Goal: Entertainment & Leisure: Browse casually

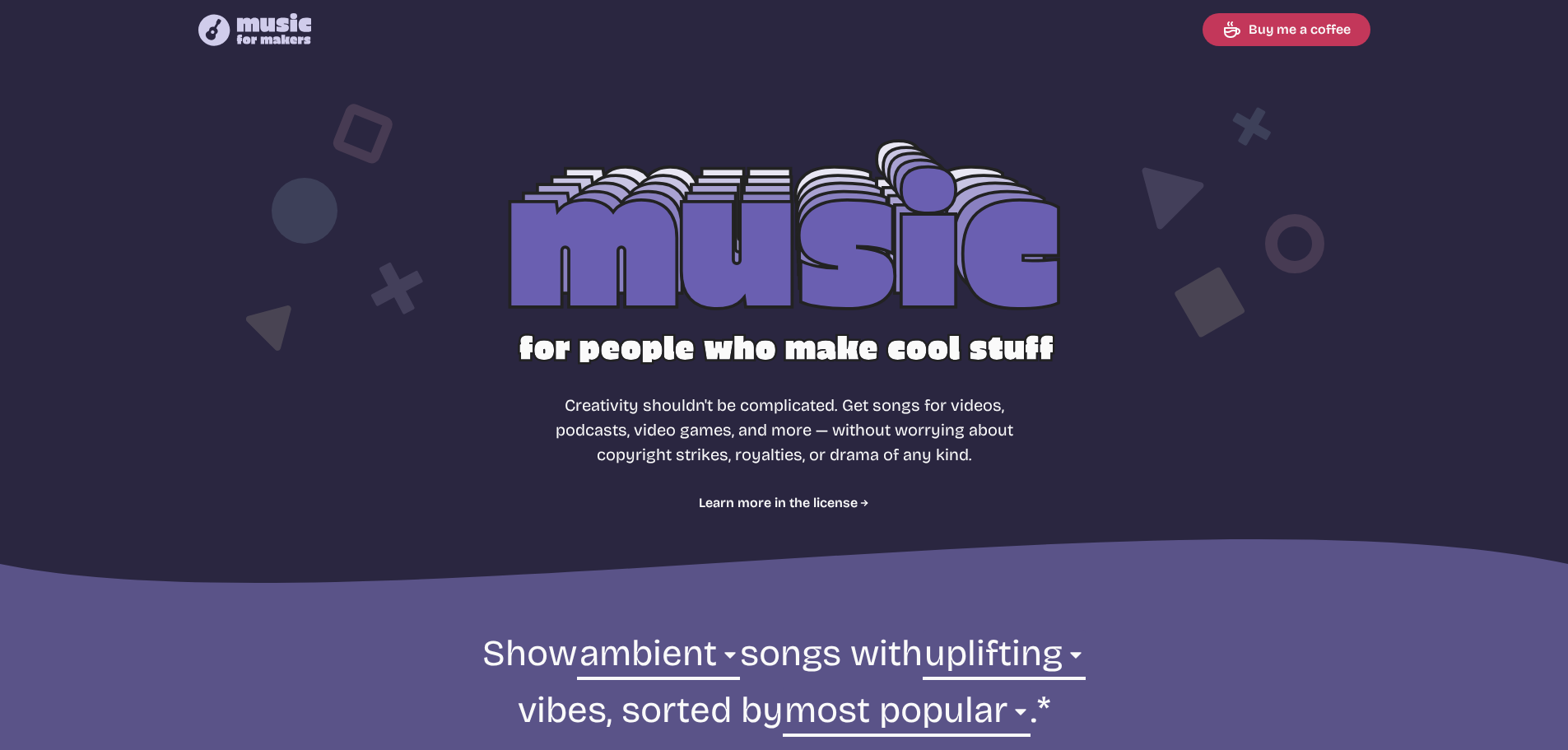
select select "ambient"
select select "uplifting"
select select "most popular"
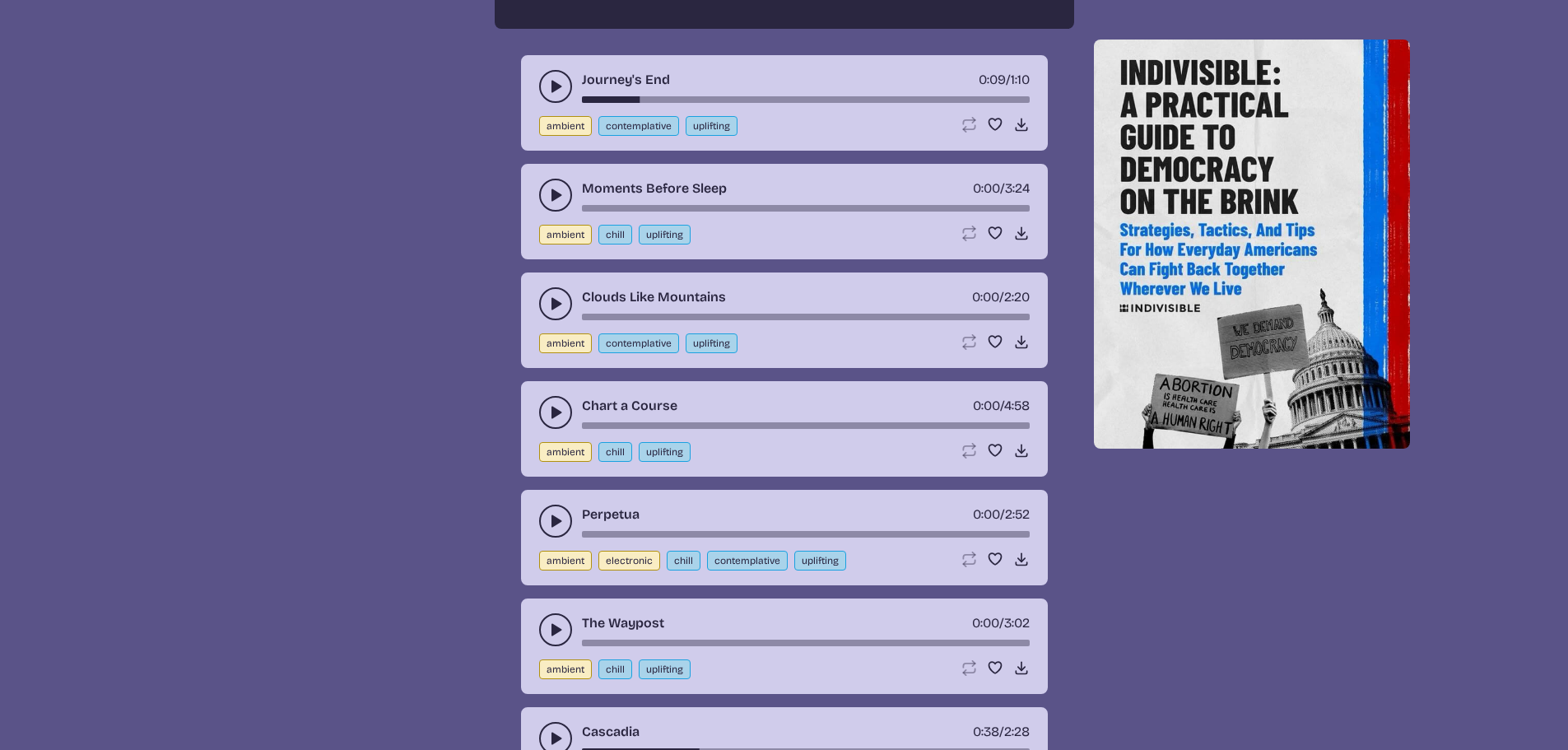
scroll to position [1750, 0]
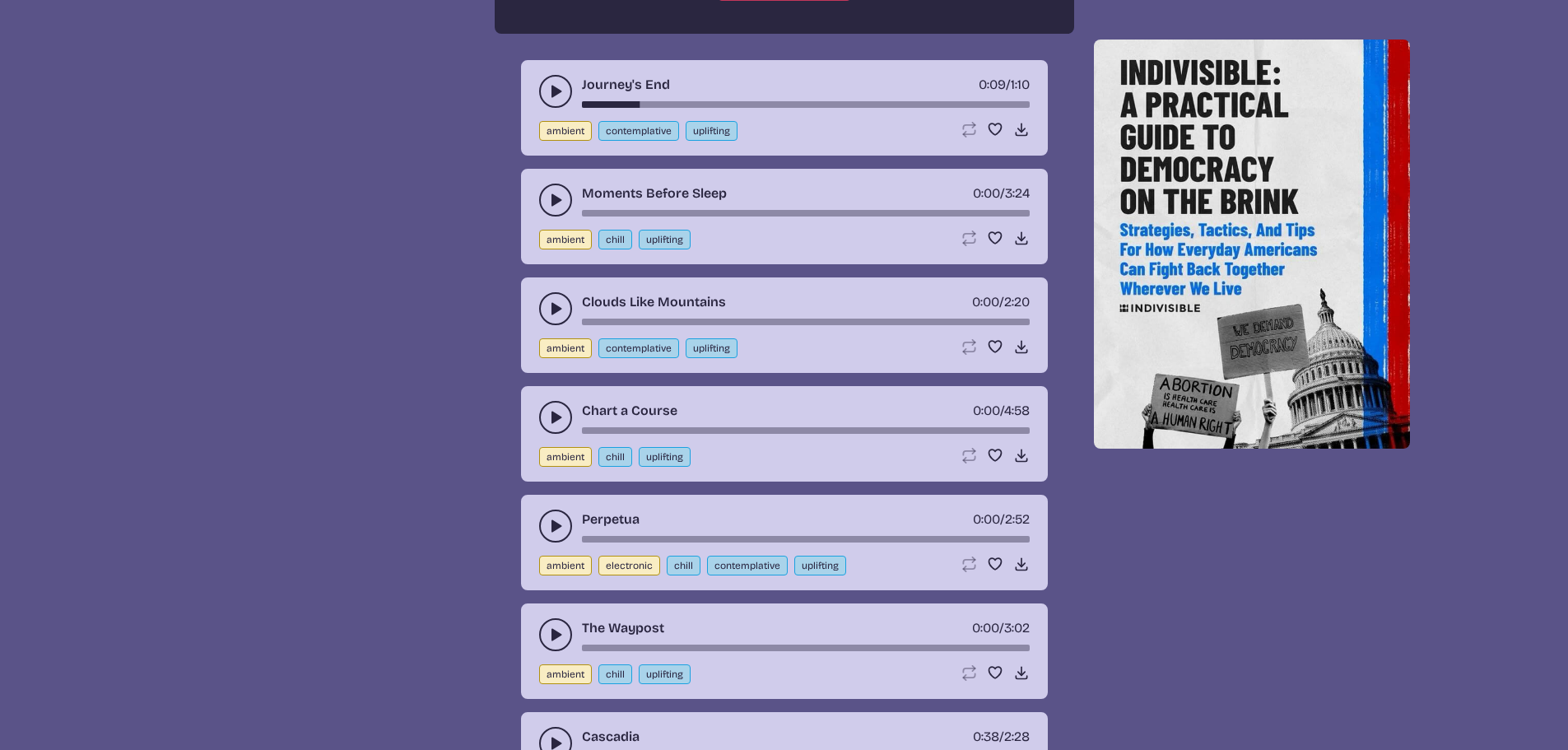
click at [546, 91] on button "play-pause toggle" at bounding box center [555, 92] width 33 height 33
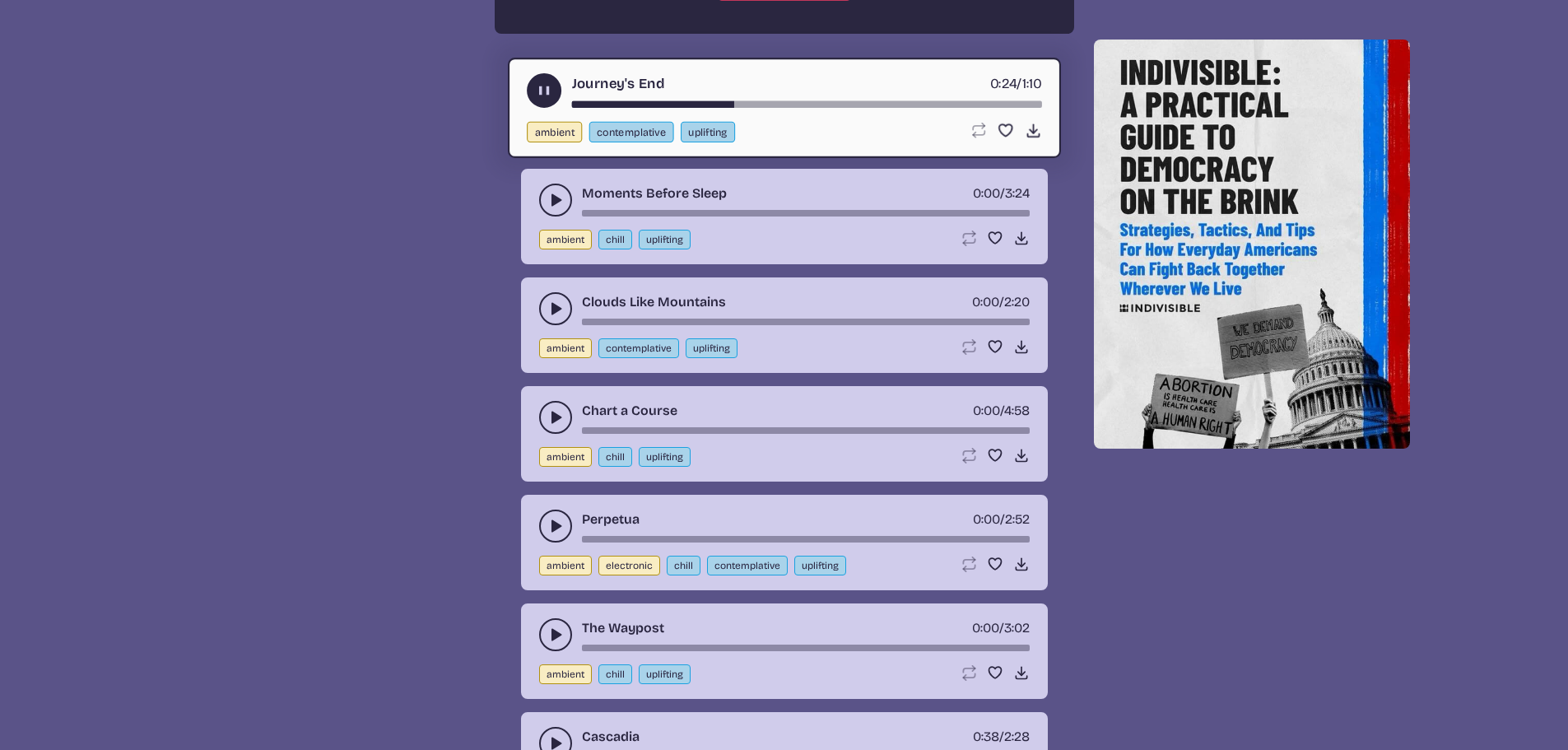
click at [557, 316] on icon "play-pause toggle" at bounding box center [555, 308] width 16 height 16
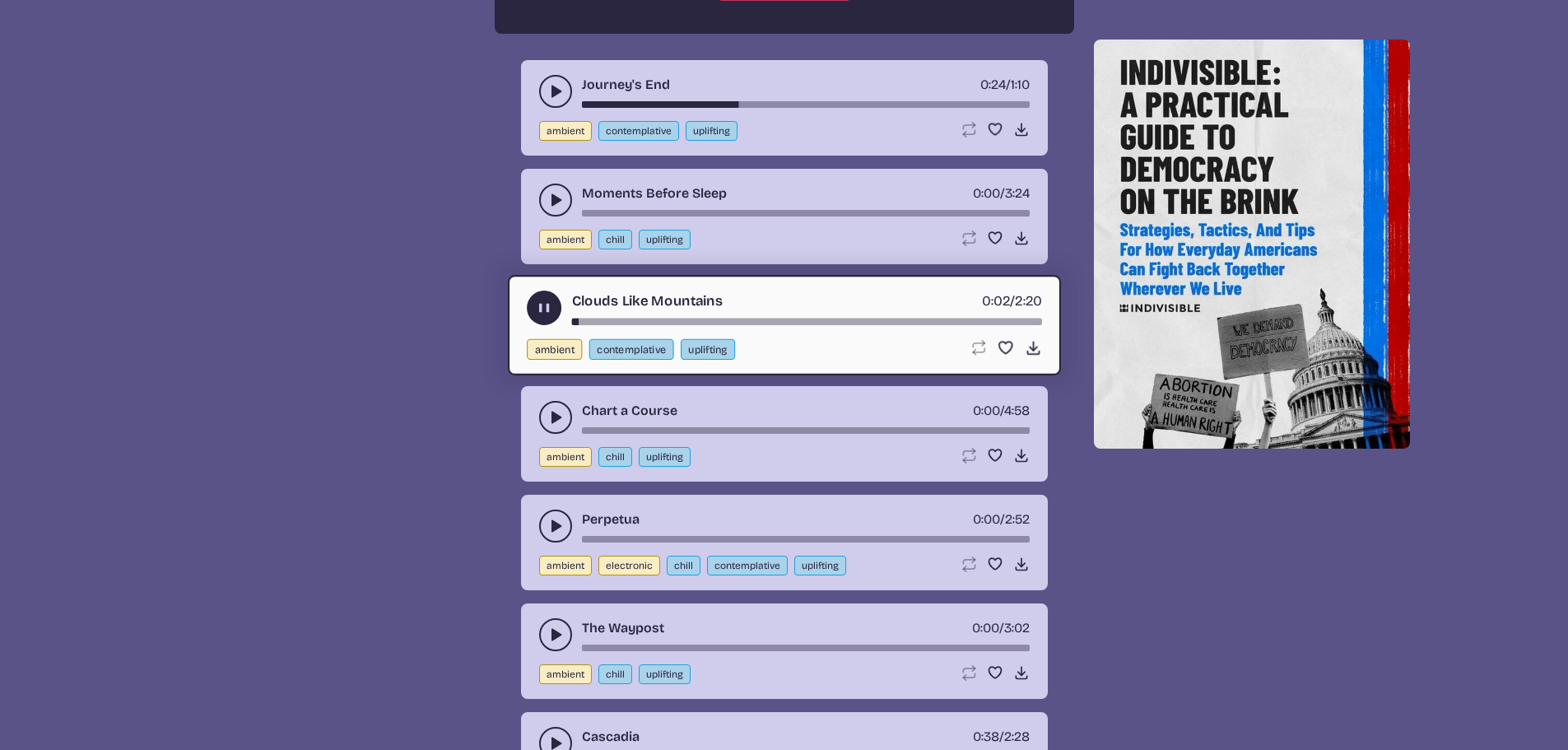
click at [770, 321] on div "song-time-bar" at bounding box center [806, 322] width 470 height 7
click at [547, 530] on icon "play-pause toggle" at bounding box center [555, 526] width 16 height 16
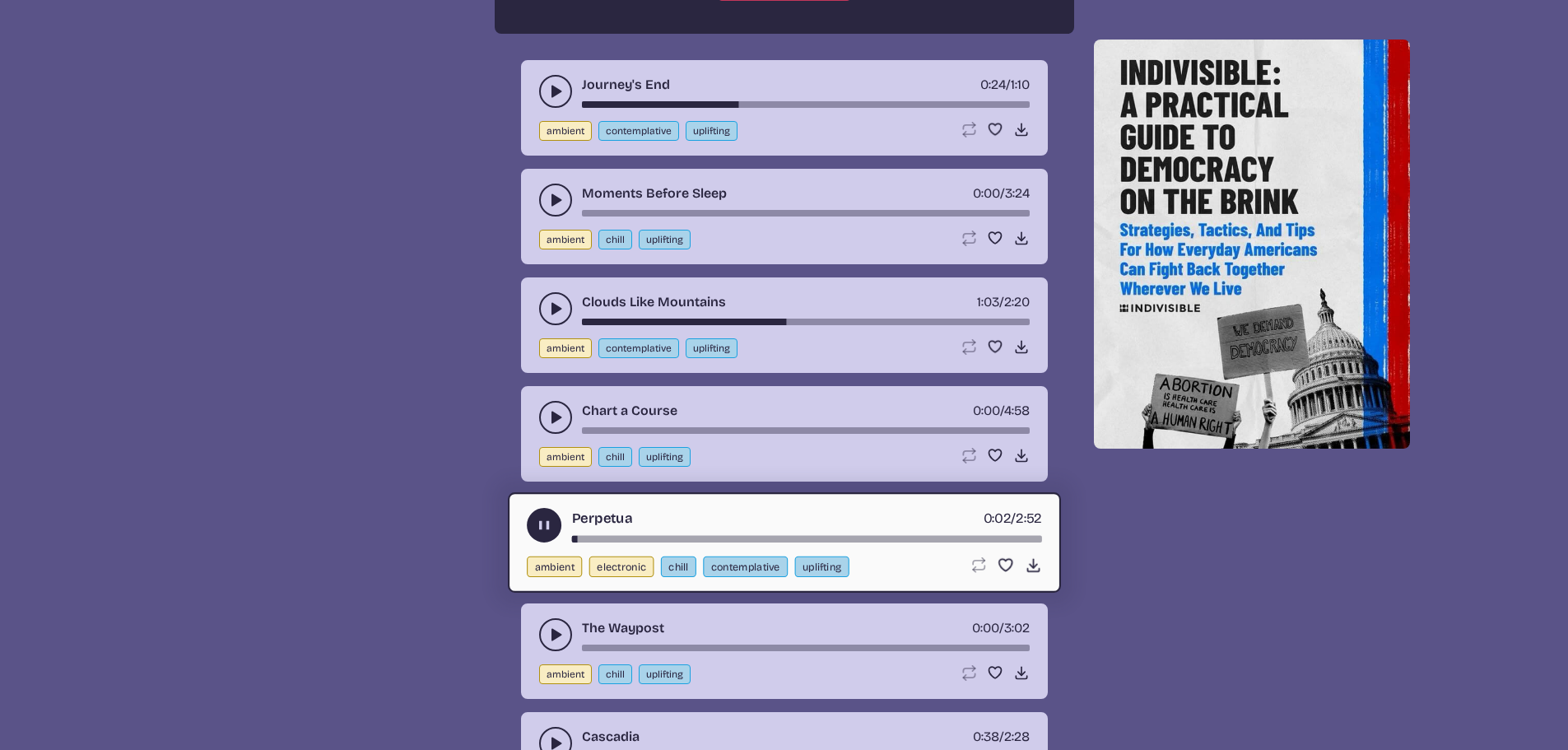
click at [714, 537] on div "song-time-bar" at bounding box center [806, 539] width 470 height 7
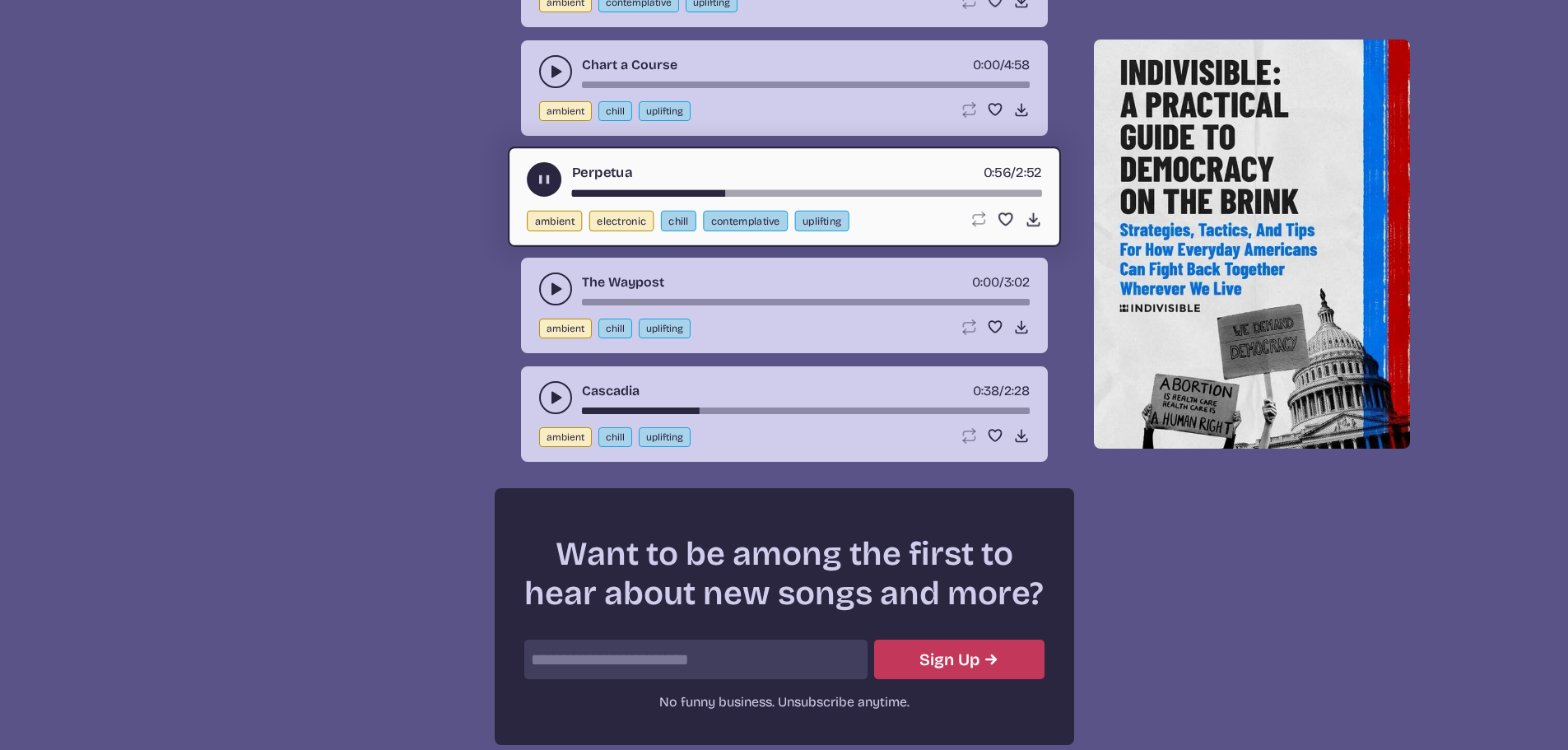
scroll to position [2161, 0]
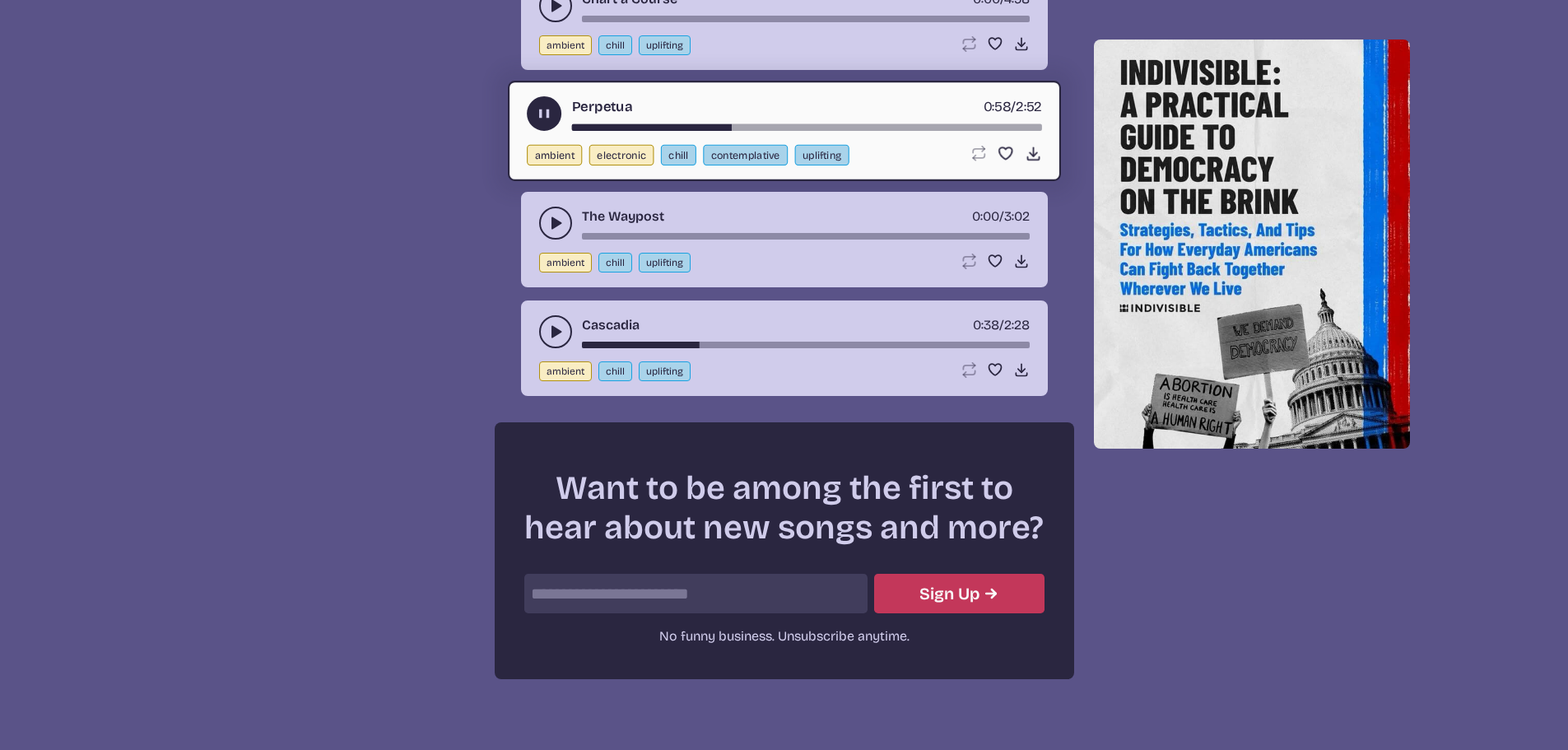
click at [553, 218] on icon "play-pause toggle" at bounding box center [555, 222] width 16 height 16
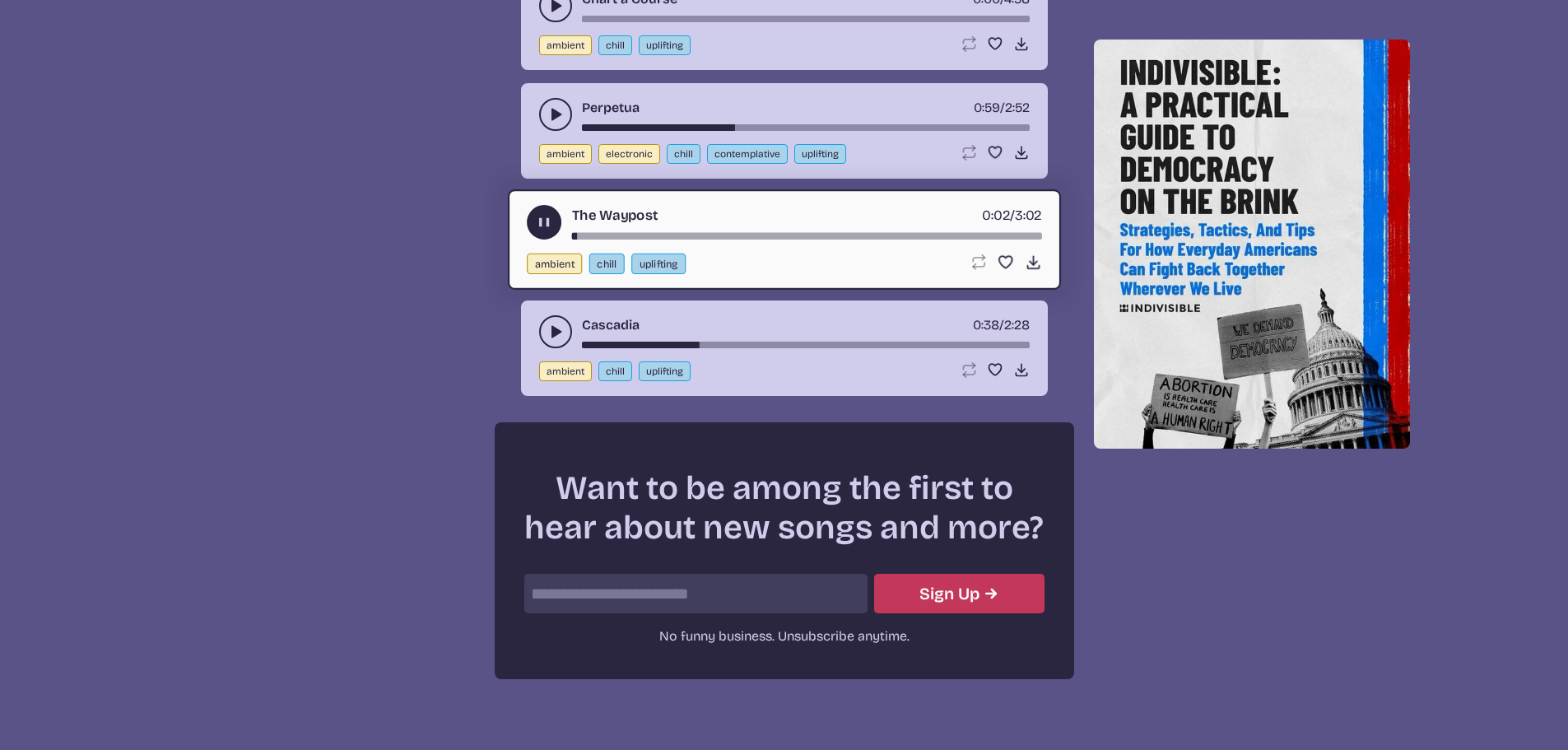
click at [687, 235] on div "song-time-bar" at bounding box center [806, 236] width 470 height 7
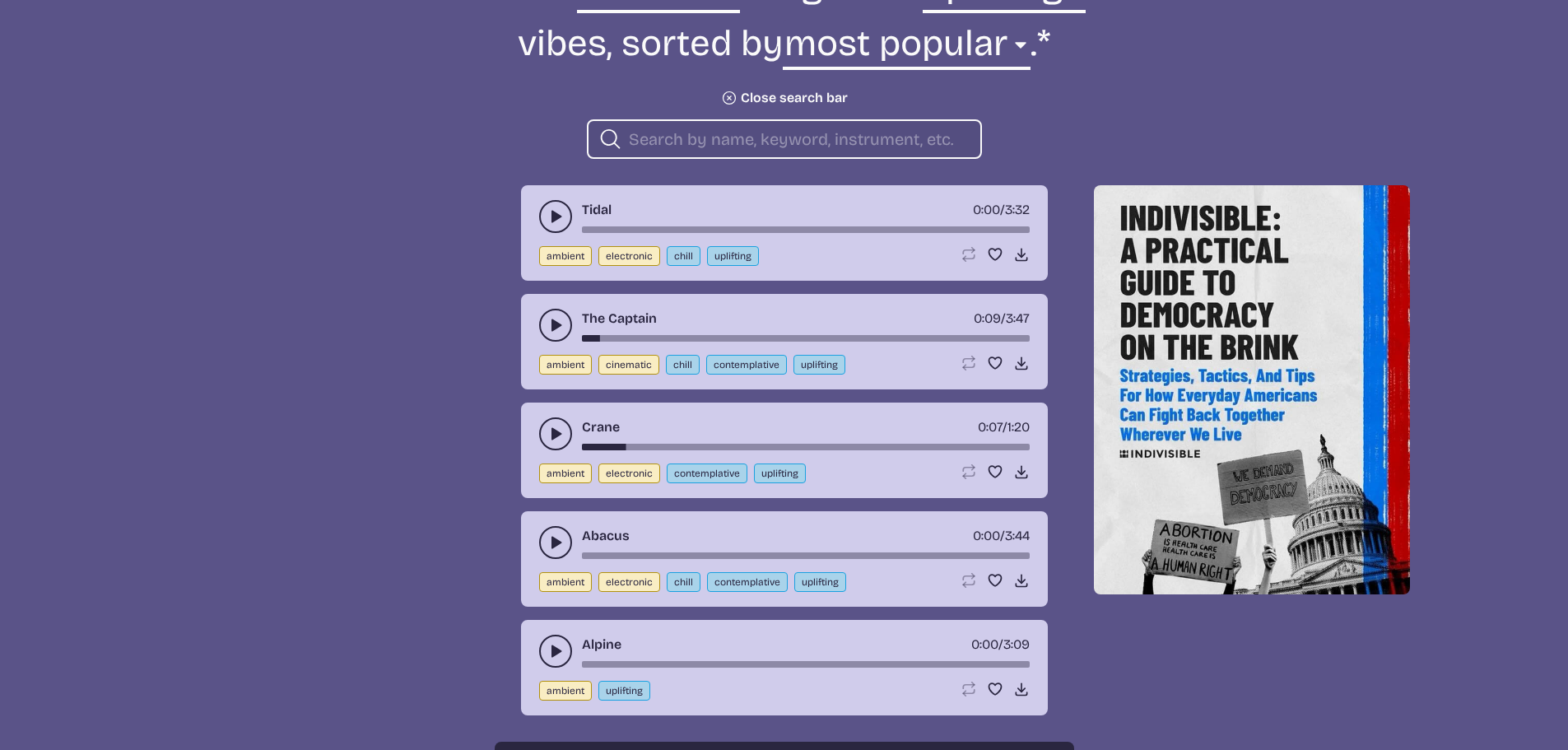
scroll to position [679, 0]
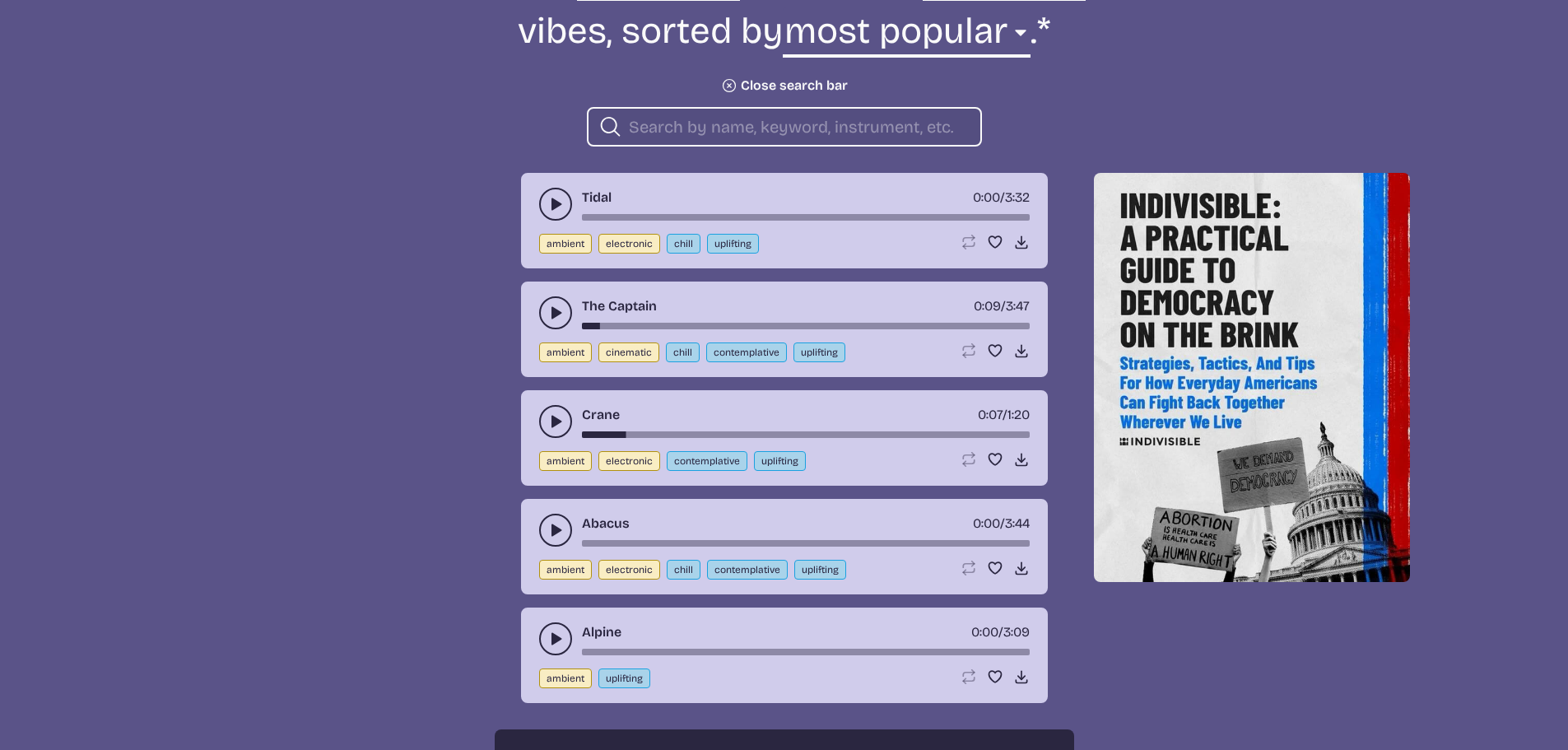
click at [567, 208] on button "play-pause toggle" at bounding box center [555, 204] width 33 height 33
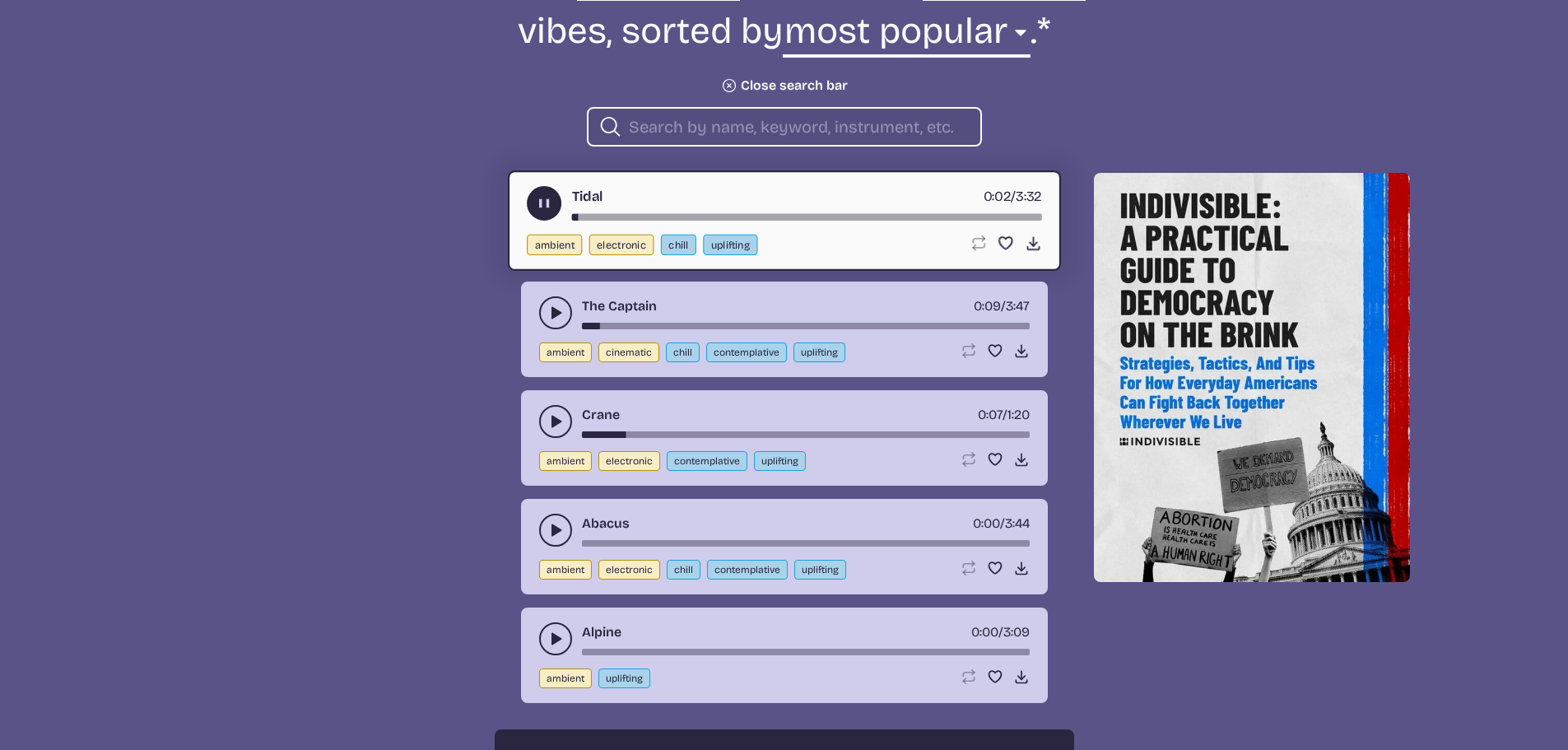
click at [666, 219] on div "song-time-bar" at bounding box center [806, 217] width 470 height 7
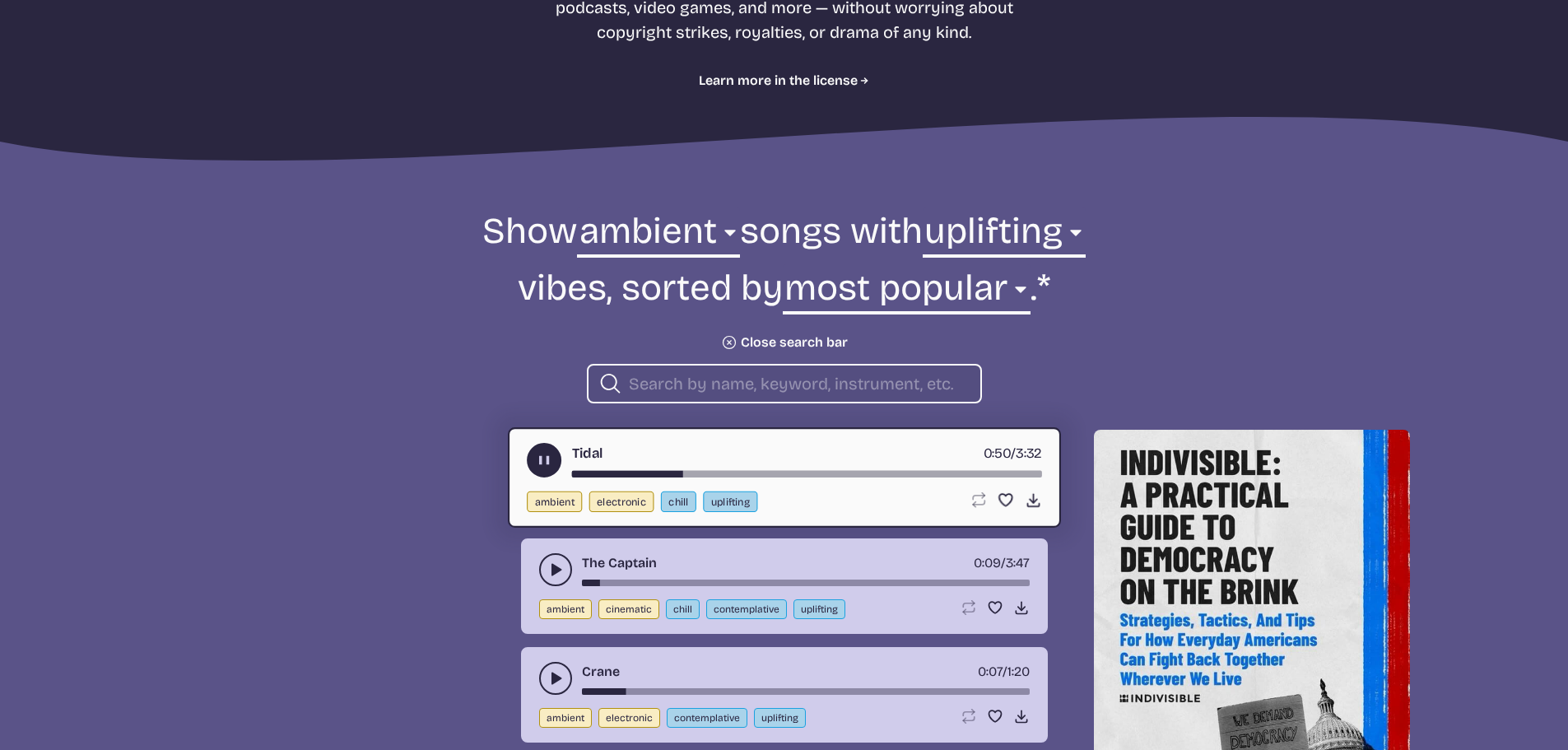
scroll to position [350, 0]
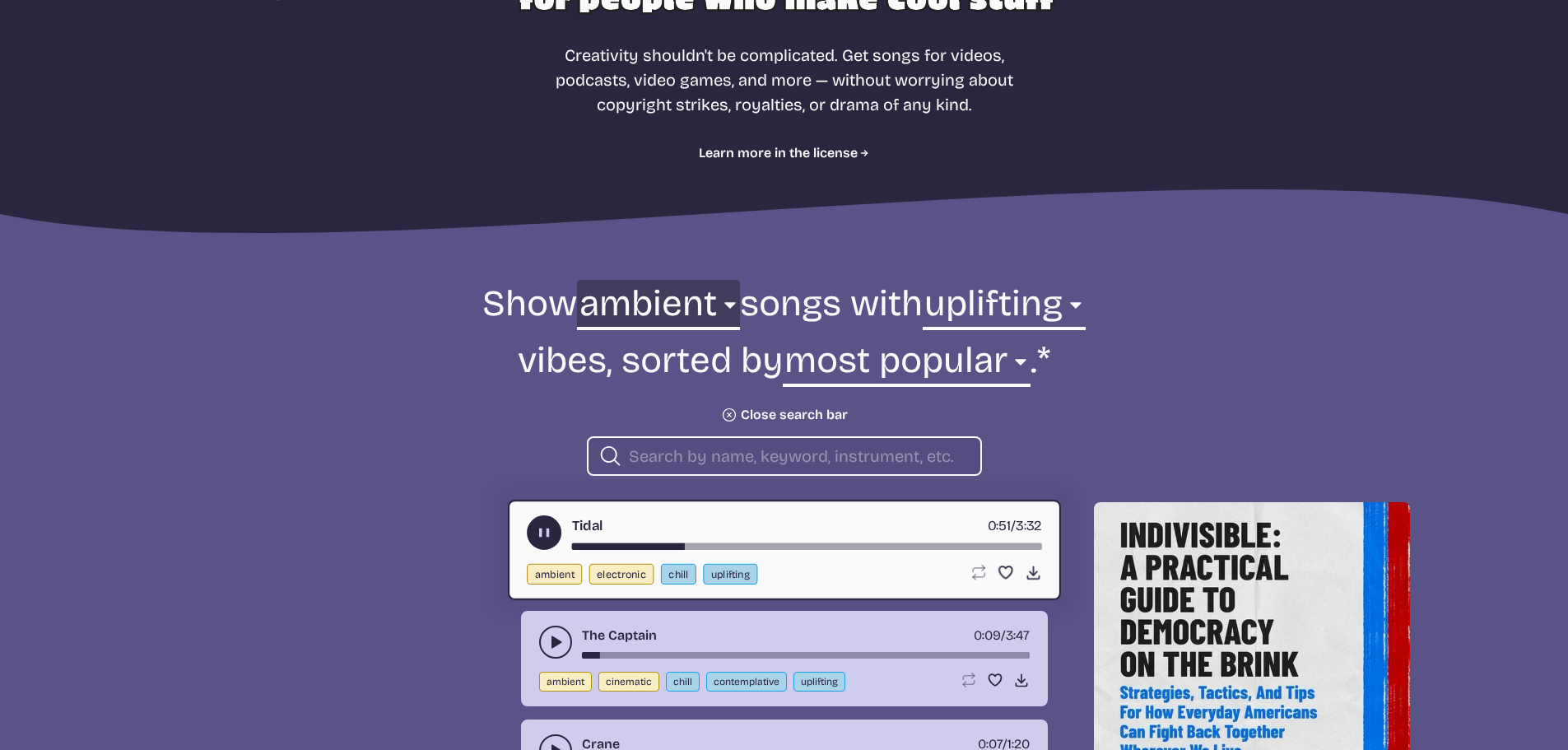
click at [641, 302] on select "all ambient cinematic electronic folk holiday jazz pop rock world" at bounding box center [658, 308] width 162 height 57
click at [577, 280] on select "all ambient cinematic electronic folk holiday jazz pop rock world" at bounding box center [658, 308] width 162 height 57
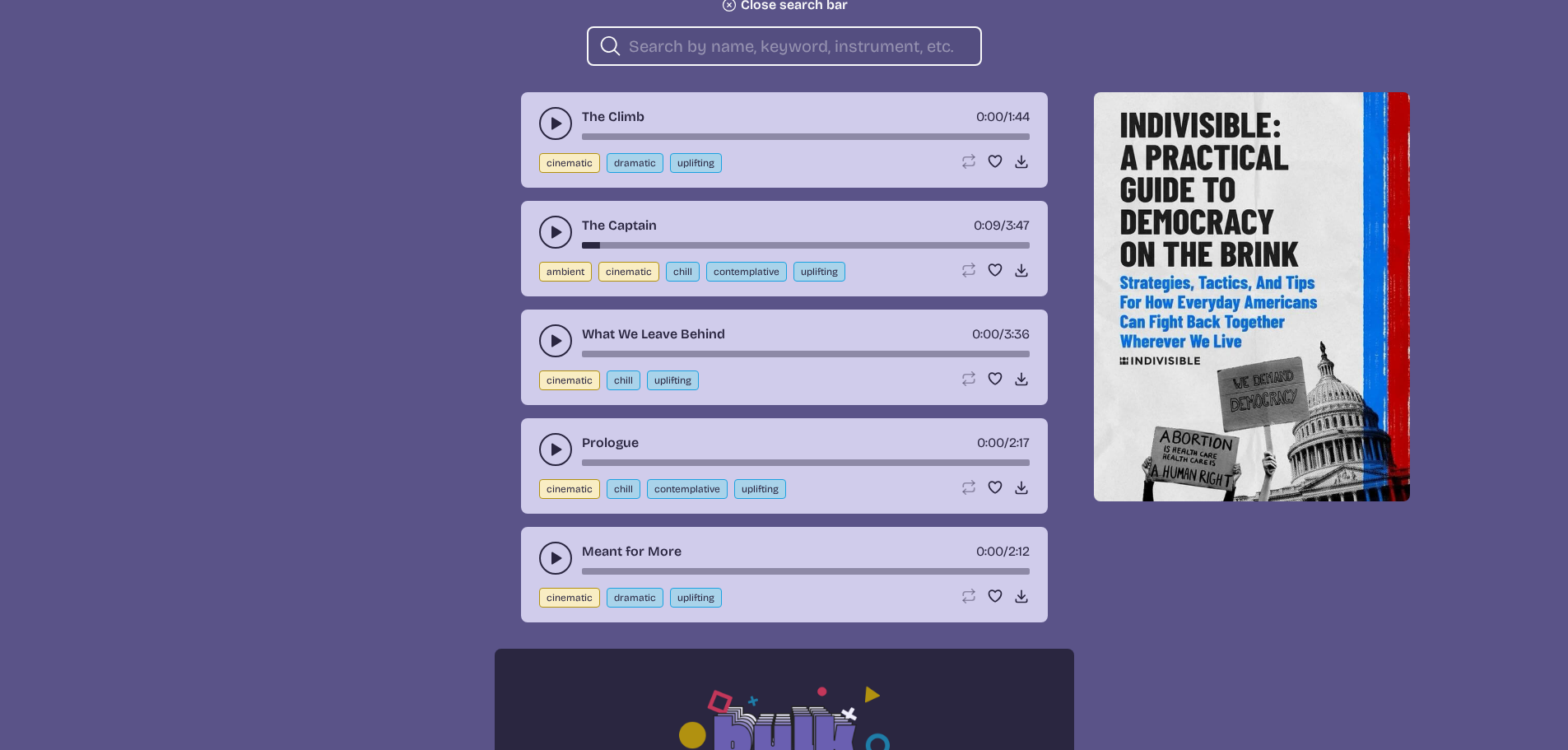
scroll to position [761, 0]
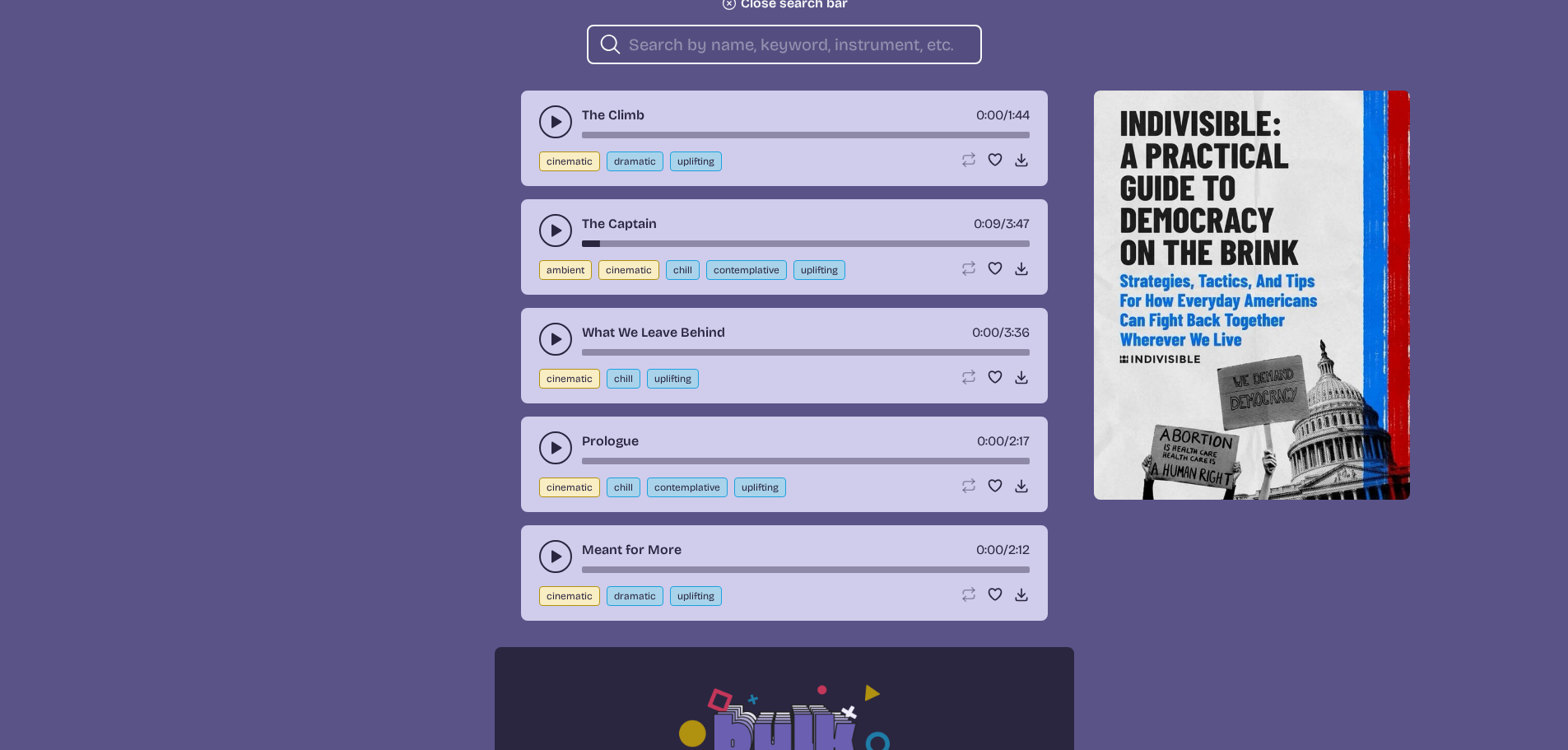
click at [557, 338] on use "play-pause toggle" at bounding box center [555, 339] width 16 height 16
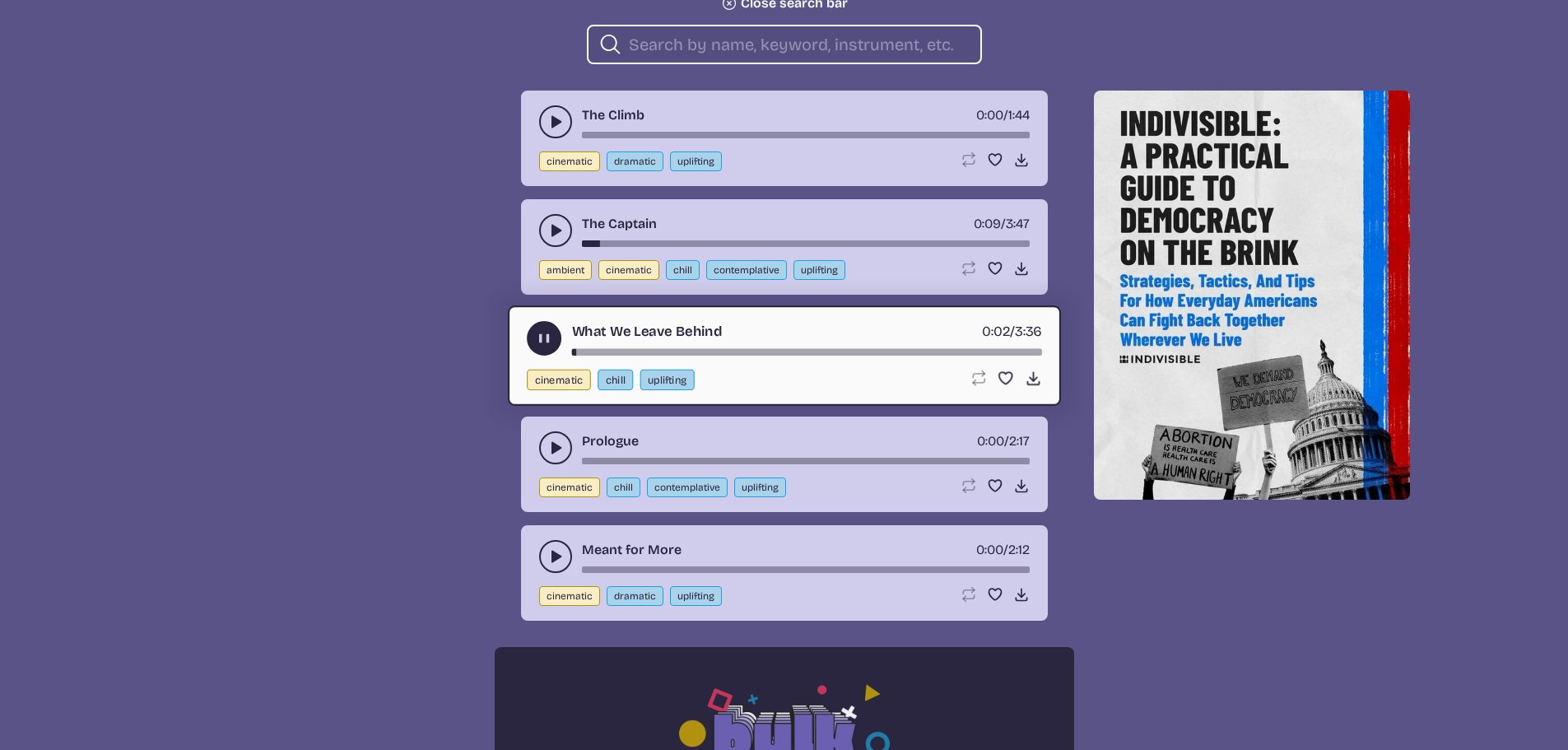
click at [677, 353] on div "song-time-bar" at bounding box center [806, 352] width 470 height 7
click at [557, 445] on icon "play-pause toggle" at bounding box center [555, 448] width 16 height 16
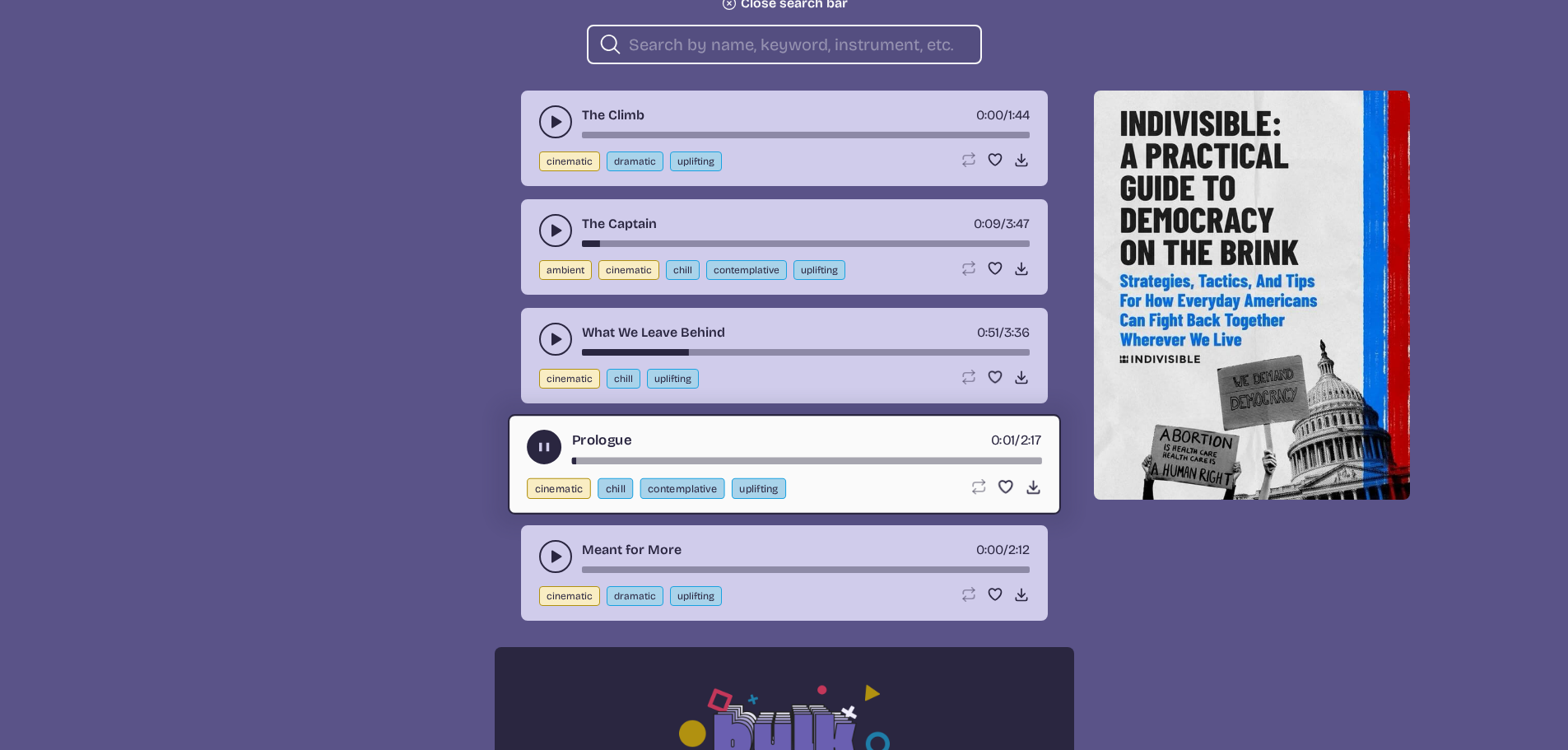
click at [680, 462] on div "song-time-bar" at bounding box center [806, 461] width 470 height 7
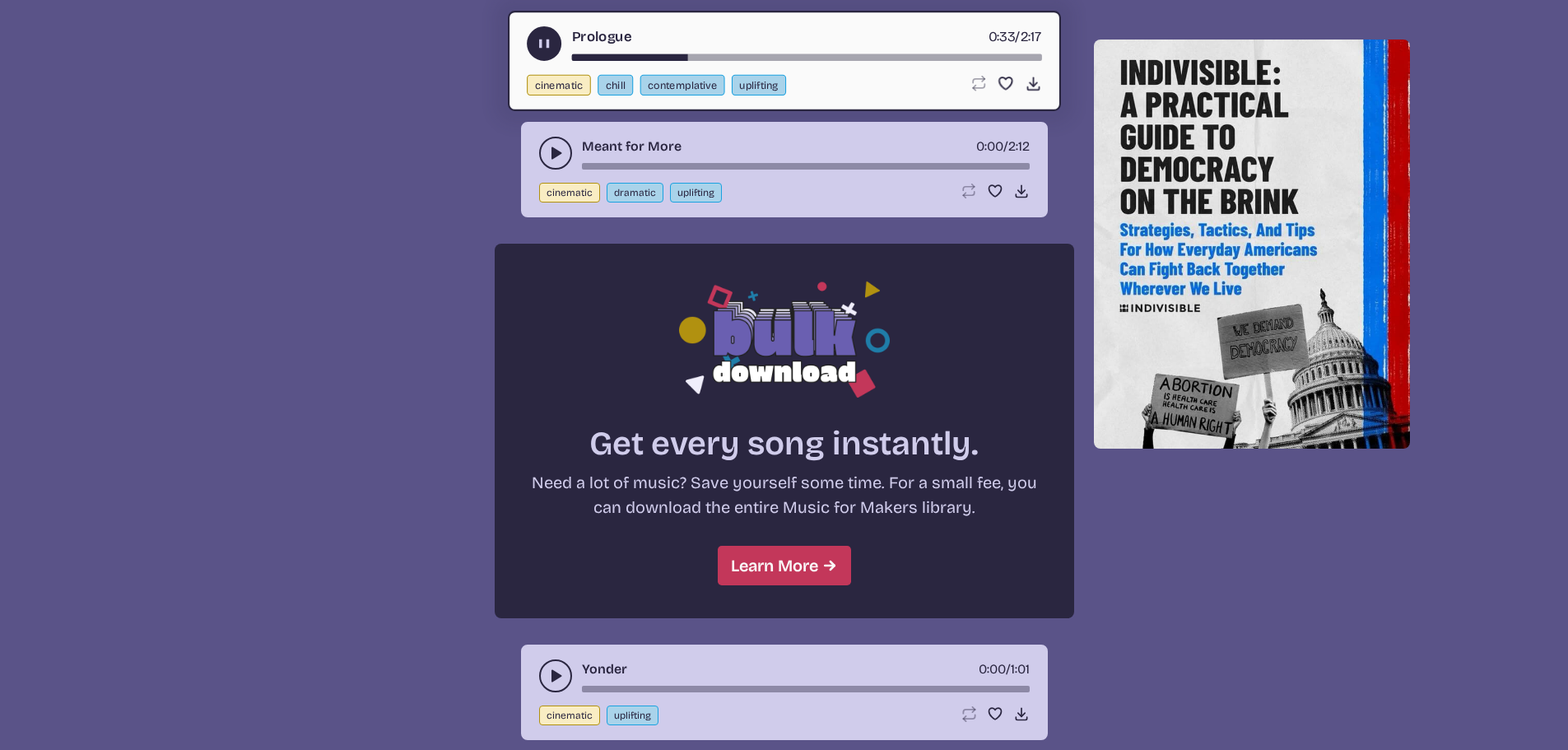
scroll to position [1174, 0]
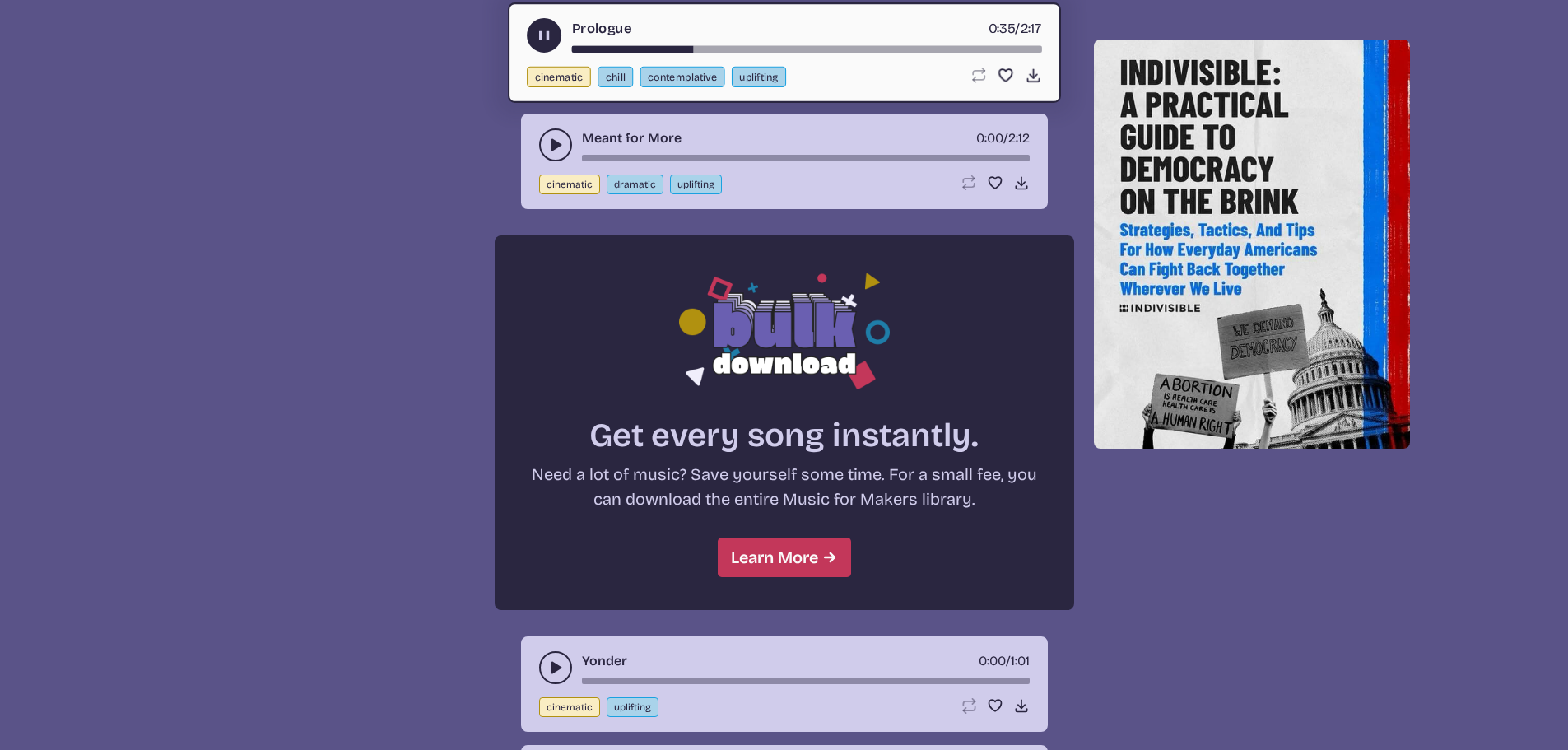
click at [548, 142] on icon "play-pause toggle" at bounding box center [555, 144] width 16 height 16
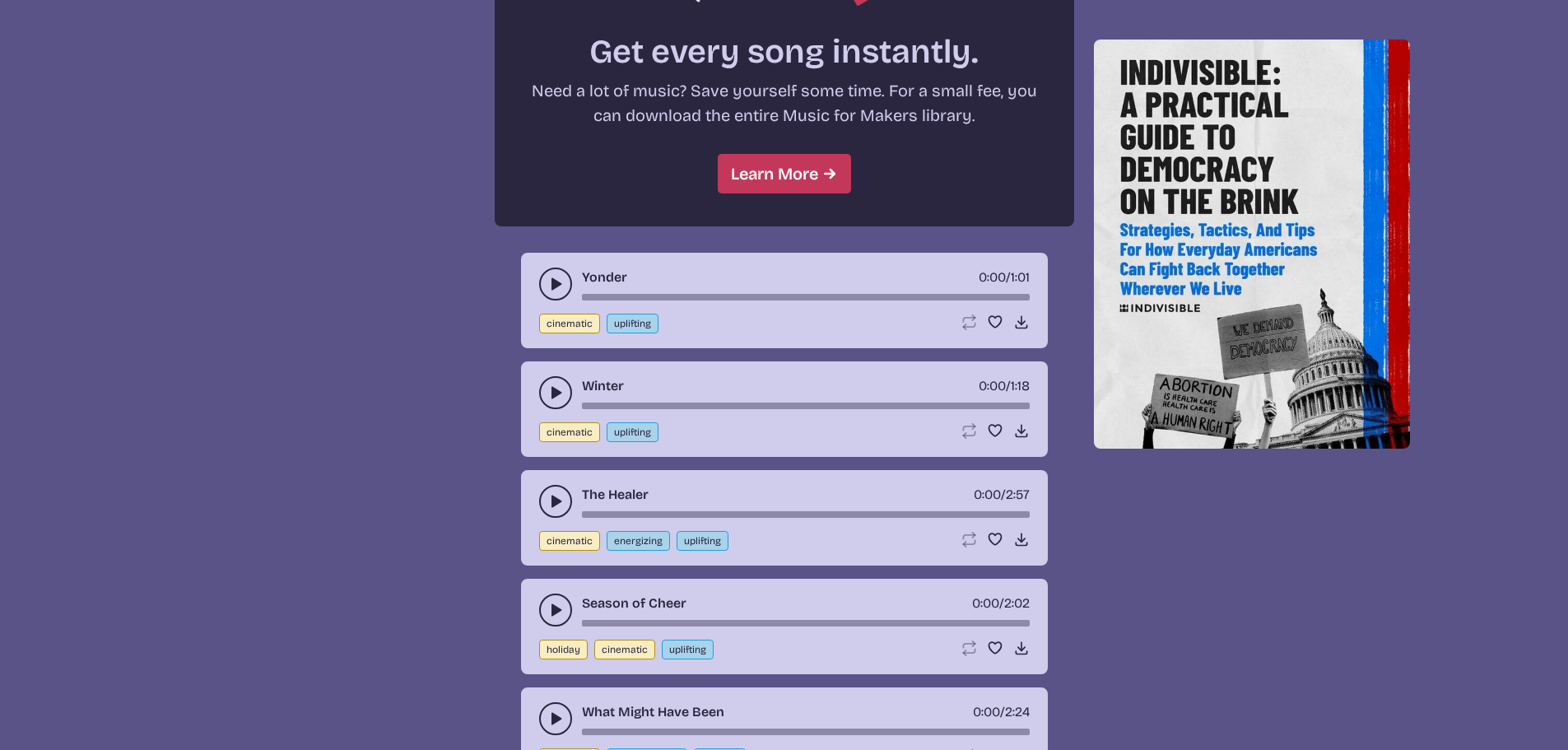
scroll to position [1667, 0]
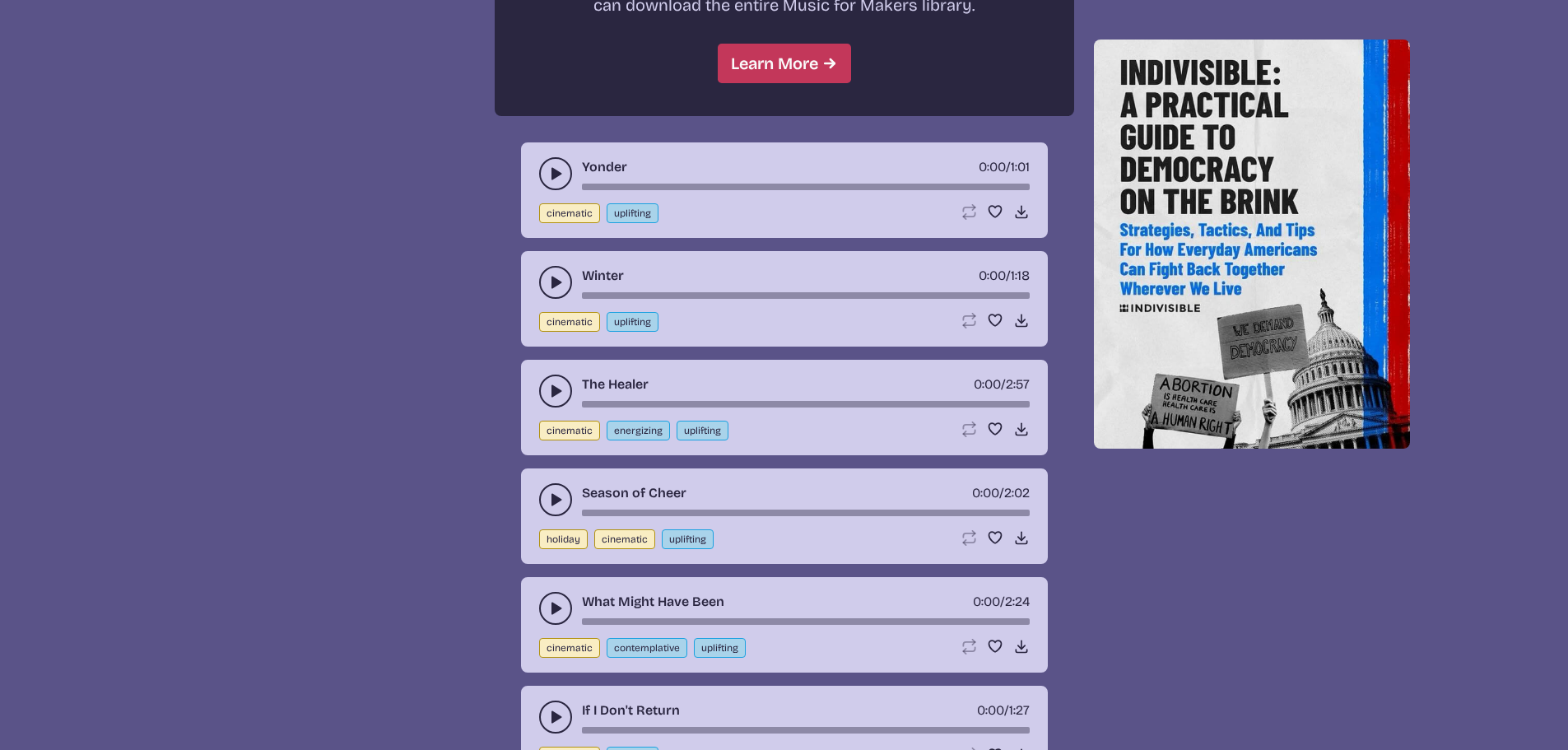
click at [562, 173] on icon "play-pause toggle" at bounding box center [555, 173] width 16 height 16
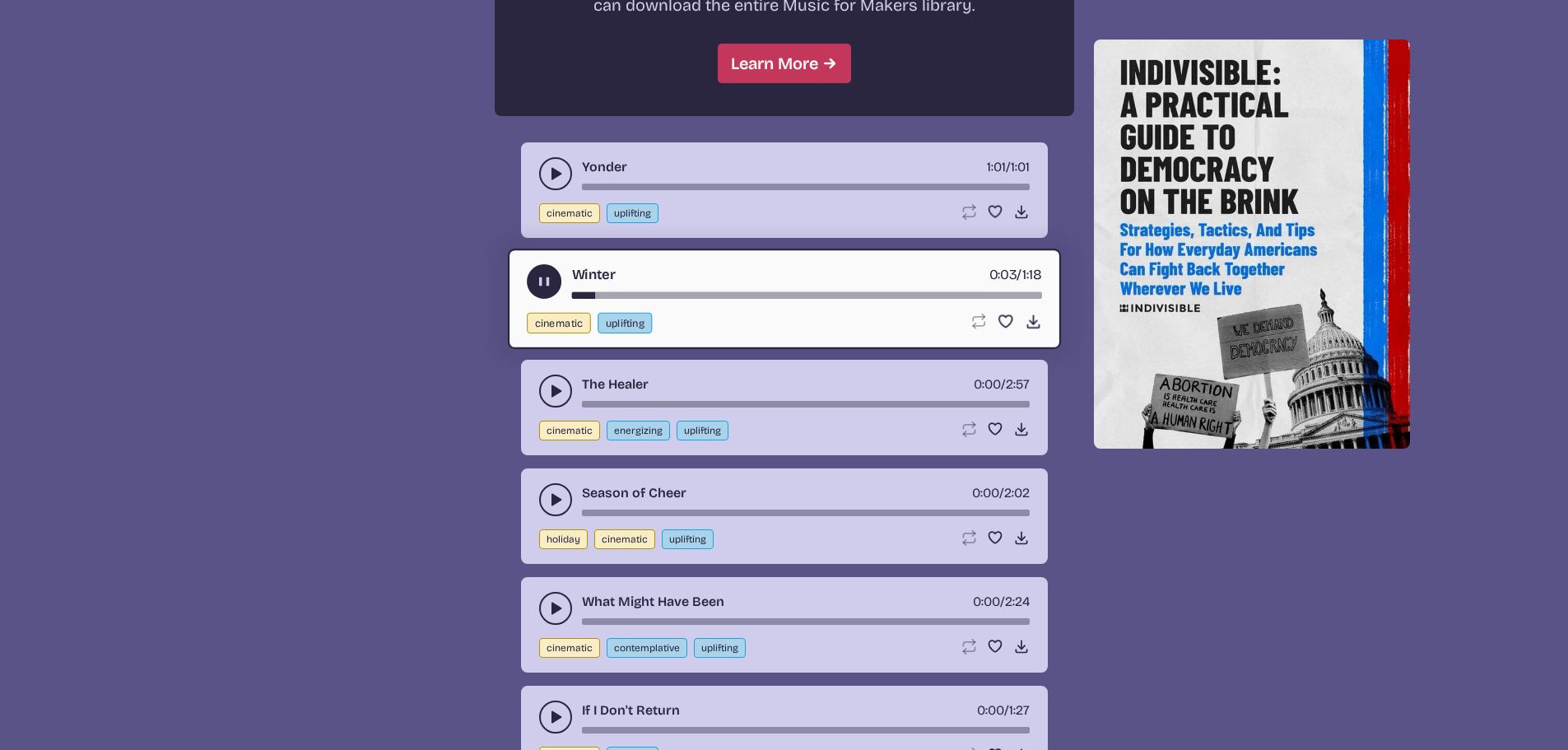
click at [711, 295] on div "song-time-bar" at bounding box center [806, 295] width 470 height 7
click at [547, 388] on icon "play-pause toggle" at bounding box center [555, 390] width 16 height 16
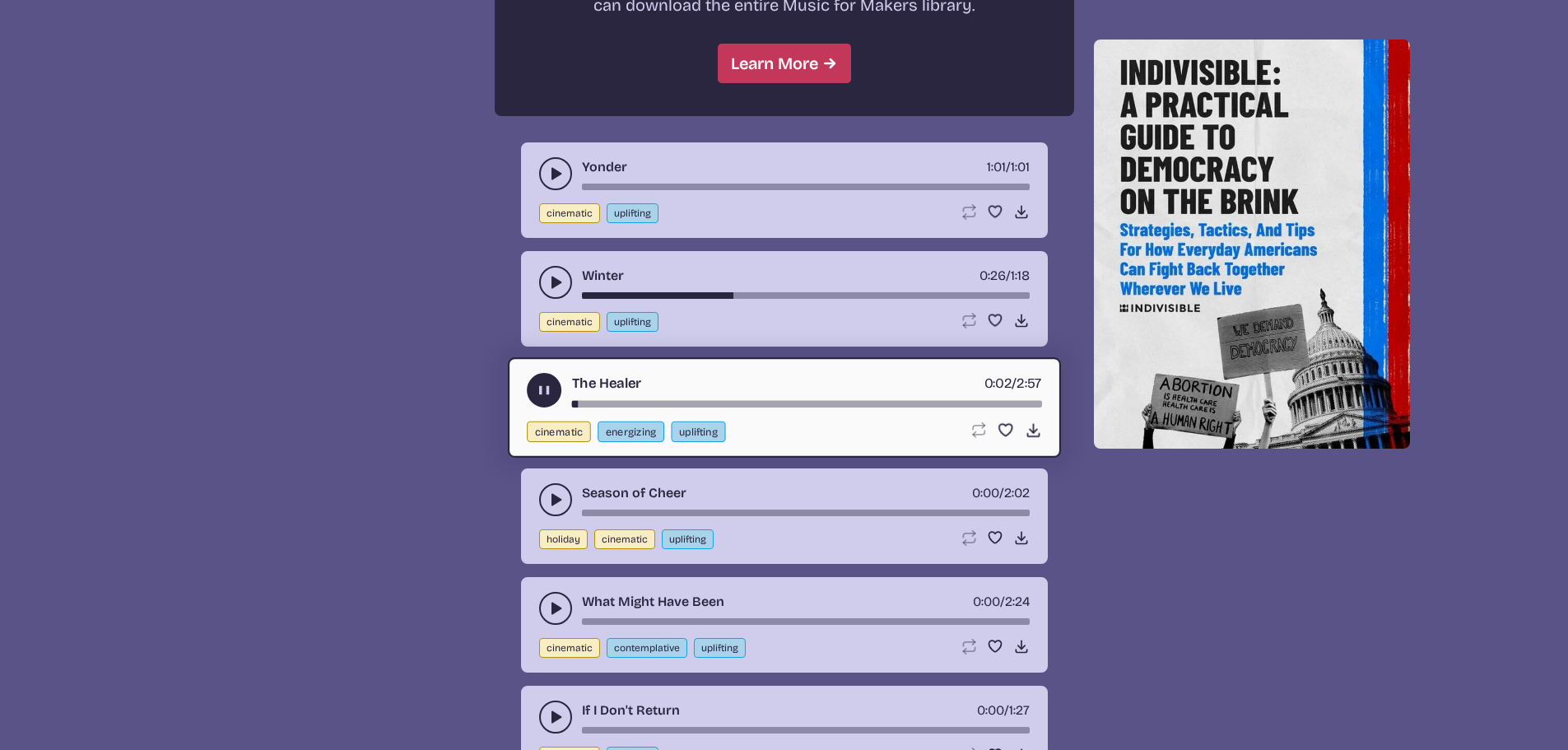
click at [671, 403] on div "song-time-bar" at bounding box center [806, 404] width 470 height 7
click at [956, 406] on div "song-time-bar" at bounding box center [806, 404] width 470 height 7
click at [564, 495] on button "play-pause toggle" at bounding box center [555, 500] width 33 height 33
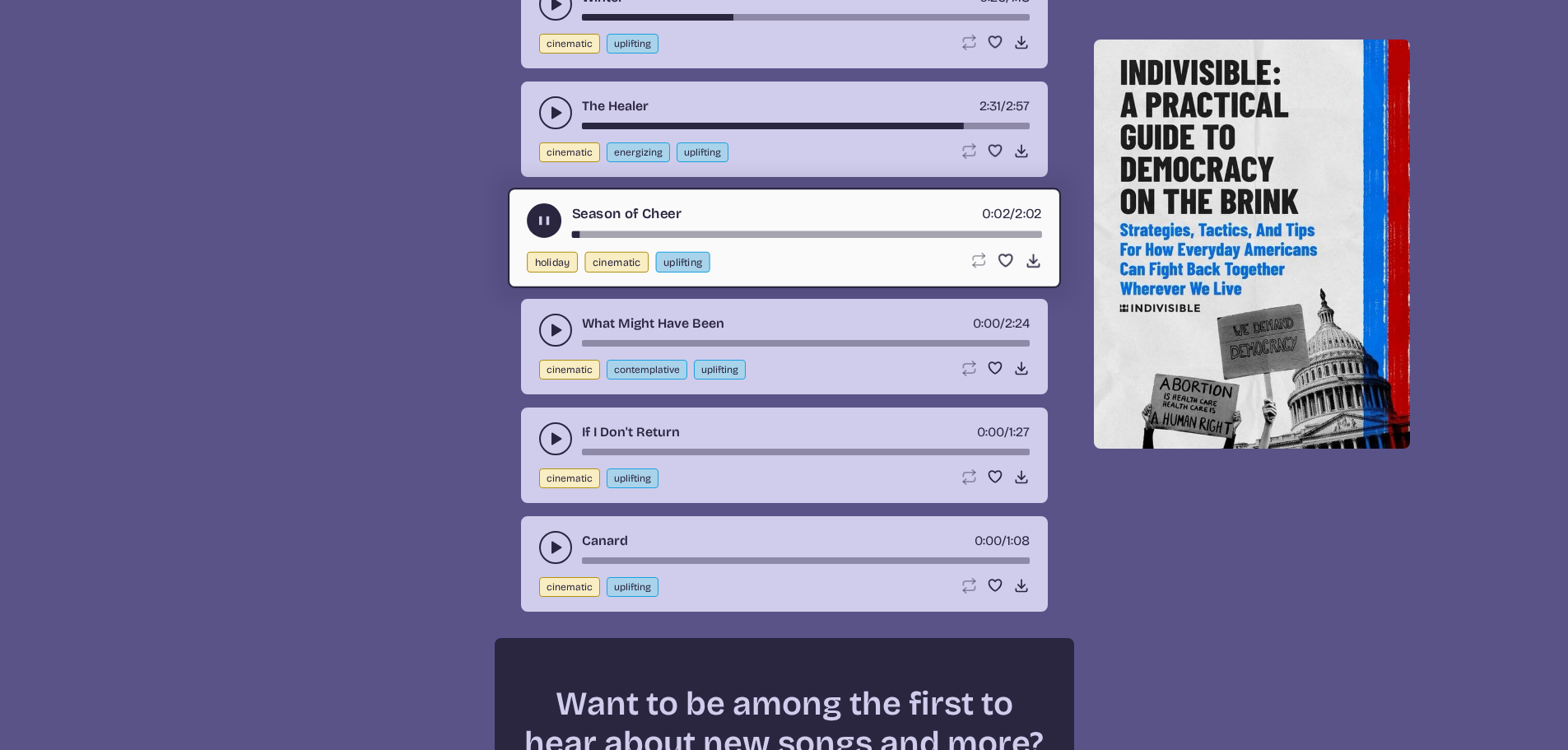
scroll to position [1997, 0]
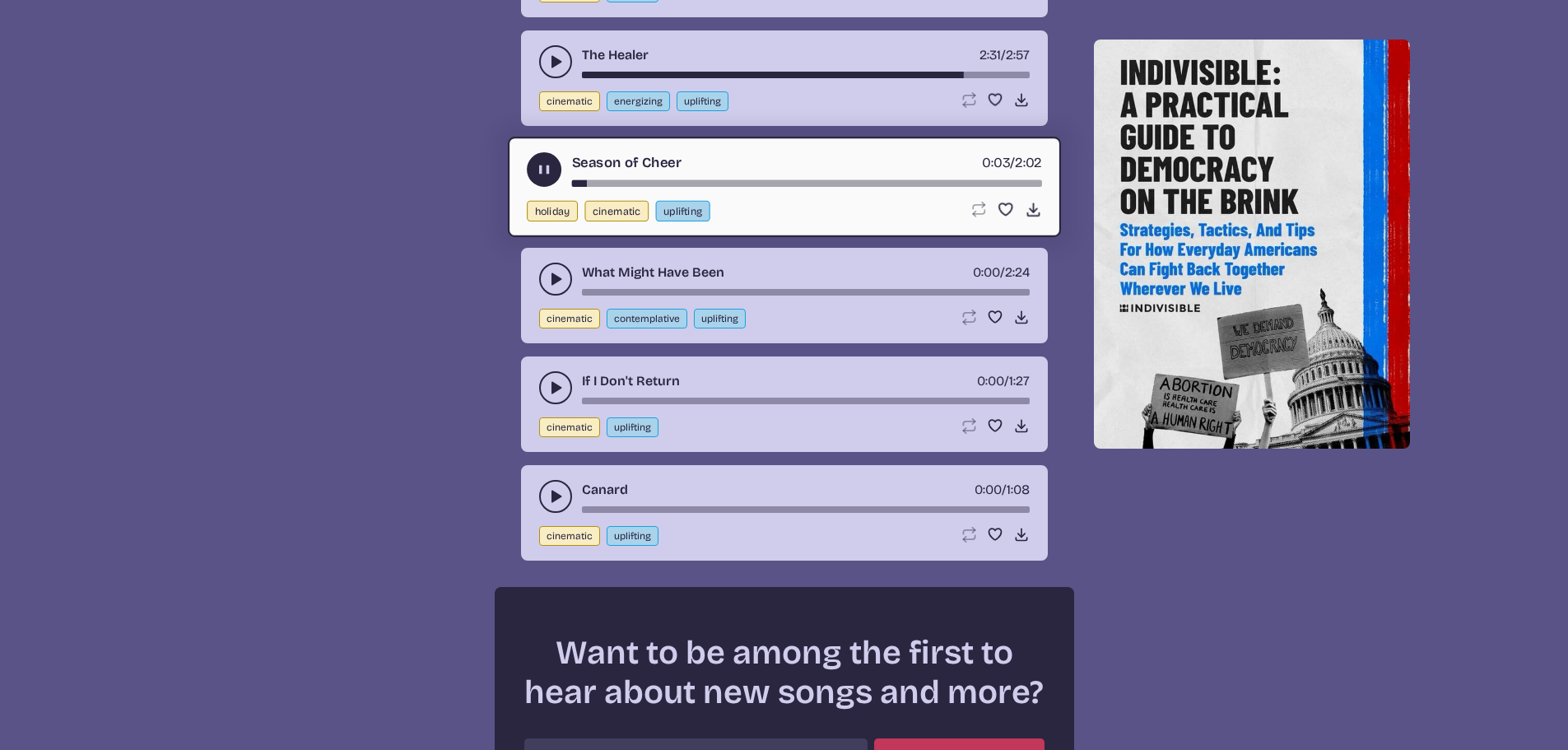
click at [559, 281] on icon "play-pause toggle" at bounding box center [555, 279] width 16 height 16
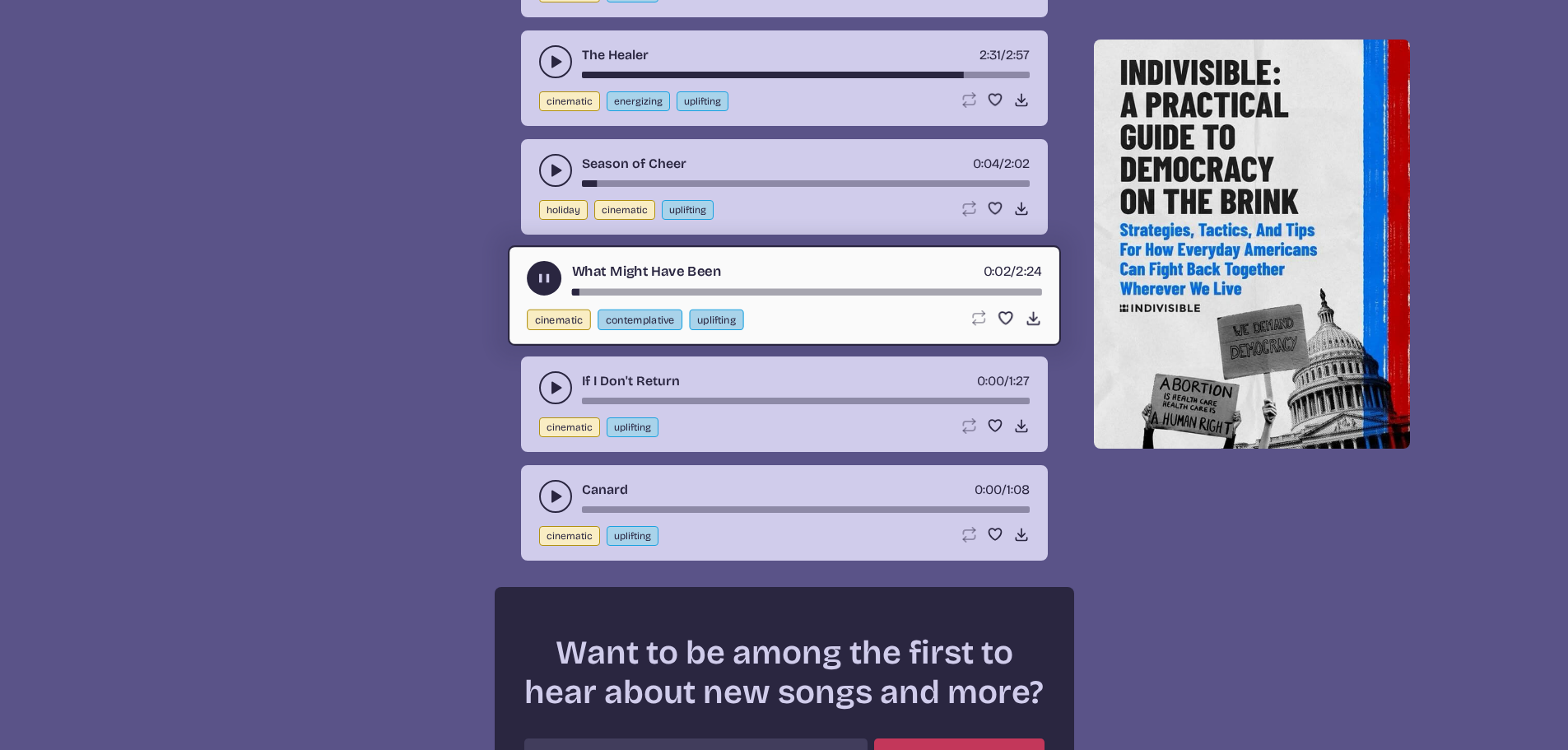
click at [745, 291] on div "song-time-bar" at bounding box center [806, 292] width 470 height 7
click at [551, 492] on use "play-pause toggle" at bounding box center [555, 496] width 16 height 16
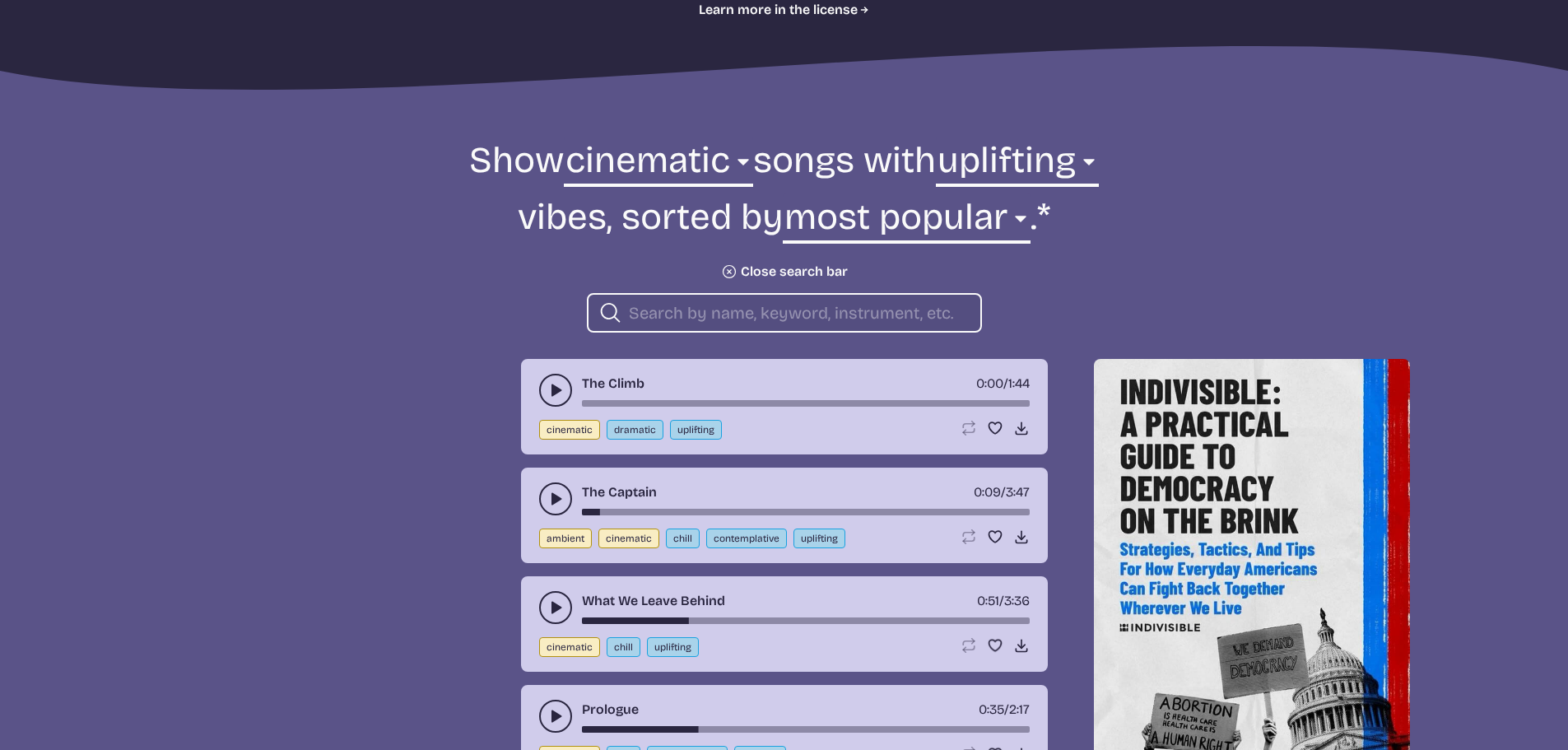
scroll to position [494, 0]
click at [663, 169] on select "all ambient cinematic electronic folk holiday jazz pop rock world" at bounding box center [658, 164] width 189 height 57
click at [608, 135] on select "all ambient cinematic electronic folk holiday jazz pop rock world" at bounding box center [658, 164] width 189 height 57
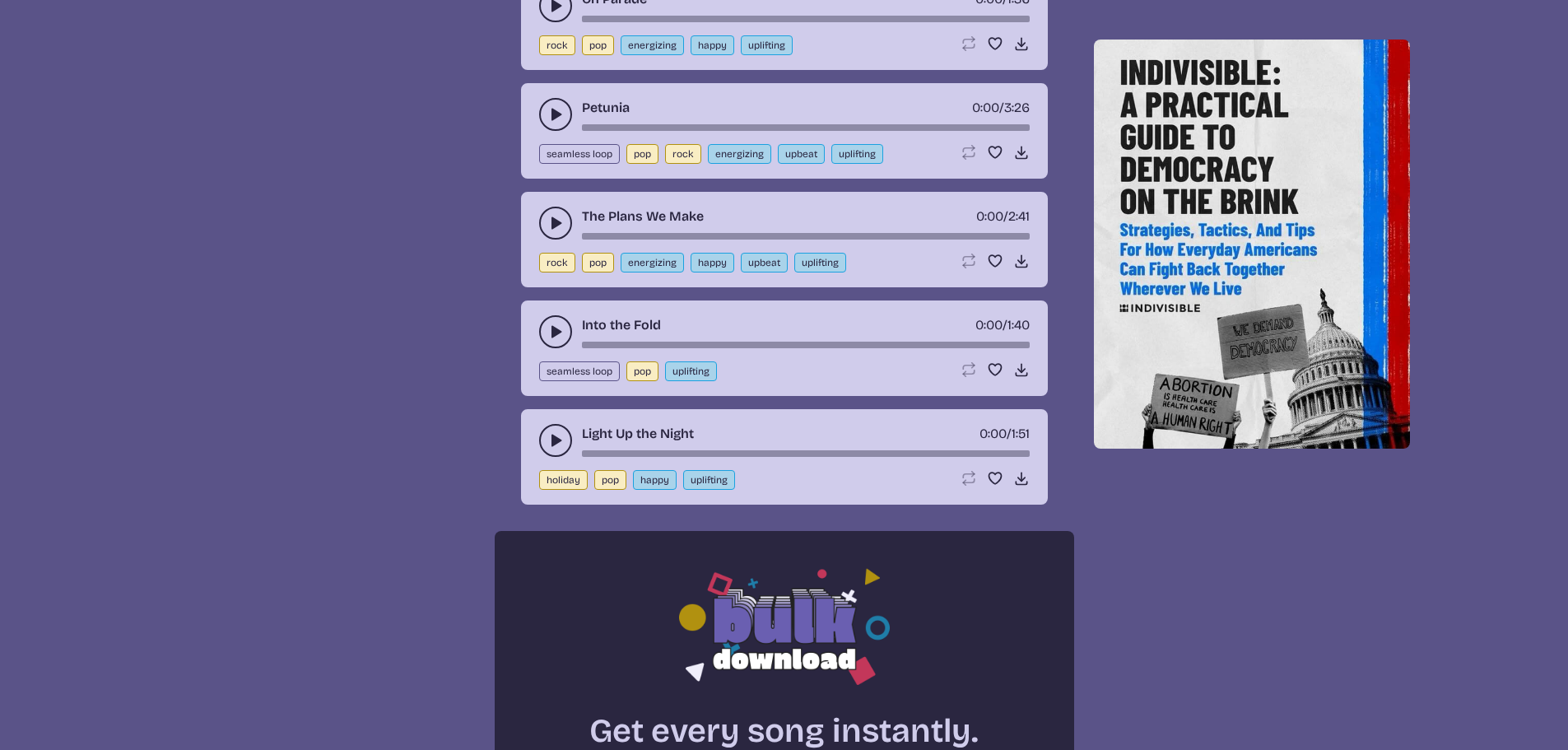
scroll to position [906, 0]
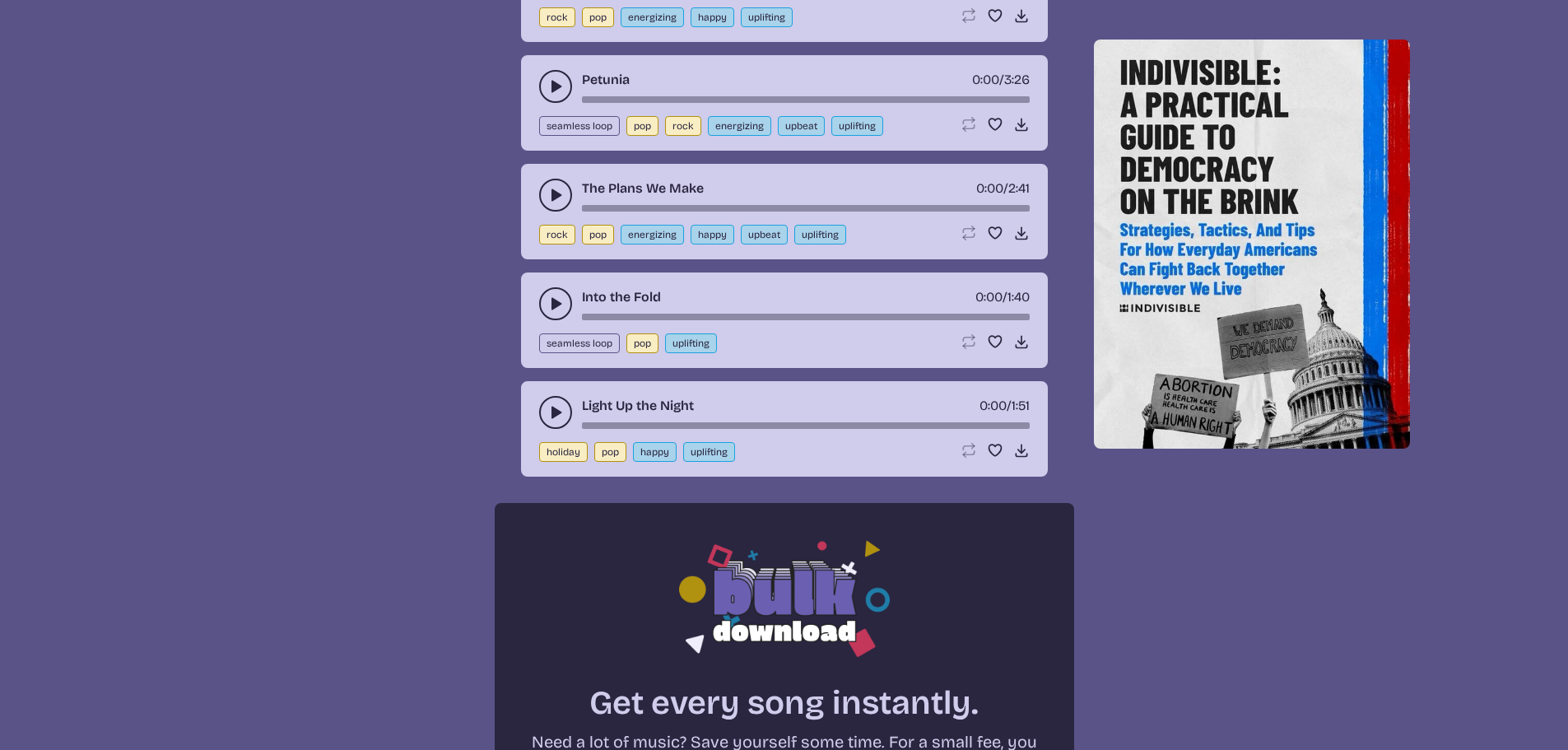
click at [553, 307] on use "play-pause toggle" at bounding box center [555, 303] width 16 height 16
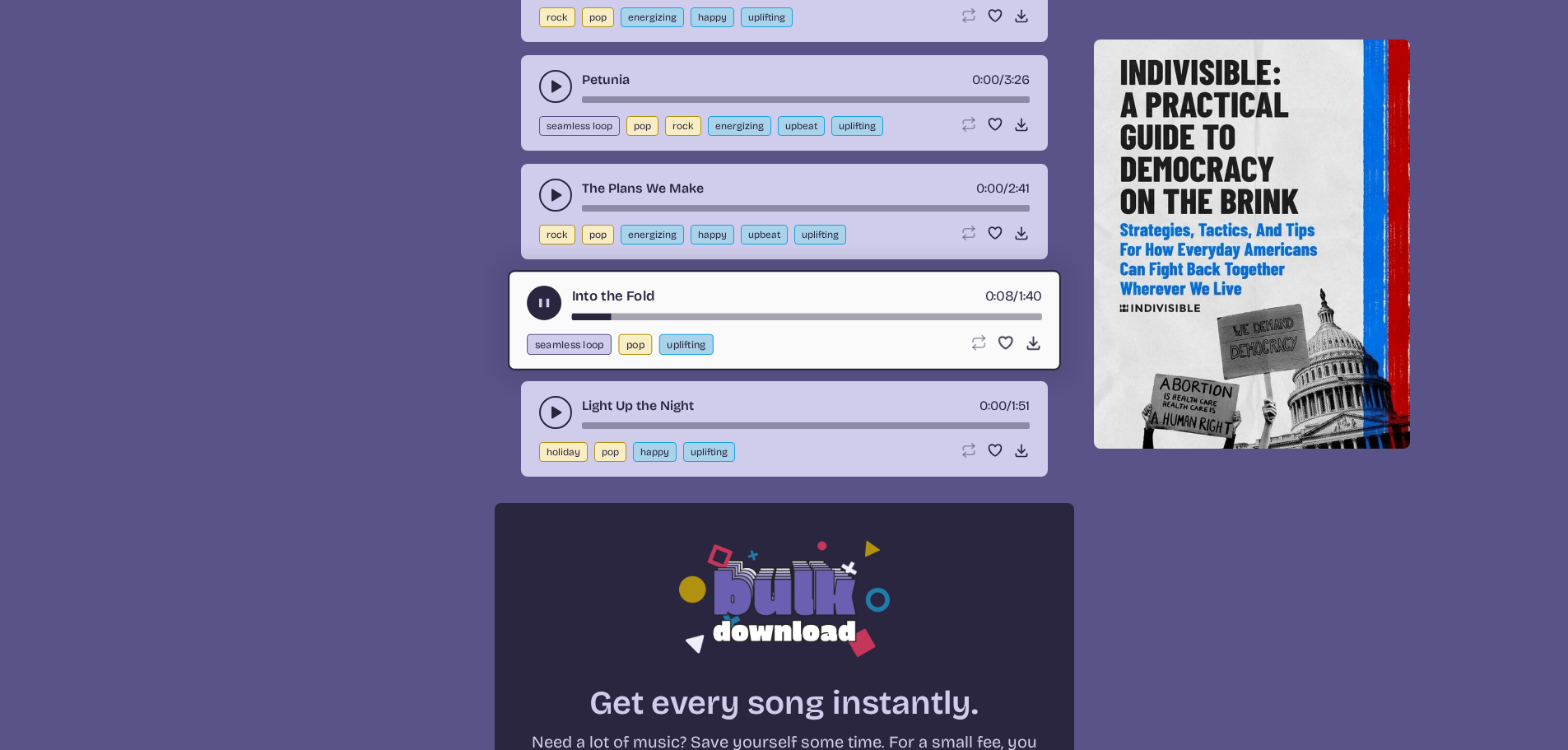
click at [557, 409] on icon "play-pause toggle" at bounding box center [555, 412] width 16 height 16
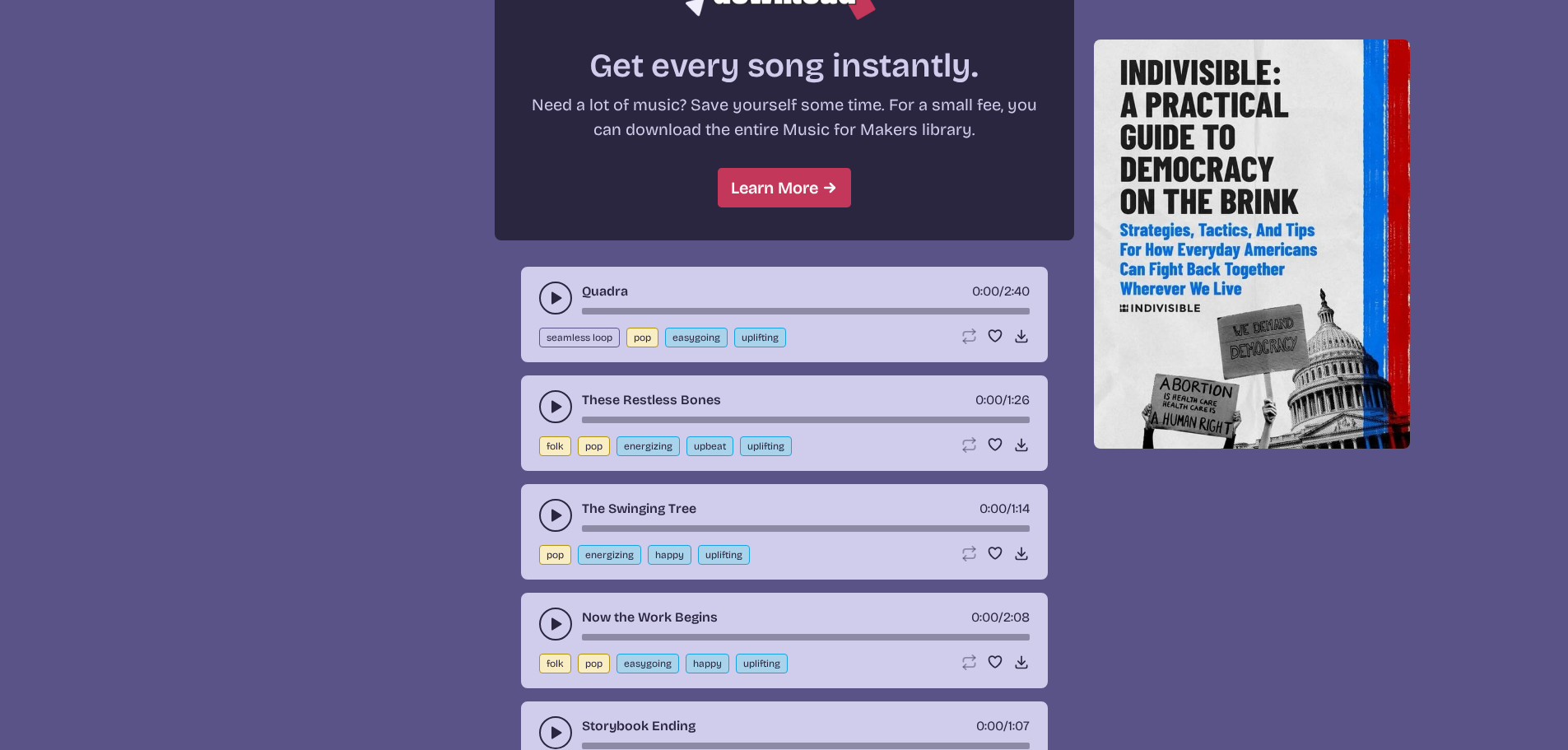
scroll to position [1647, 0]
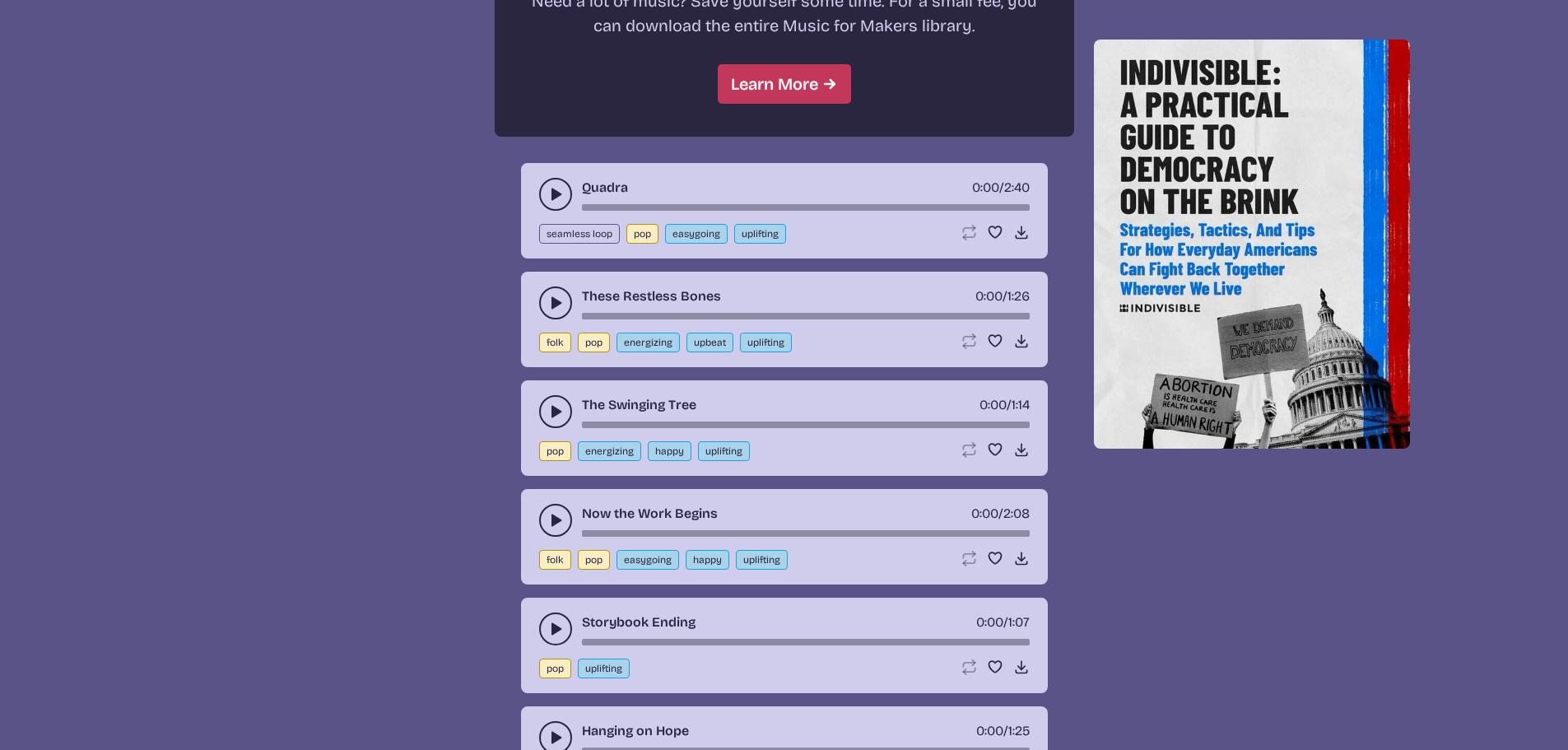
click at [556, 629] on use "play-pause toggle" at bounding box center [555, 629] width 16 height 16
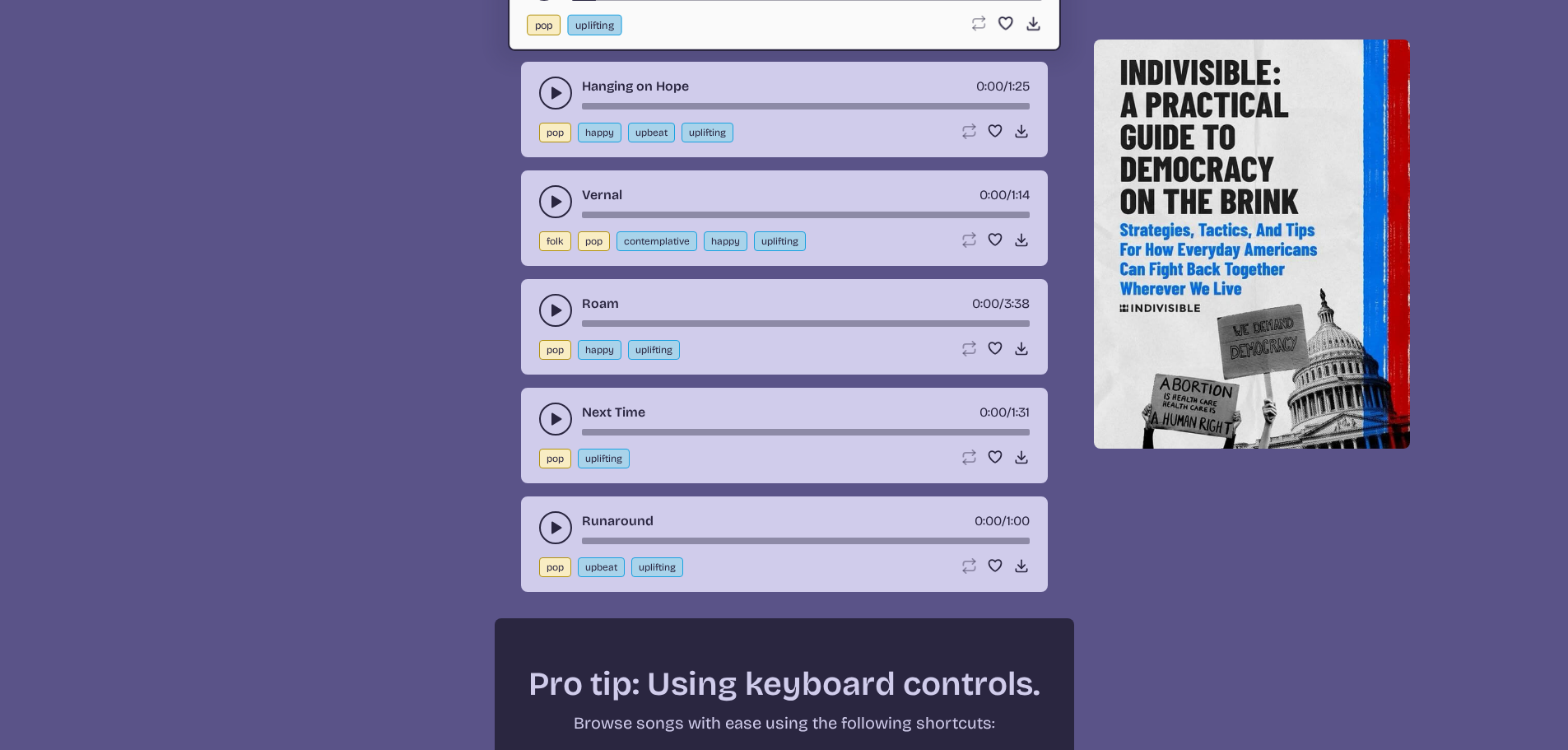
scroll to position [2305, 0]
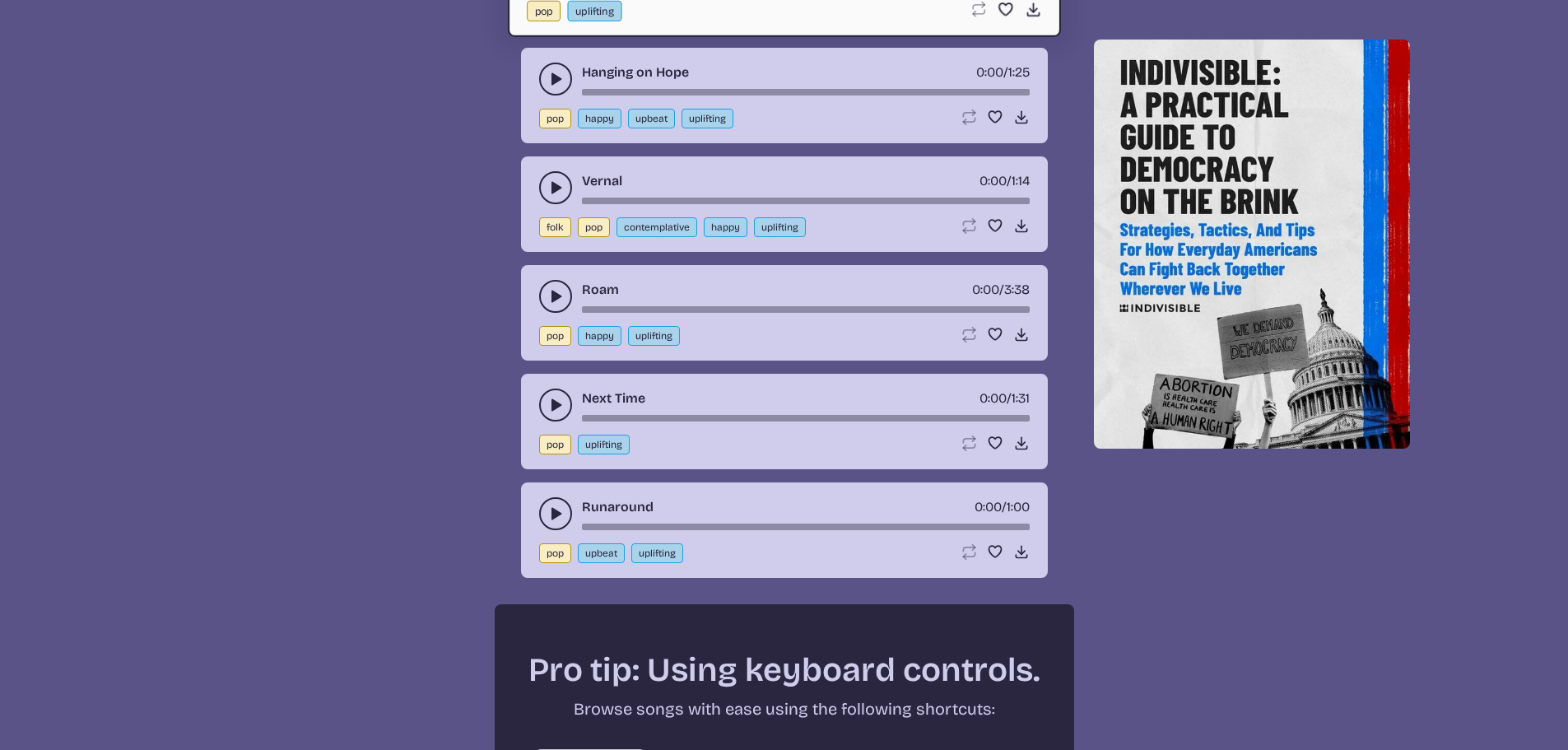
click at [550, 410] on icon "play-pause toggle" at bounding box center [555, 405] width 16 height 16
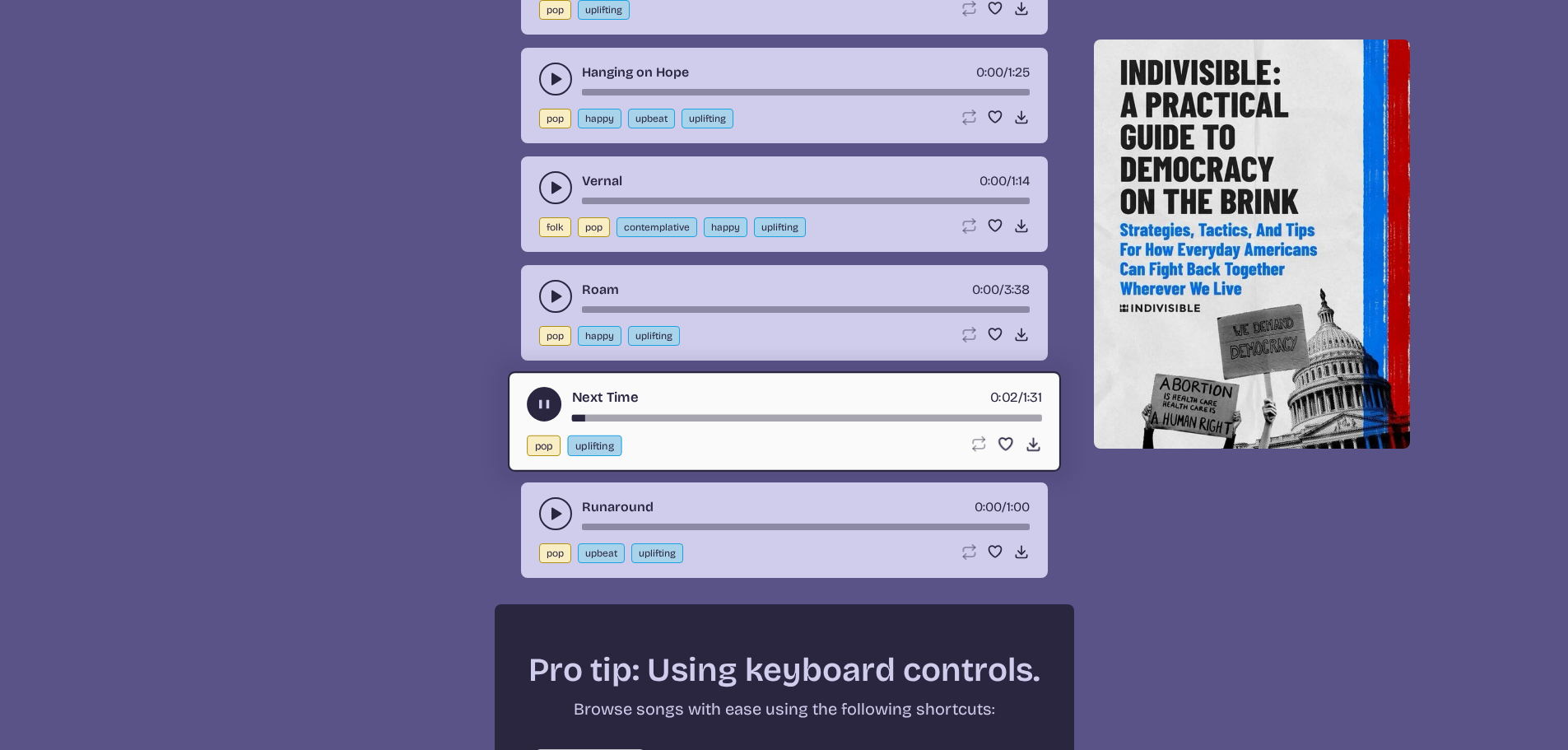
click at [681, 418] on div "song-time-bar" at bounding box center [806, 418] width 470 height 7
click at [970, 417] on div "song-time-bar" at bounding box center [806, 418] width 470 height 7
click at [554, 513] on use "play-pause toggle" at bounding box center [555, 513] width 16 height 16
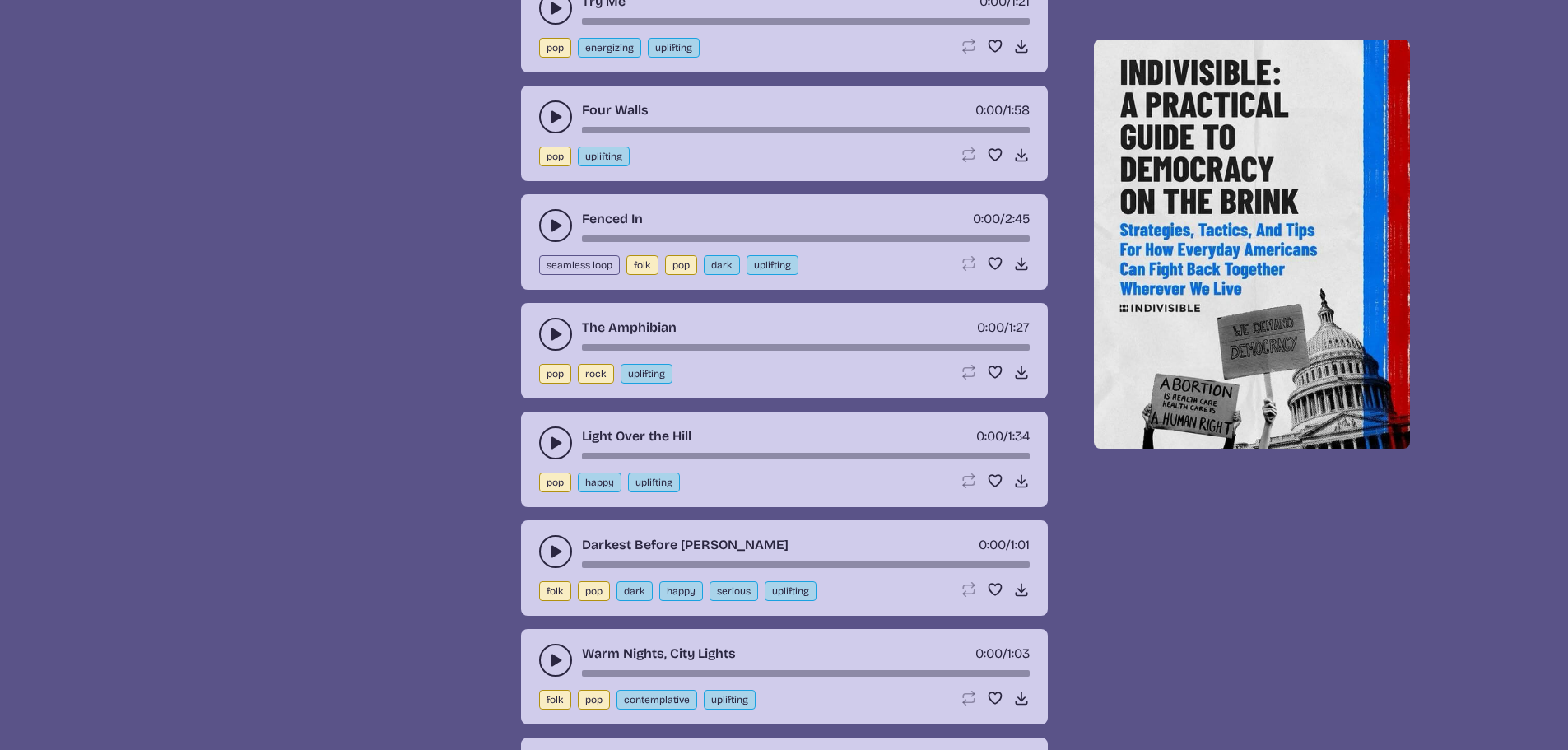
scroll to position [3376, 0]
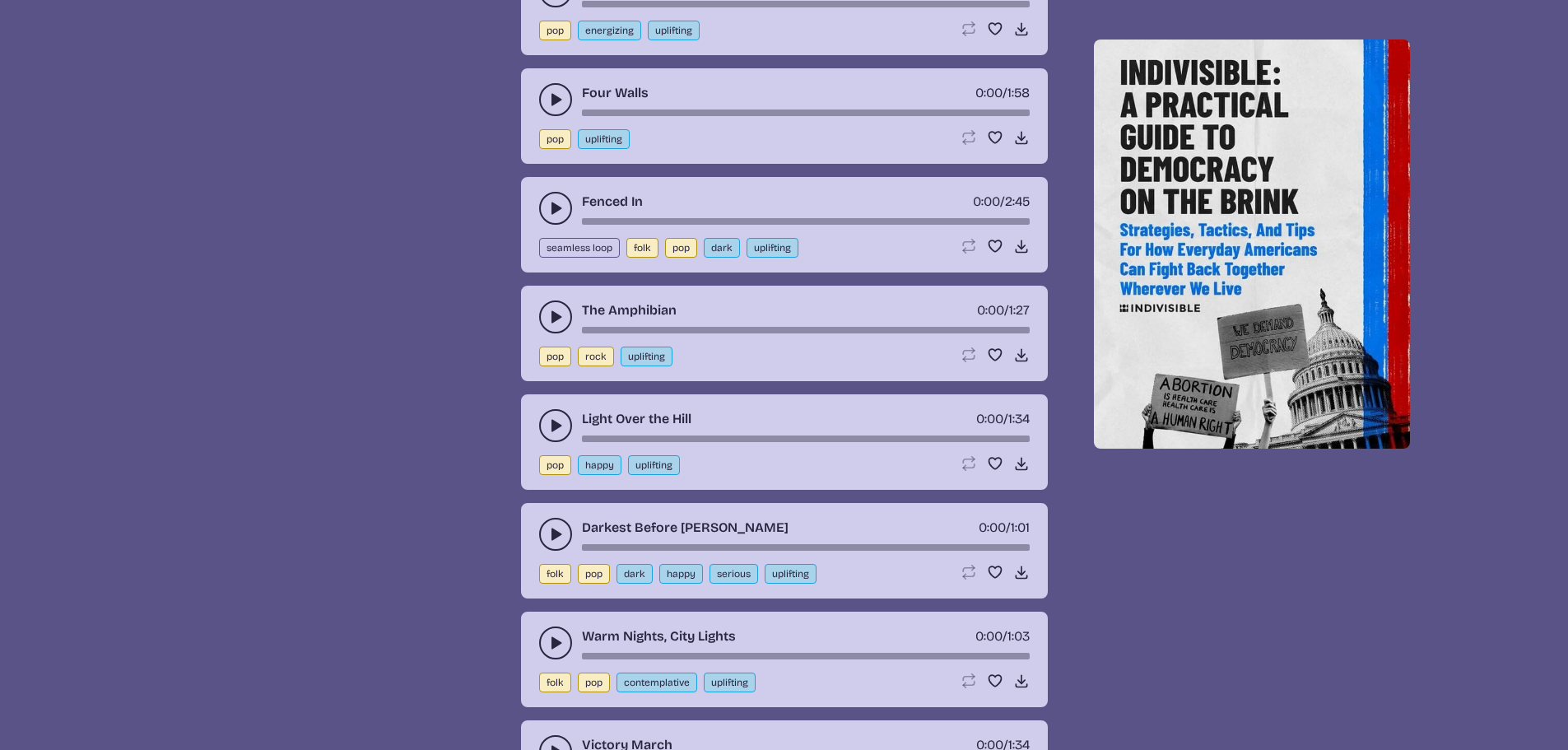
click at [559, 541] on icon "play-pause toggle" at bounding box center [555, 533] width 16 height 16
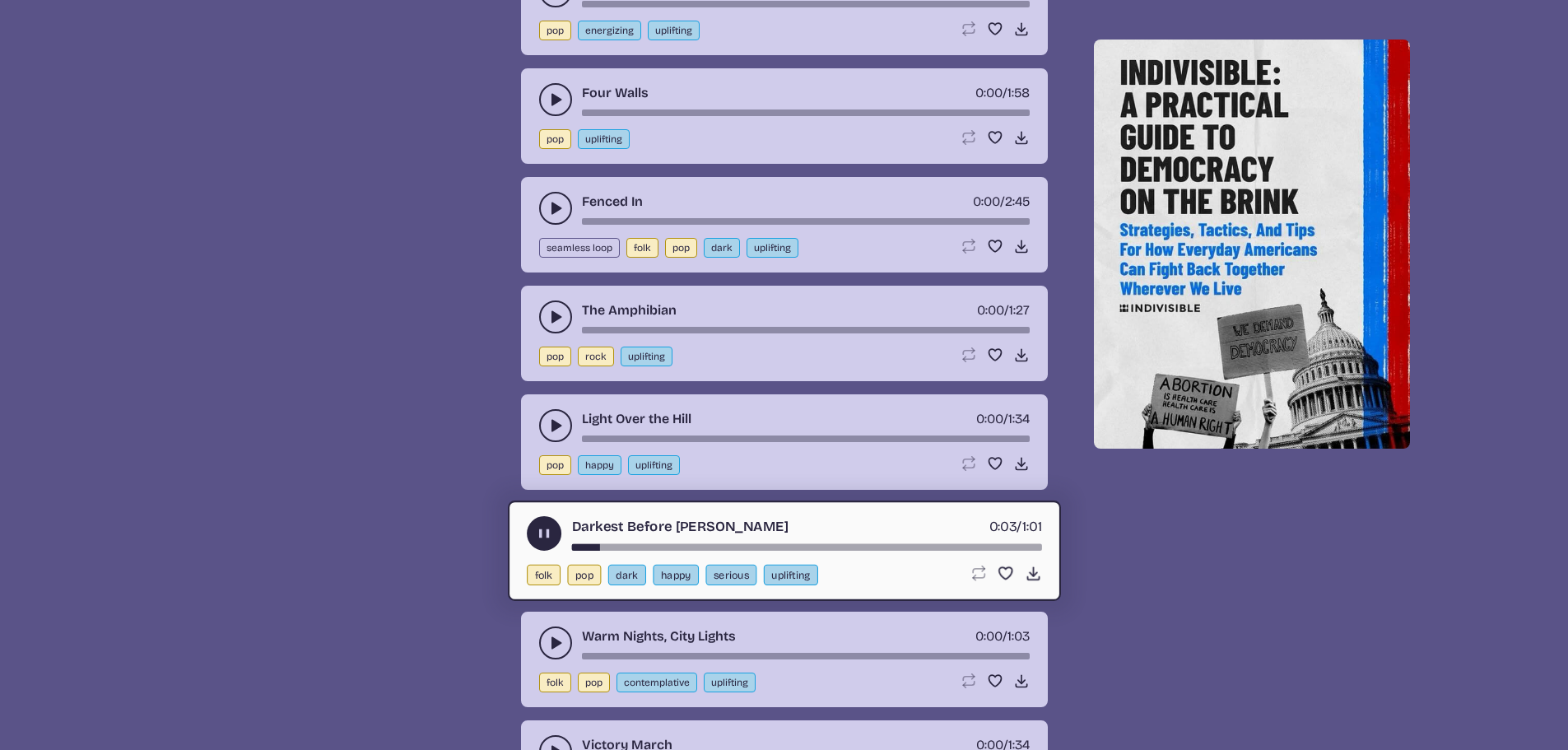
click at [773, 546] on div "song-time-bar" at bounding box center [806, 547] width 470 height 7
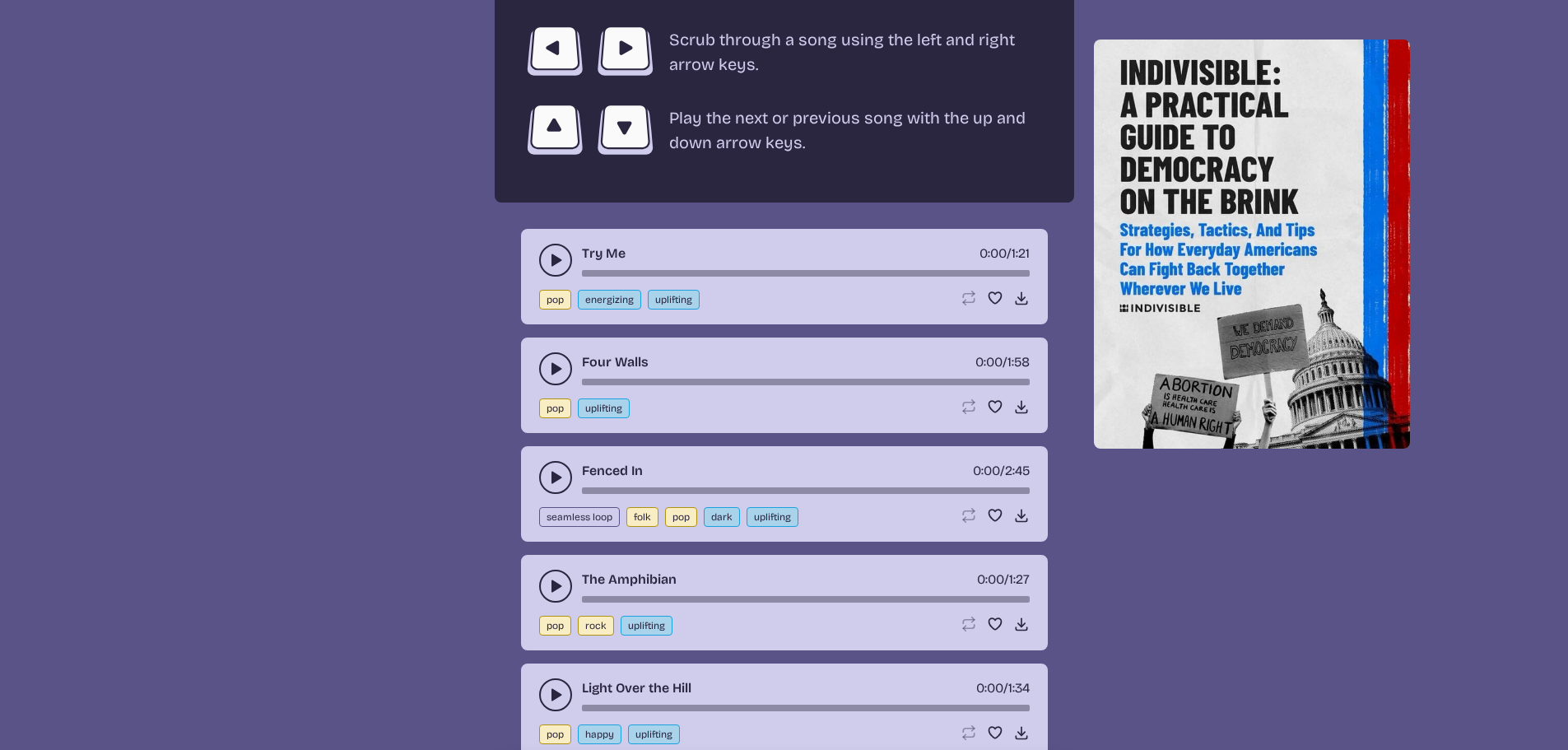
scroll to position [3047, 0]
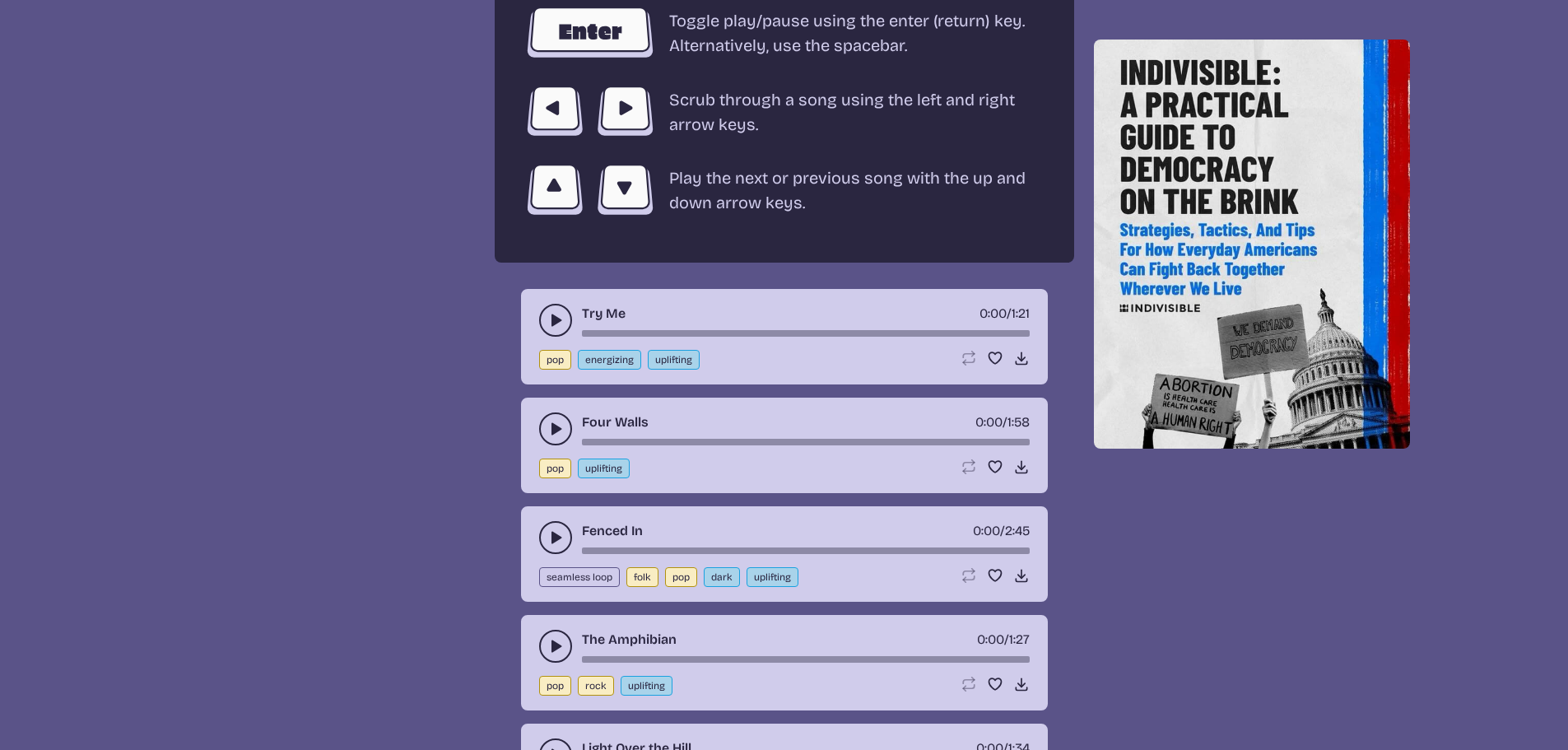
click at [549, 312] on icon "play-pause toggle" at bounding box center [555, 320] width 16 height 16
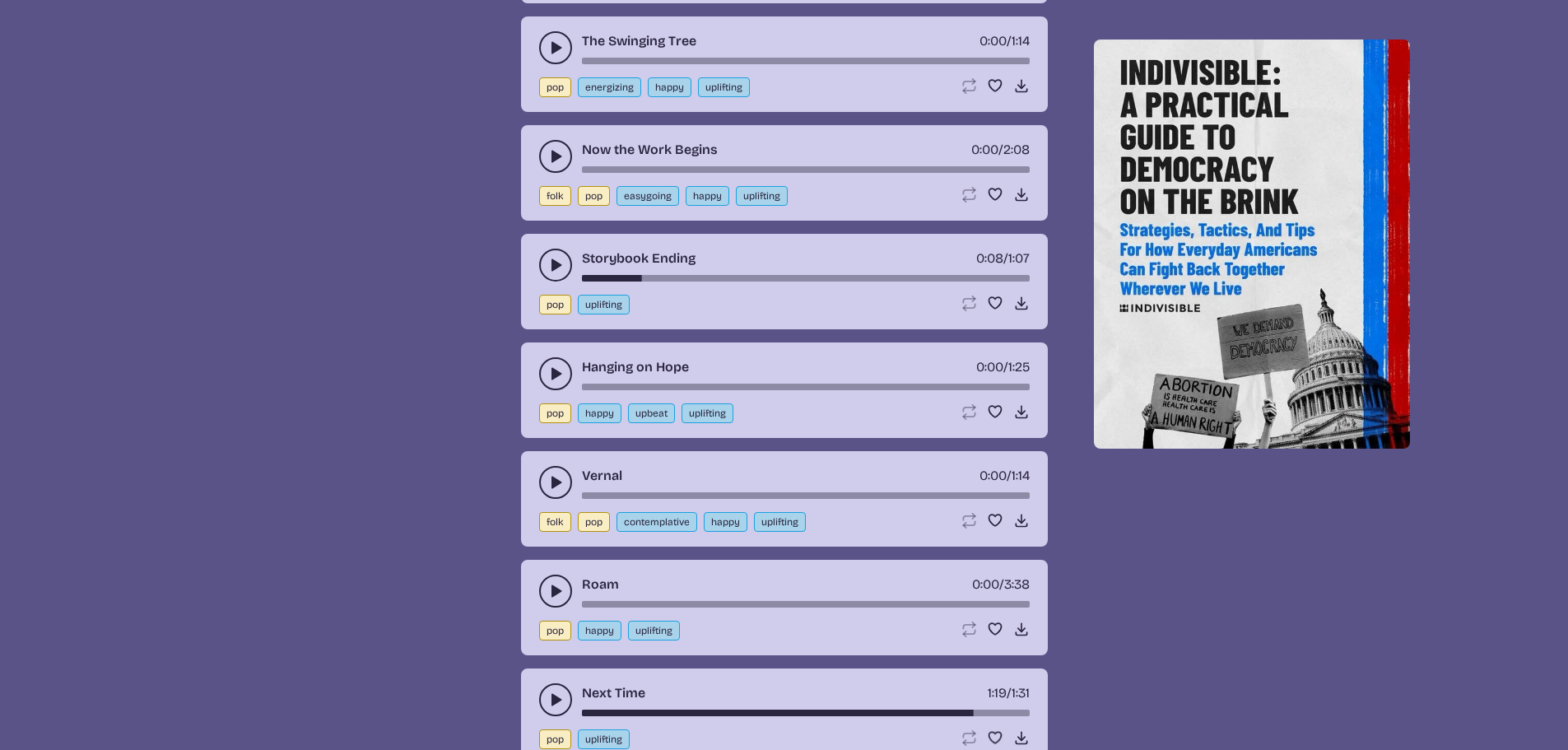
scroll to position [1976, 0]
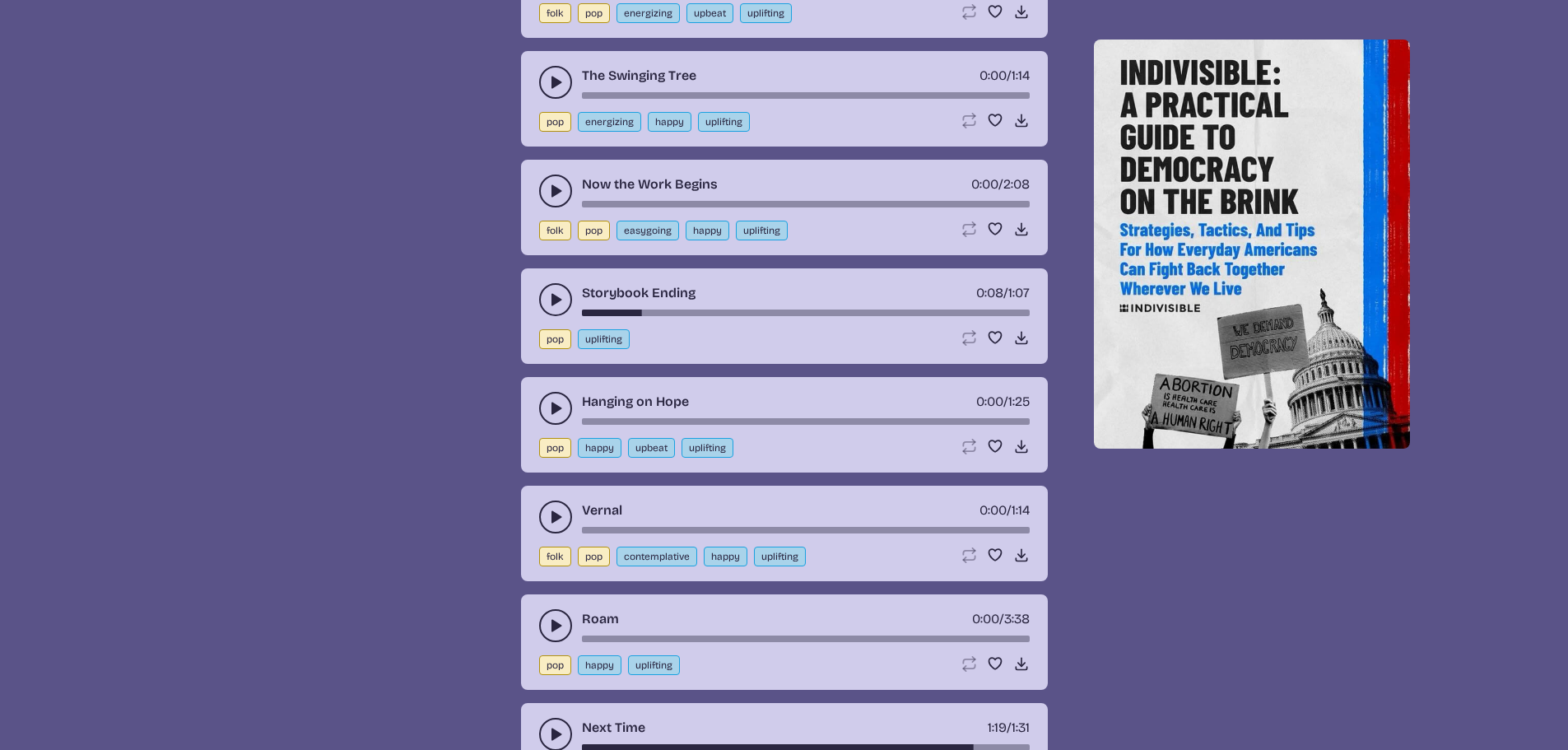
click at [546, 405] on button "play-pause toggle" at bounding box center [555, 408] width 33 height 33
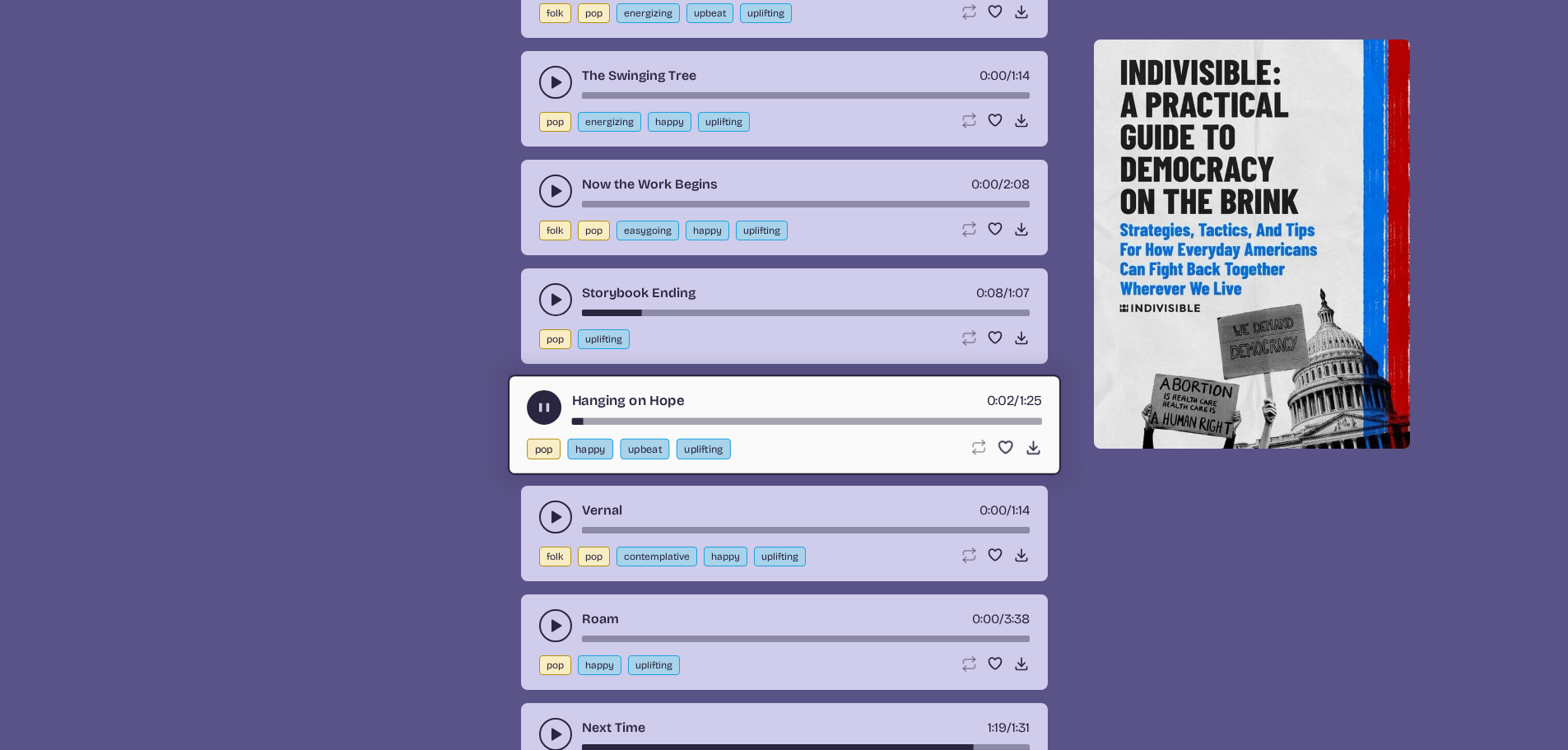
click at [743, 419] on div "song-time-bar" at bounding box center [806, 421] width 470 height 7
click at [561, 618] on icon "play-pause toggle" at bounding box center [555, 625] width 16 height 16
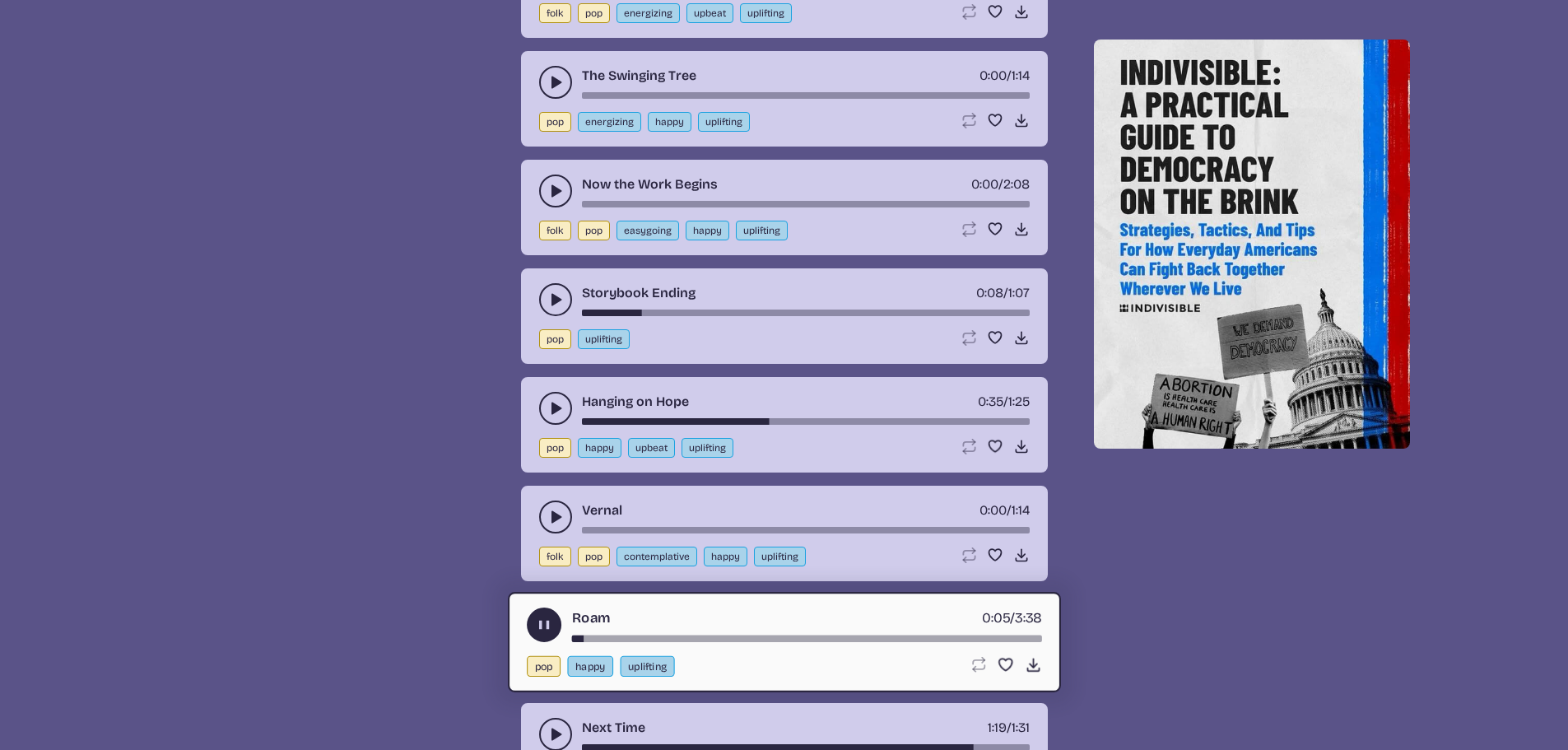
click at [672, 635] on div "song-time-bar" at bounding box center [806, 638] width 470 height 7
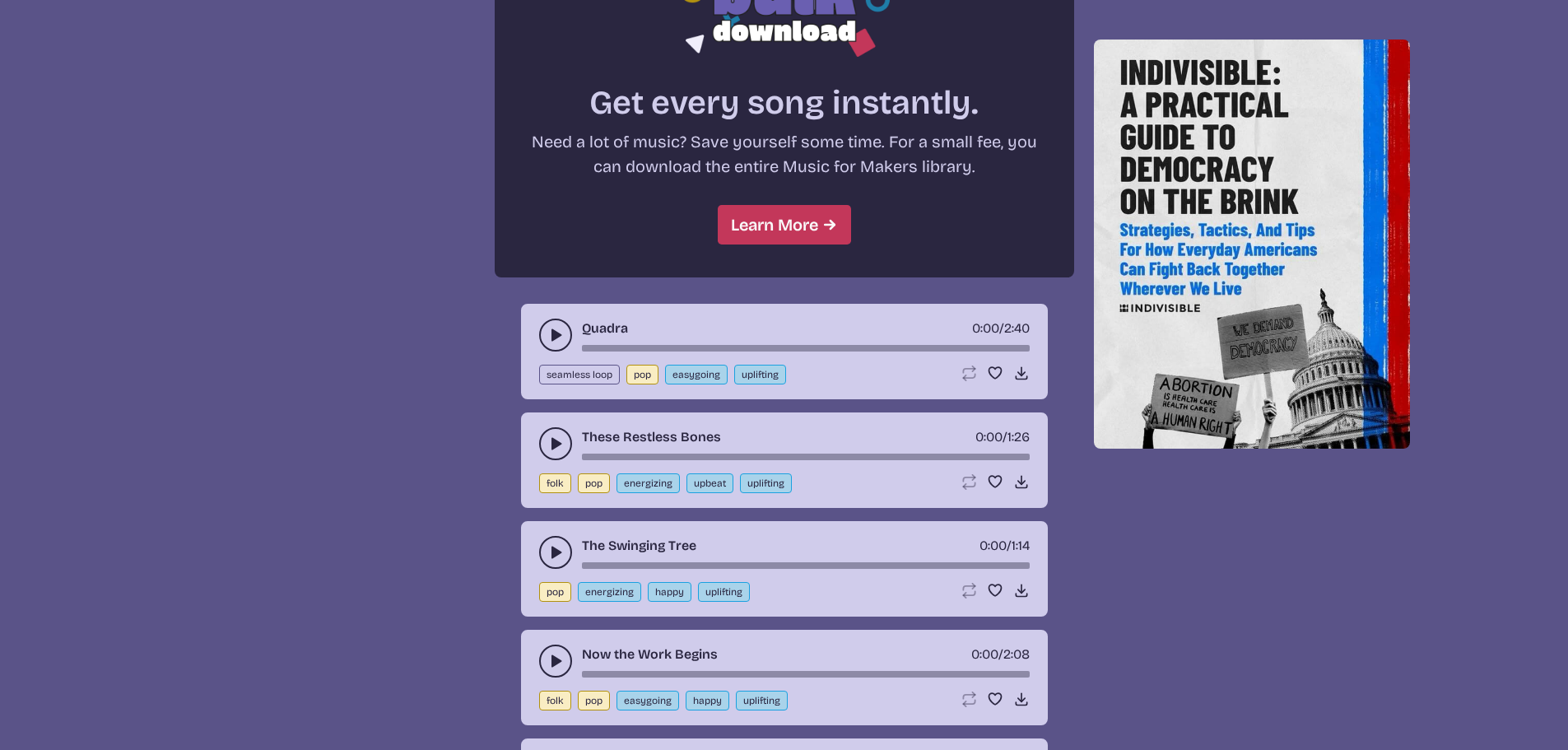
scroll to position [1482, 0]
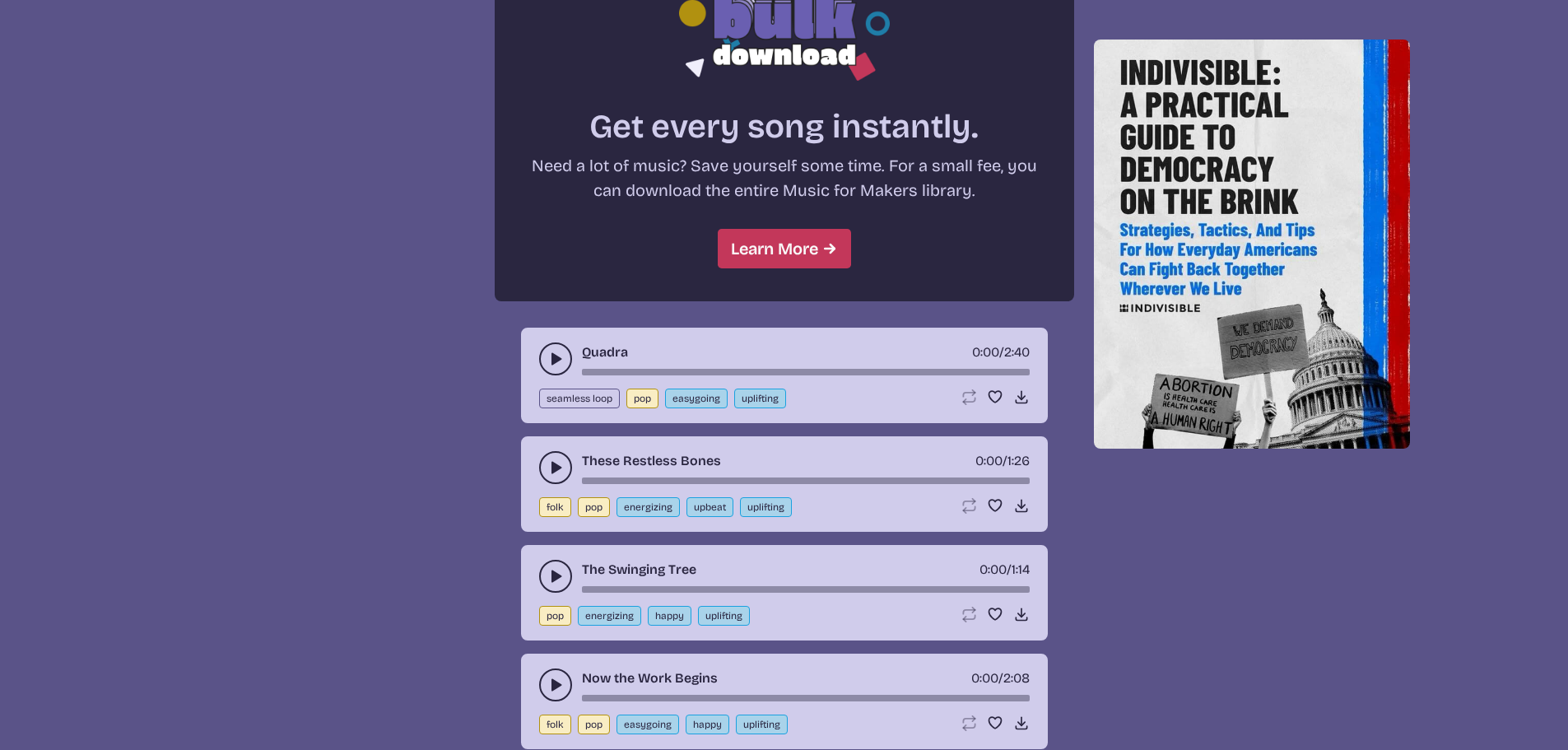
click at [555, 366] on icon "play-pause toggle" at bounding box center [555, 359] width 16 height 16
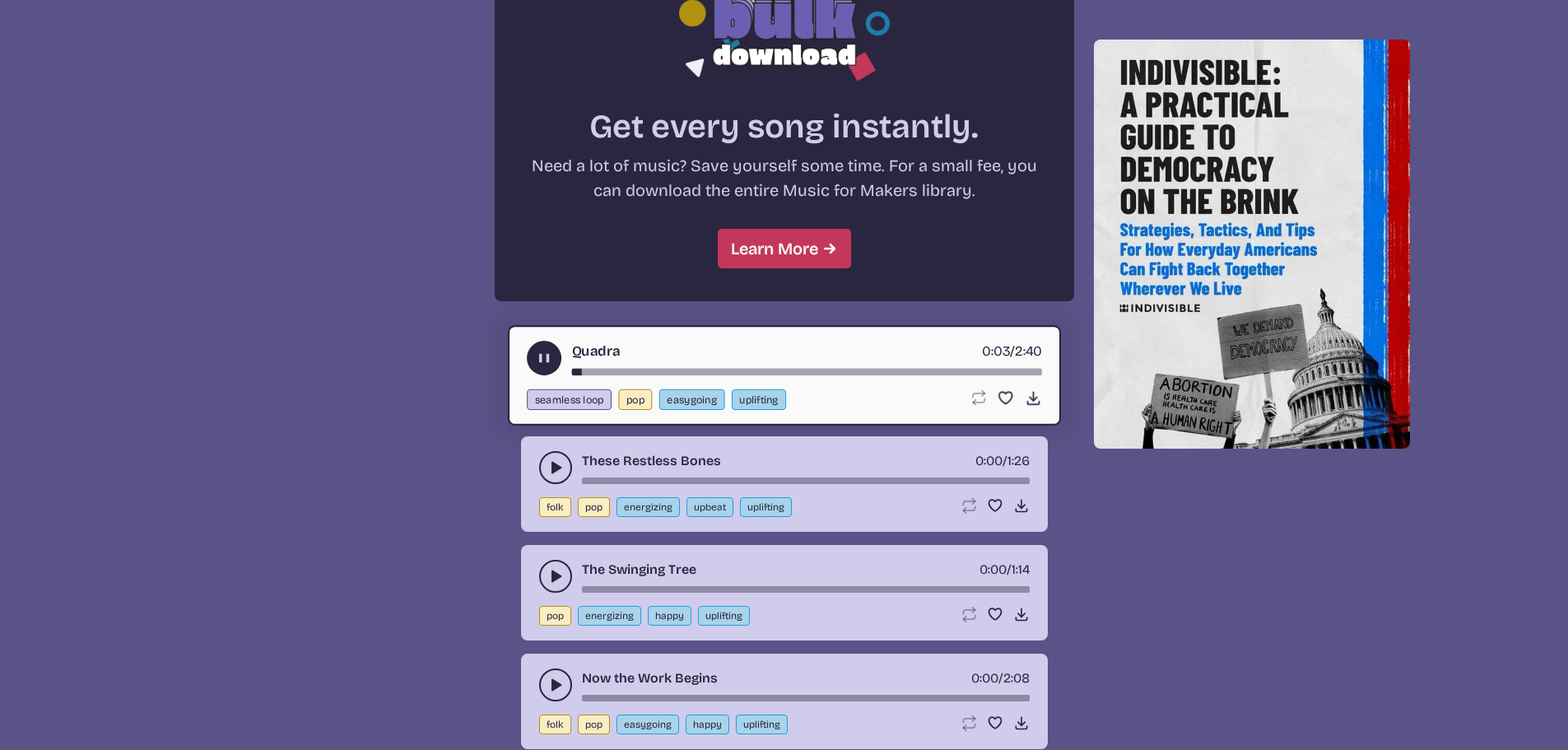
click at [641, 372] on div "song-time-bar" at bounding box center [806, 372] width 470 height 7
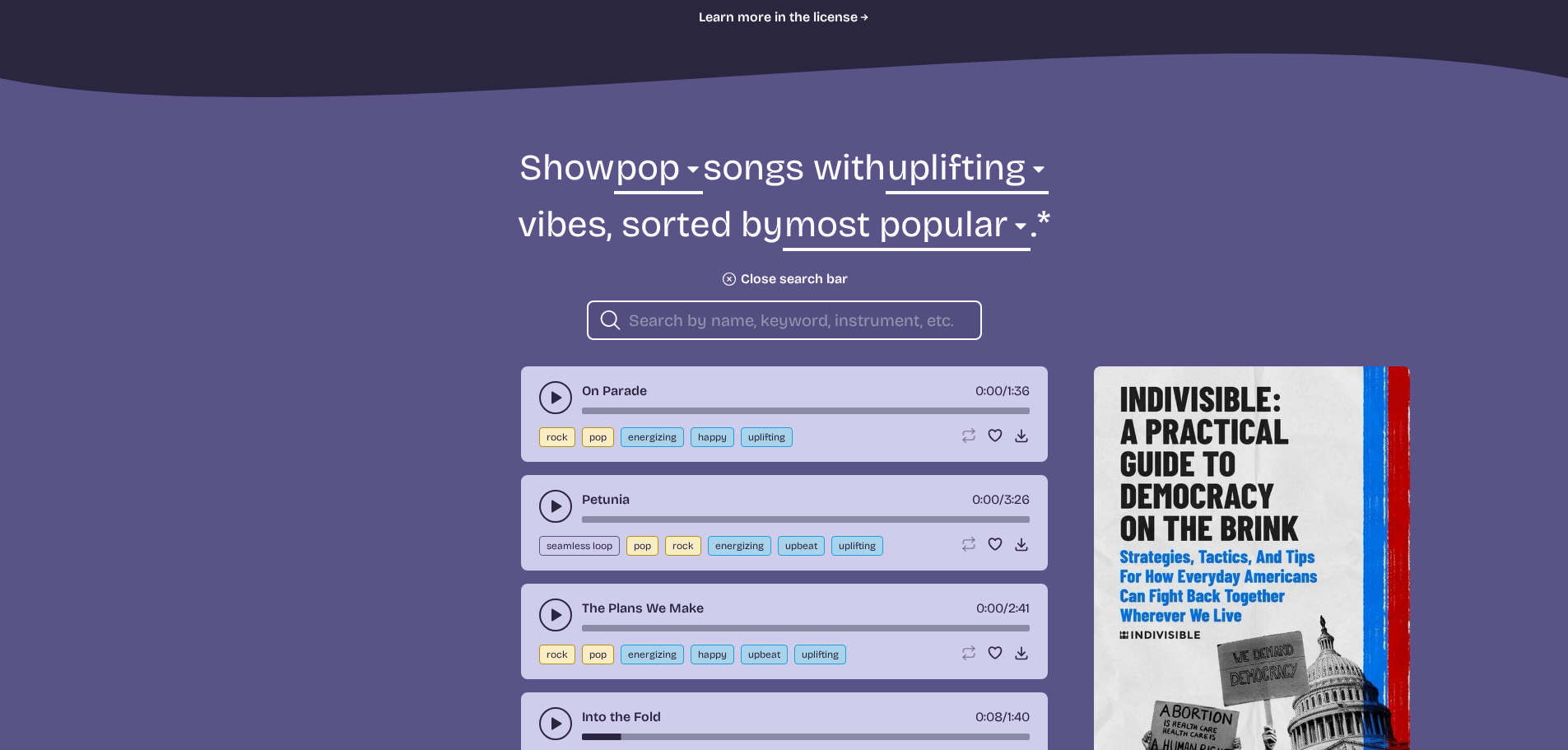
scroll to position [494, 0]
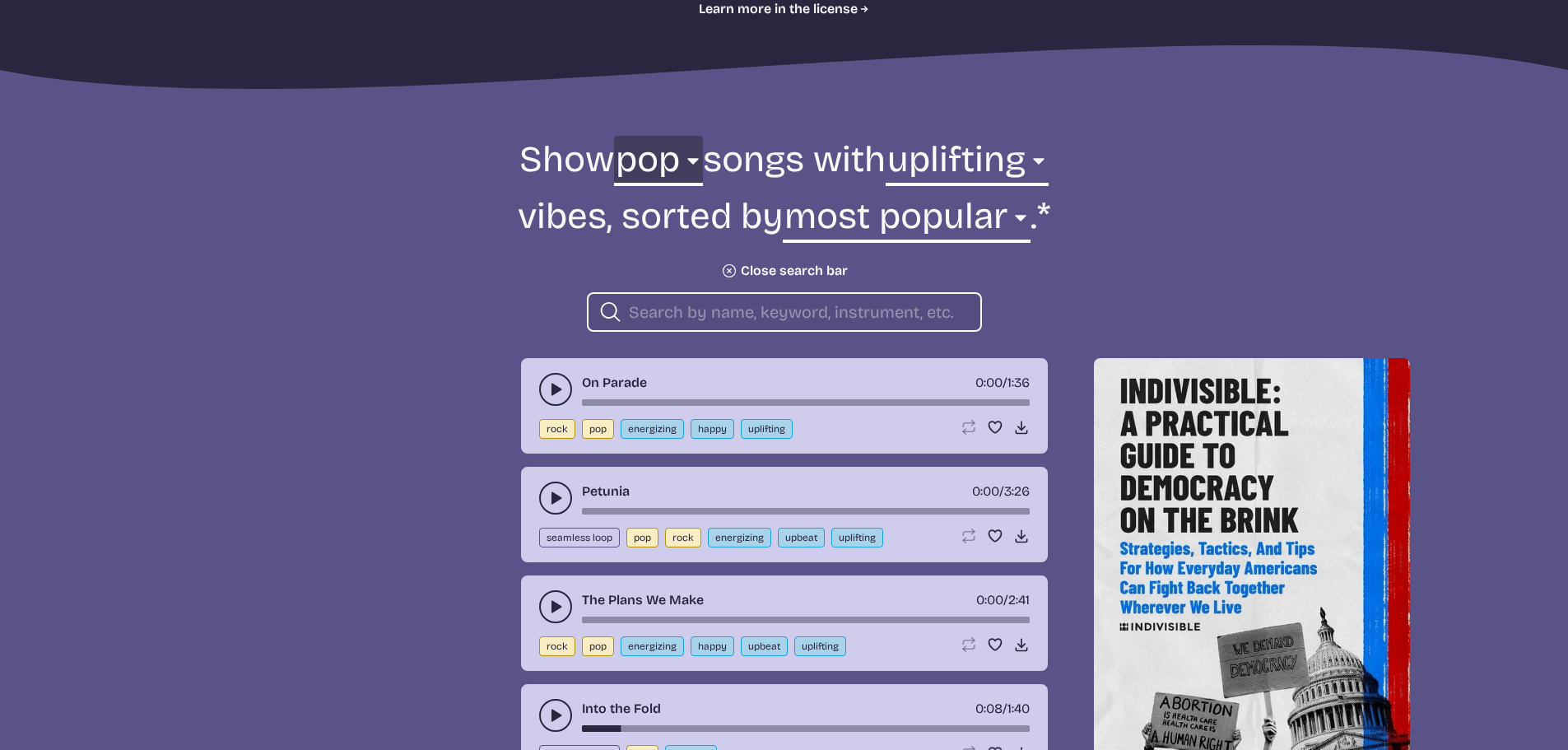
click at [647, 171] on select "all ambient cinematic electronic folk holiday jazz pop rock world" at bounding box center [658, 164] width 89 height 57
click at [614, 135] on select "all ambient cinematic electronic folk holiday jazz pop rock world" at bounding box center [658, 164] width 89 height 57
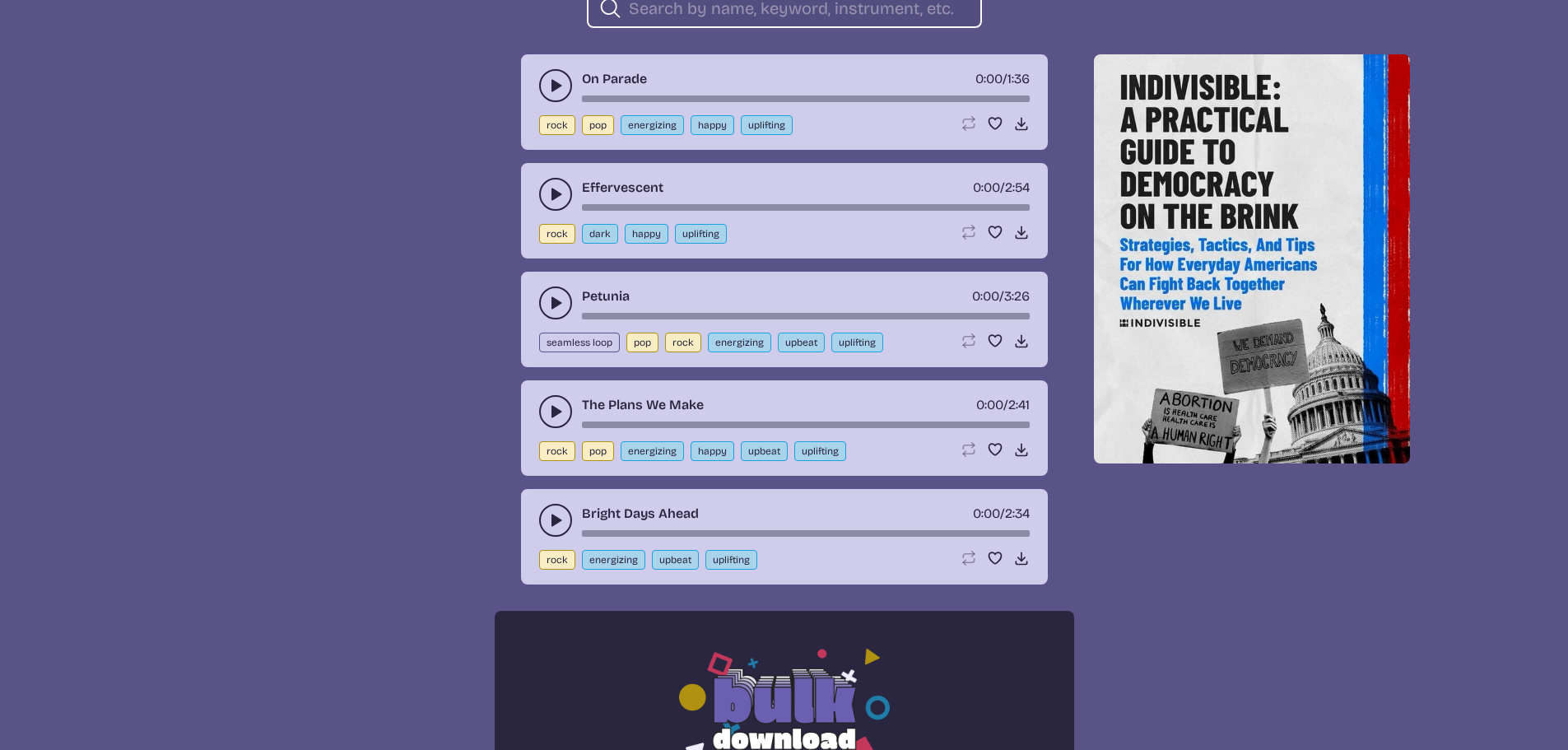
scroll to position [823, 0]
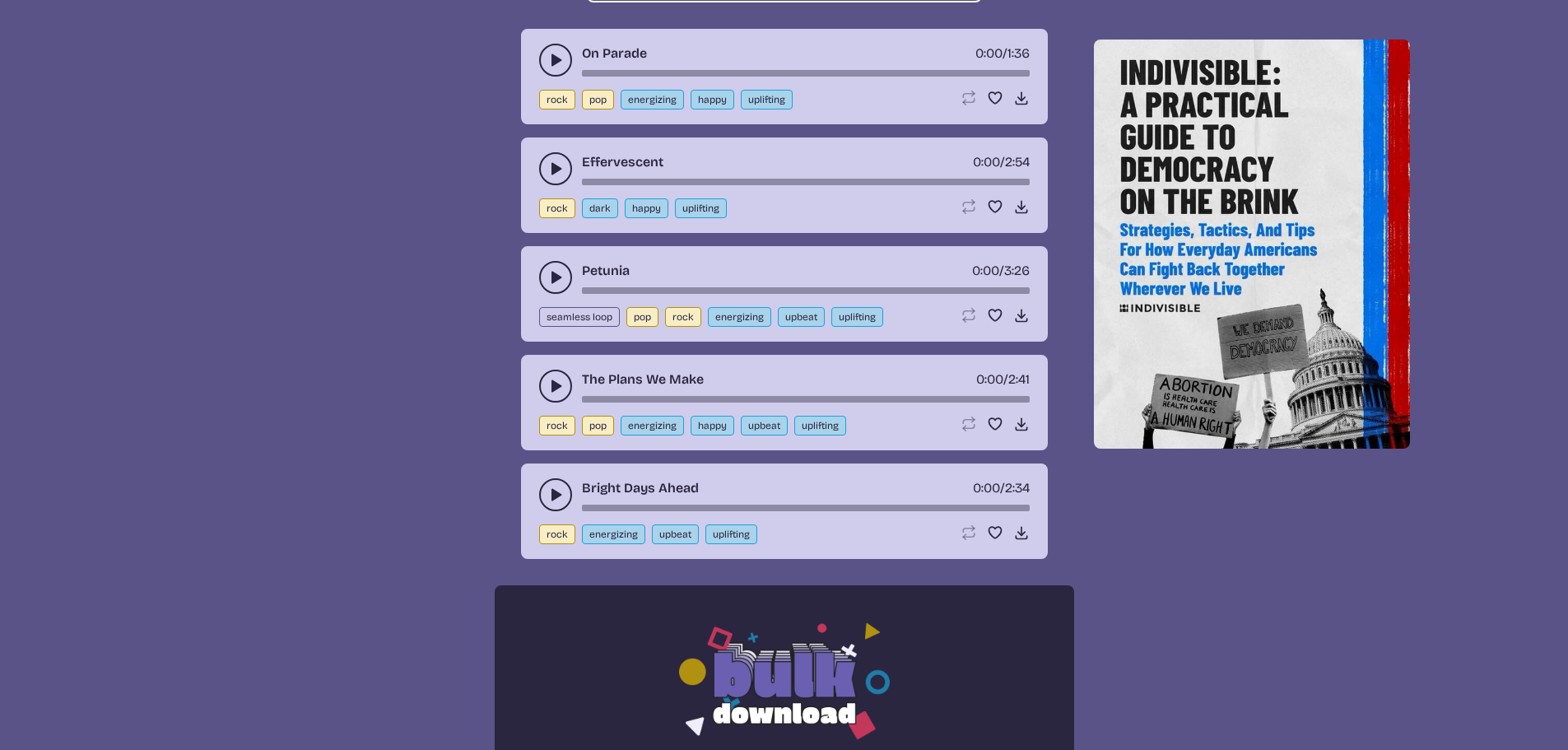
click at [549, 385] on icon "play-pause toggle" at bounding box center [555, 385] width 16 height 16
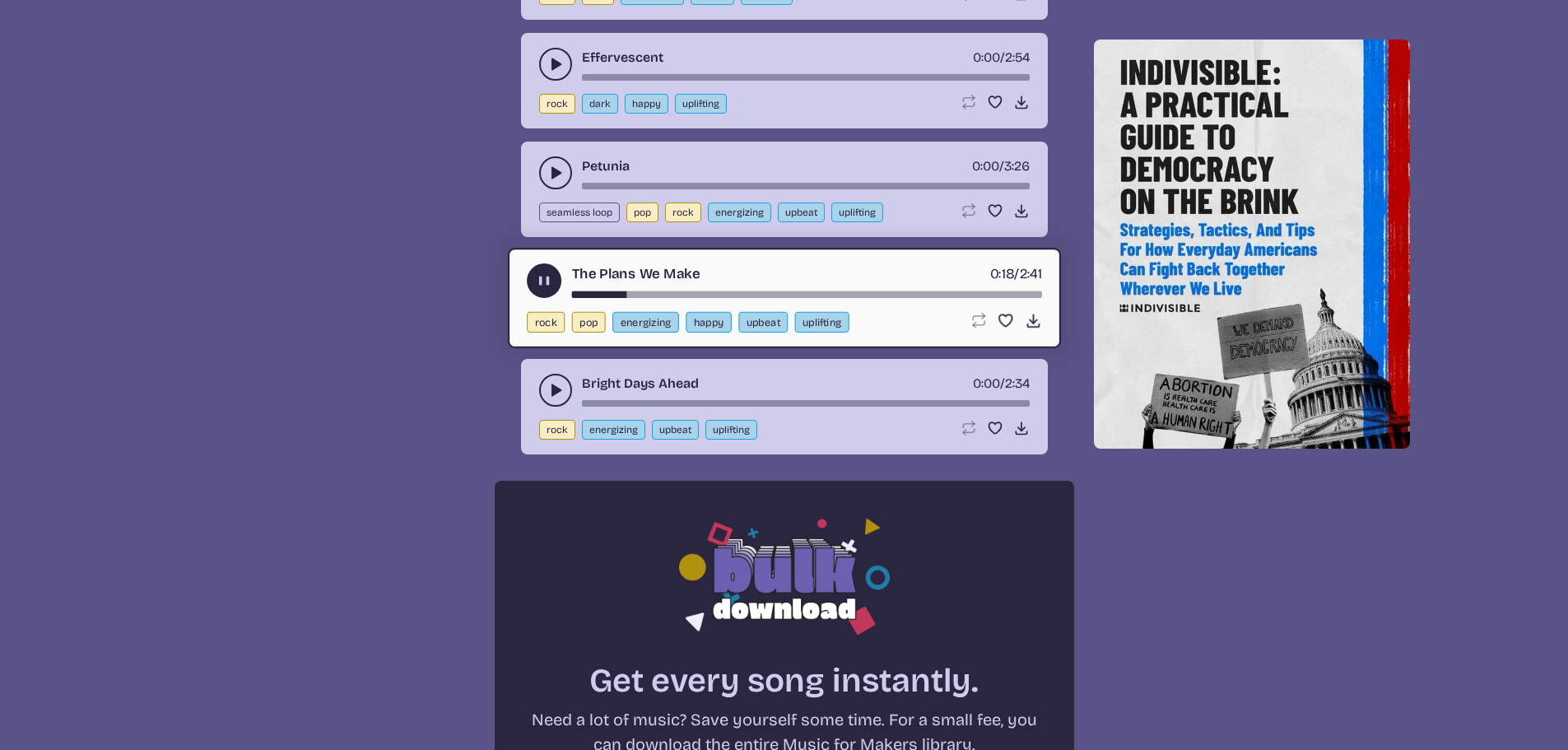
scroll to position [988, 0]
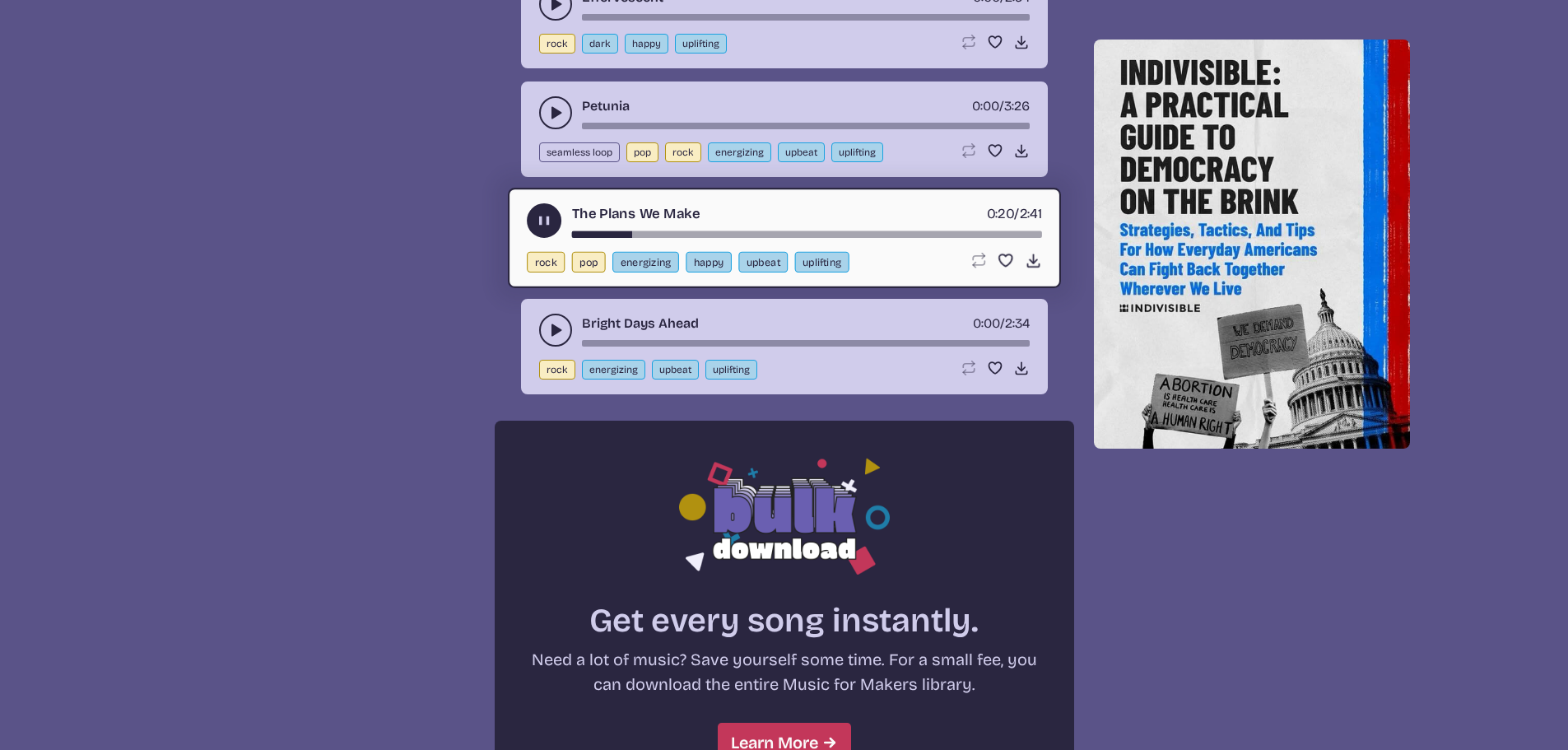
click at [553, 329] on use "play-pause toggle" at bounding box center [555, 329] width 16 height 16
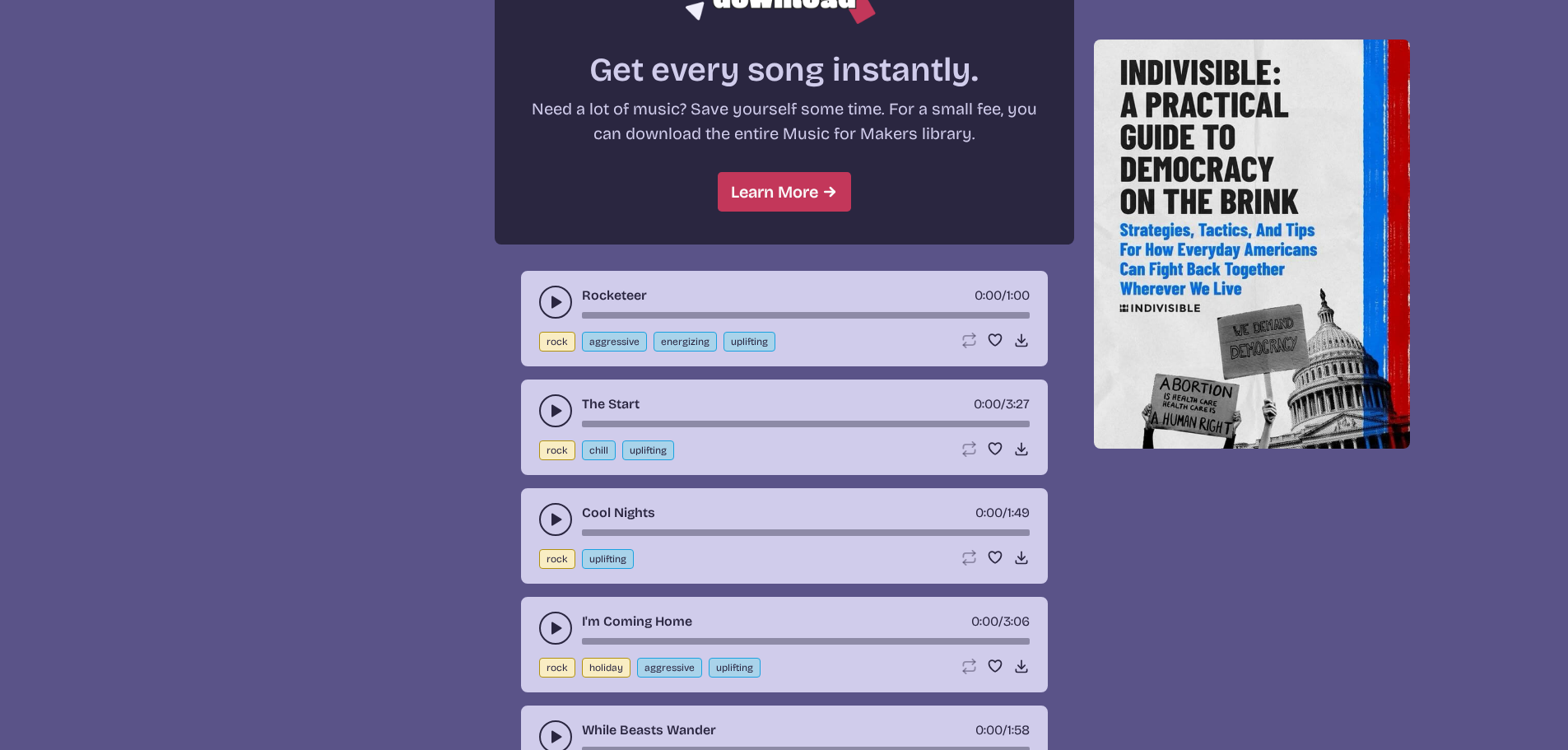
scroll to position [1565, 0]
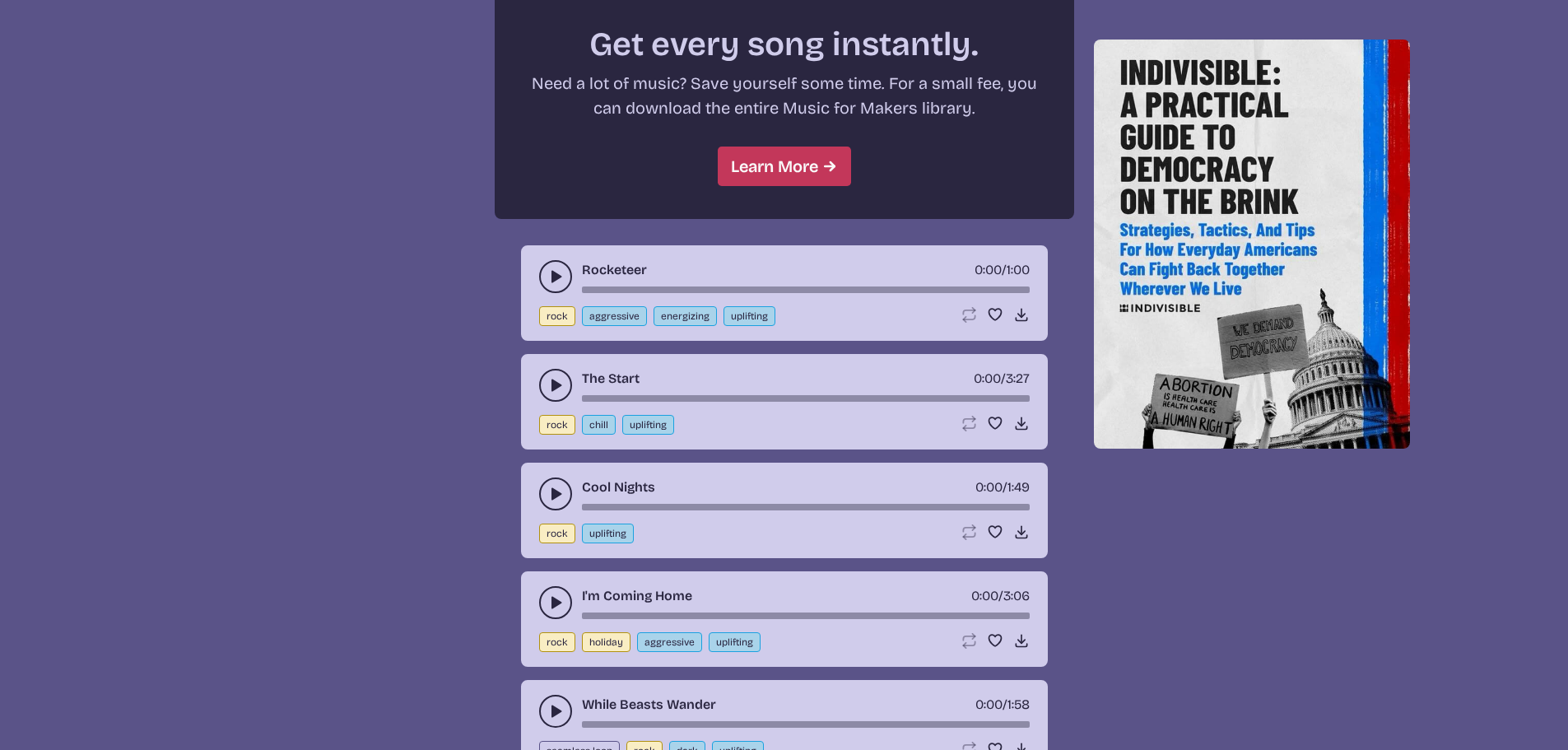
click at [558, 281] on icon "play-pause toggle" at bounding box center [555, 276] width 16 height 16
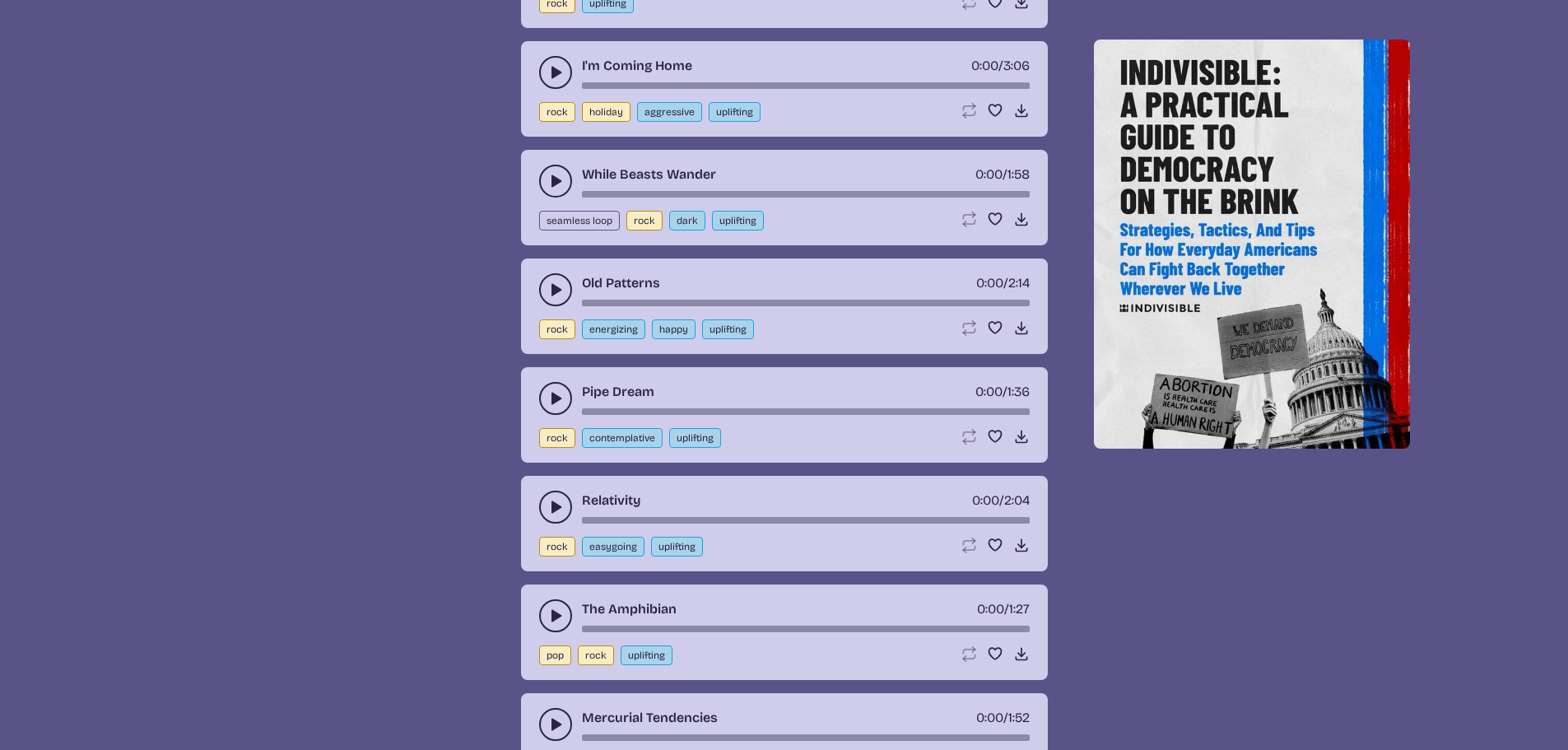
scroll to position [2223, 0]
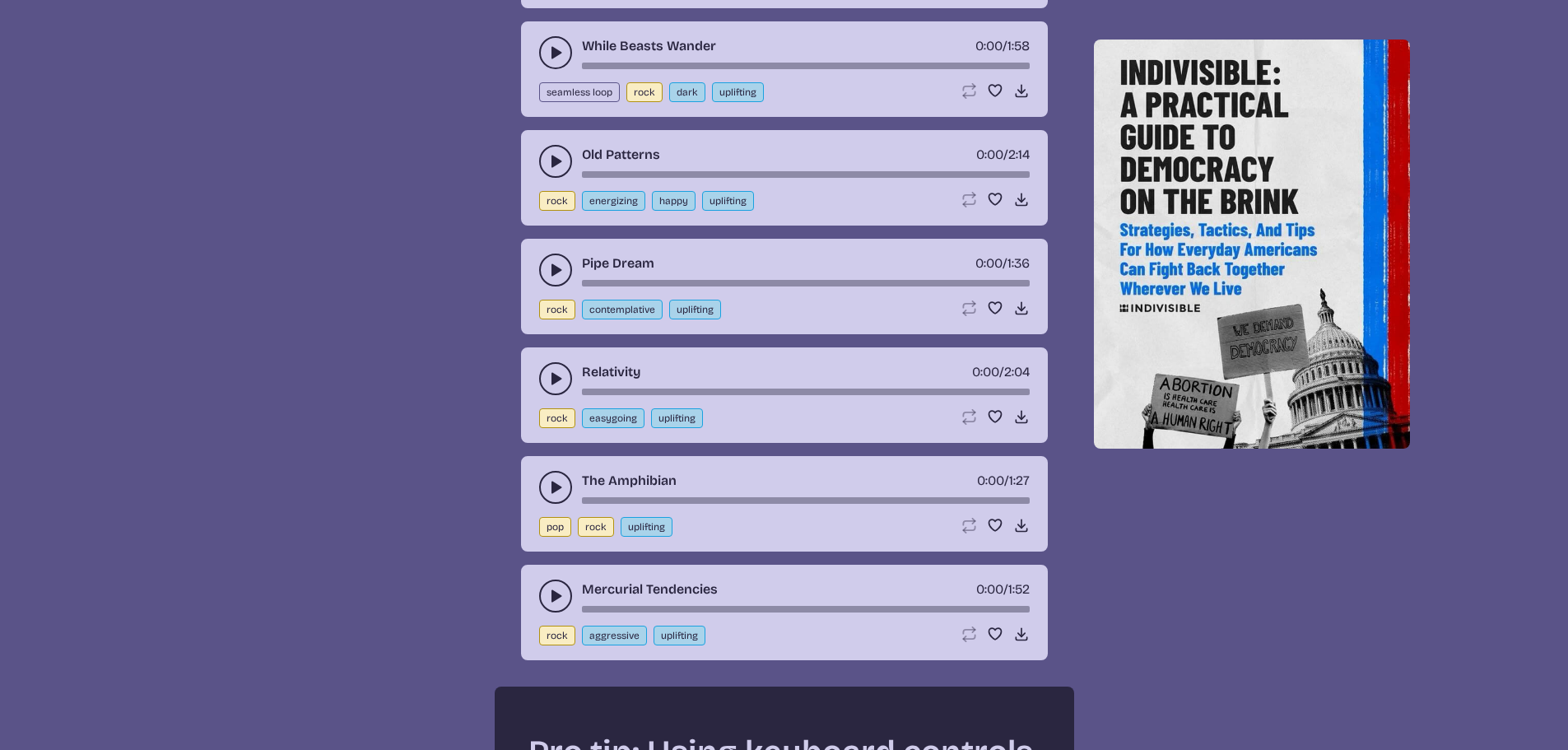
click at [555, 379] on use "play-pause toggle" at bounding box center [555, 378] width 16 height 16
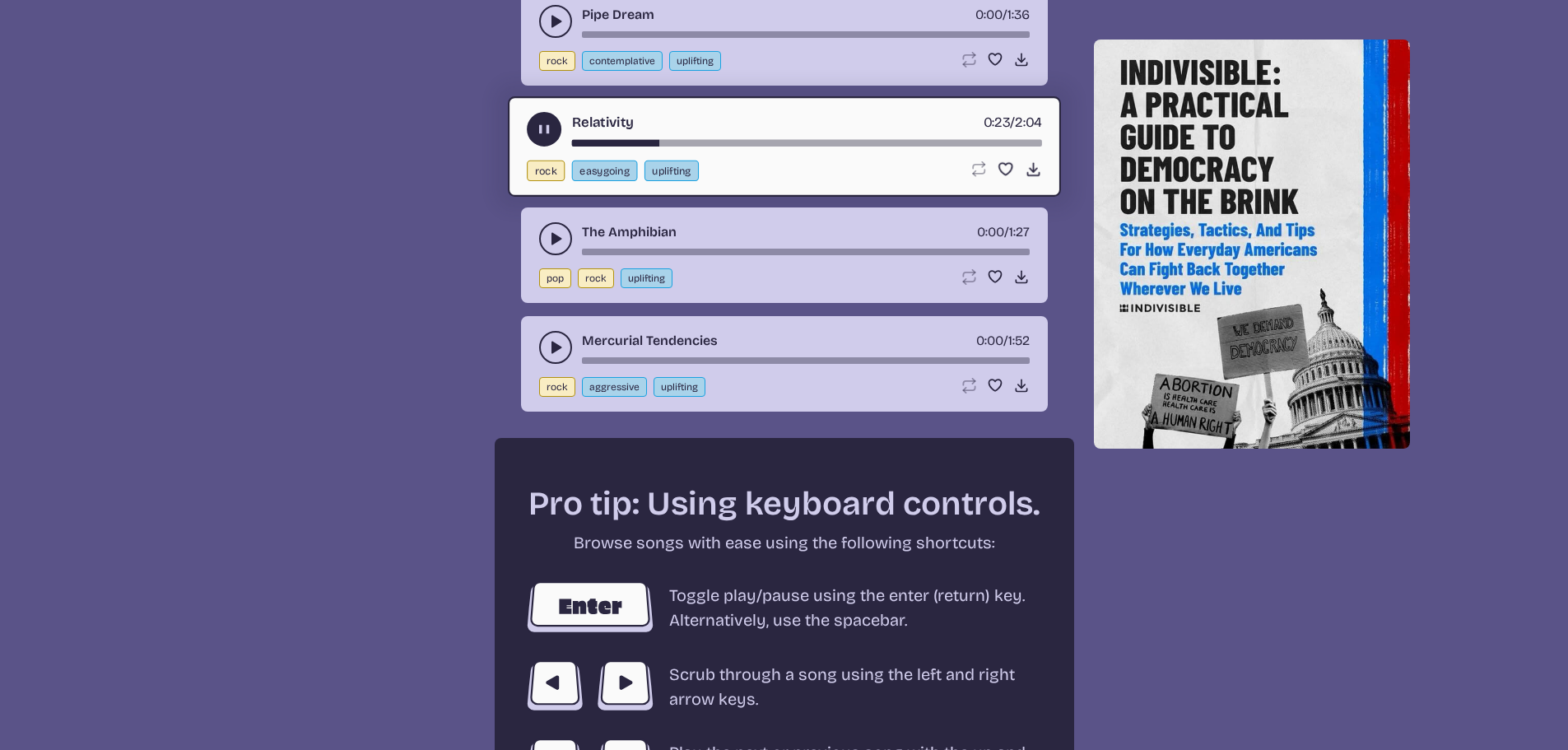
scroll to position [2470, 0]
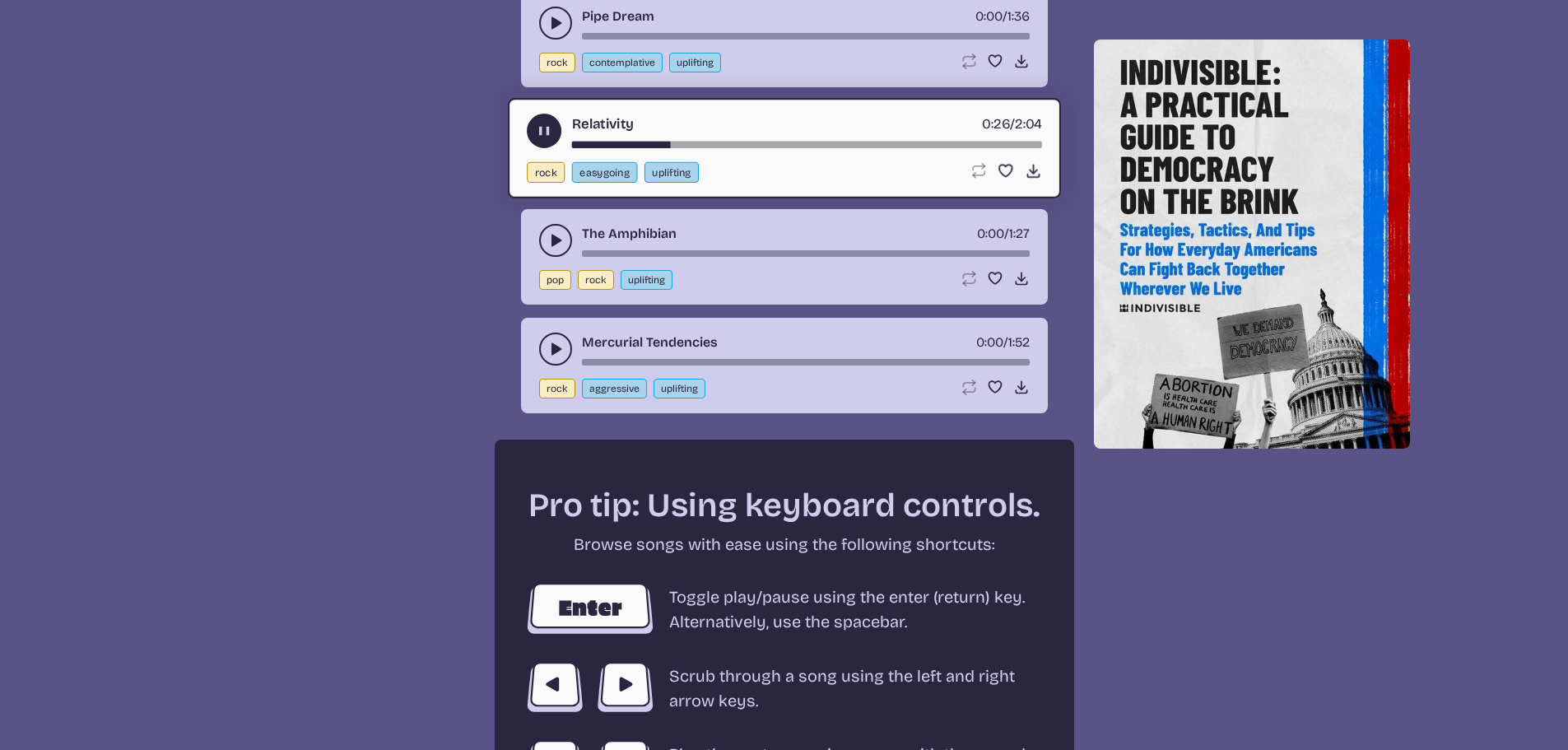
click at [548, 359] on button "play-pause toggle" at bounding box center [555, 349] width 33 height 33
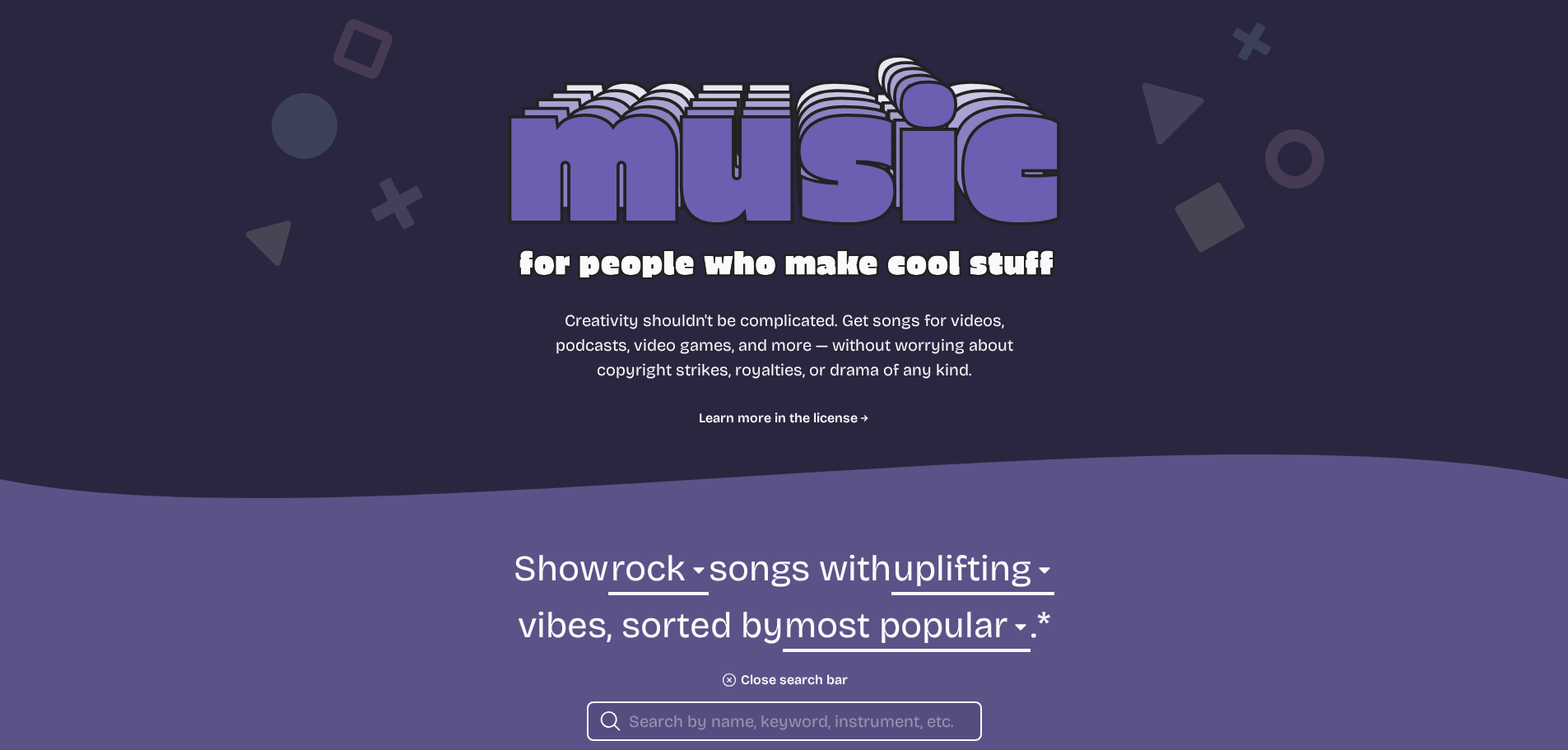
scroll to position [411, 0]
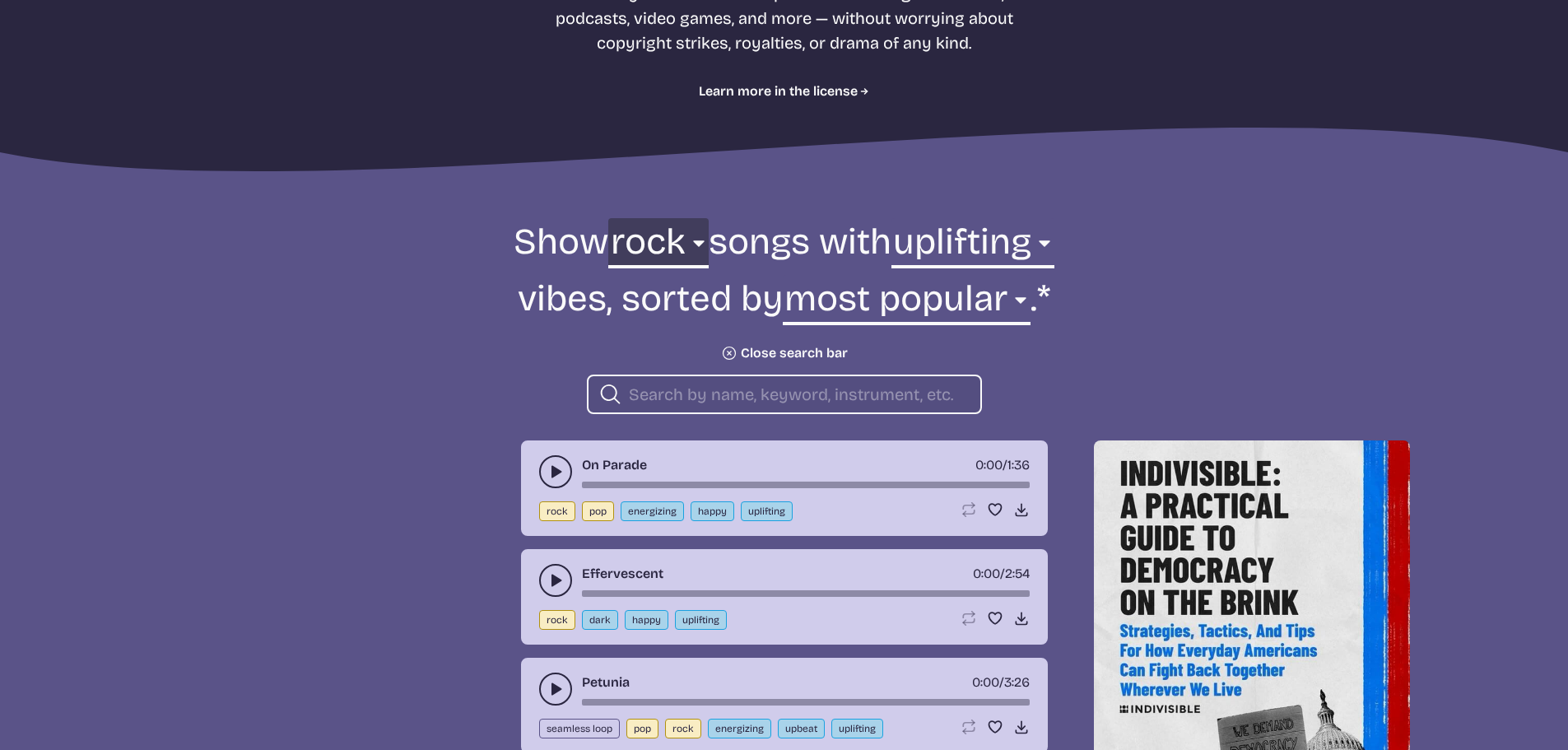
click at [646, 247] on select "all ambient cinematic electronic folk holiday jazz pop rock world" at bounding box center [658, 247] width 99 height 57
select select "cinematic"
click at [609, 219] on select "all ambient cinematic electronic folk holiday jazz pop rock world" at bounding box center [658, 247] width 99 height 57
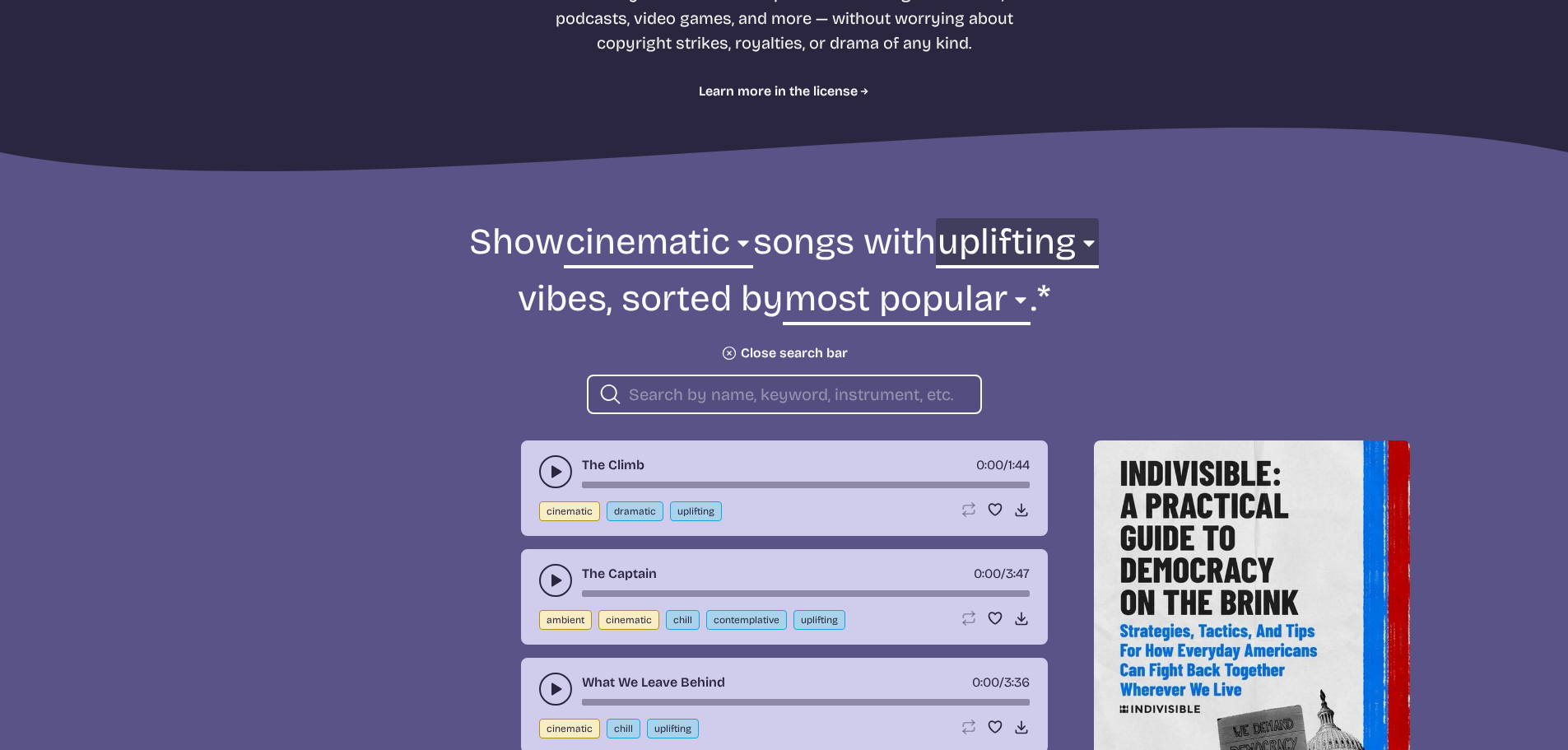
click at [1011, 250] on select "any aggressive chill contemplative dark dramatic easygoing energizing happy ser…" at bounding box center [1017, 247] width 163 height 57
click at [936, 219] on select "any aggressive chill contemplative dark dramatic easygoing energizing happy ser…" at bounding box center [1017, 247] width 163 height 57
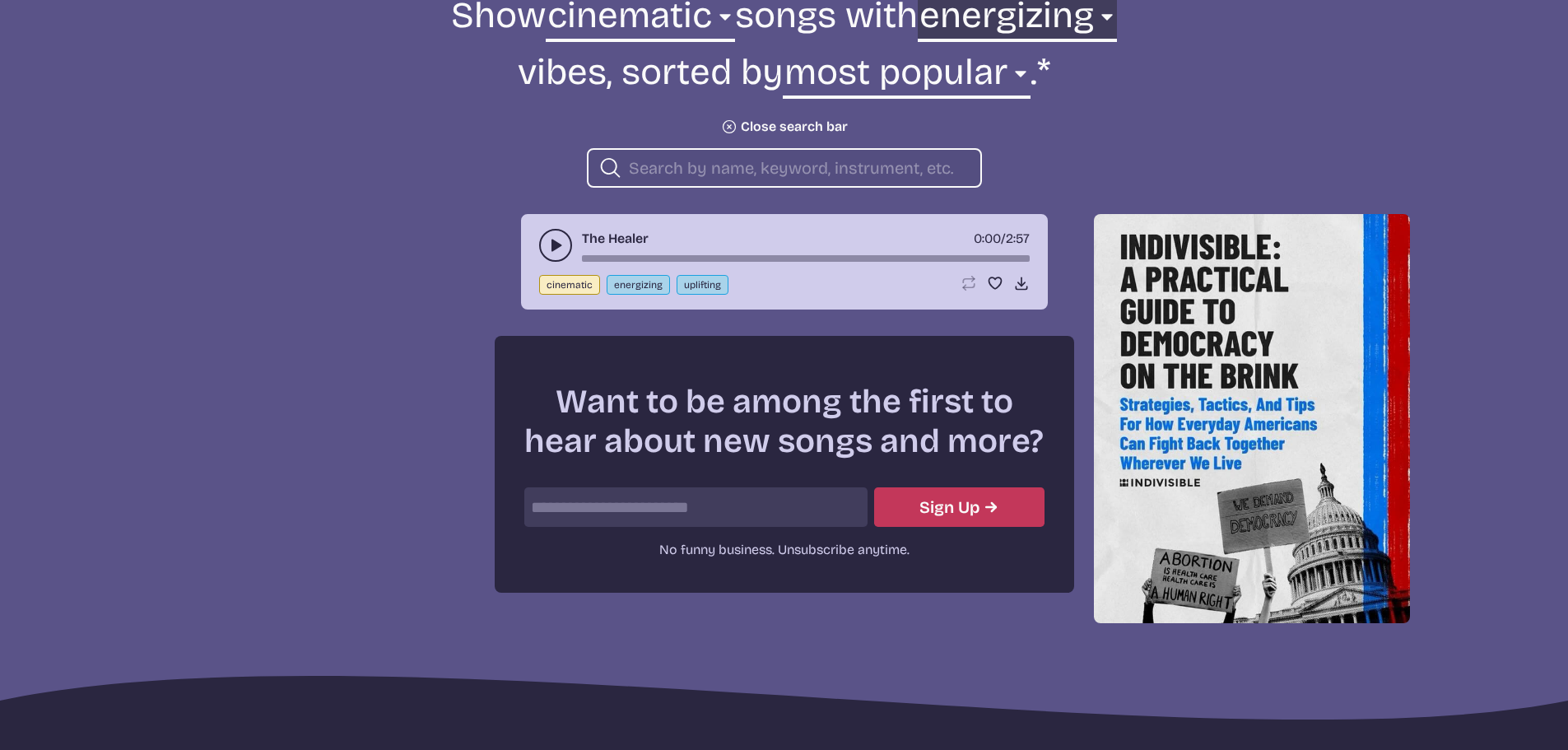
scroll to position [309, 0]
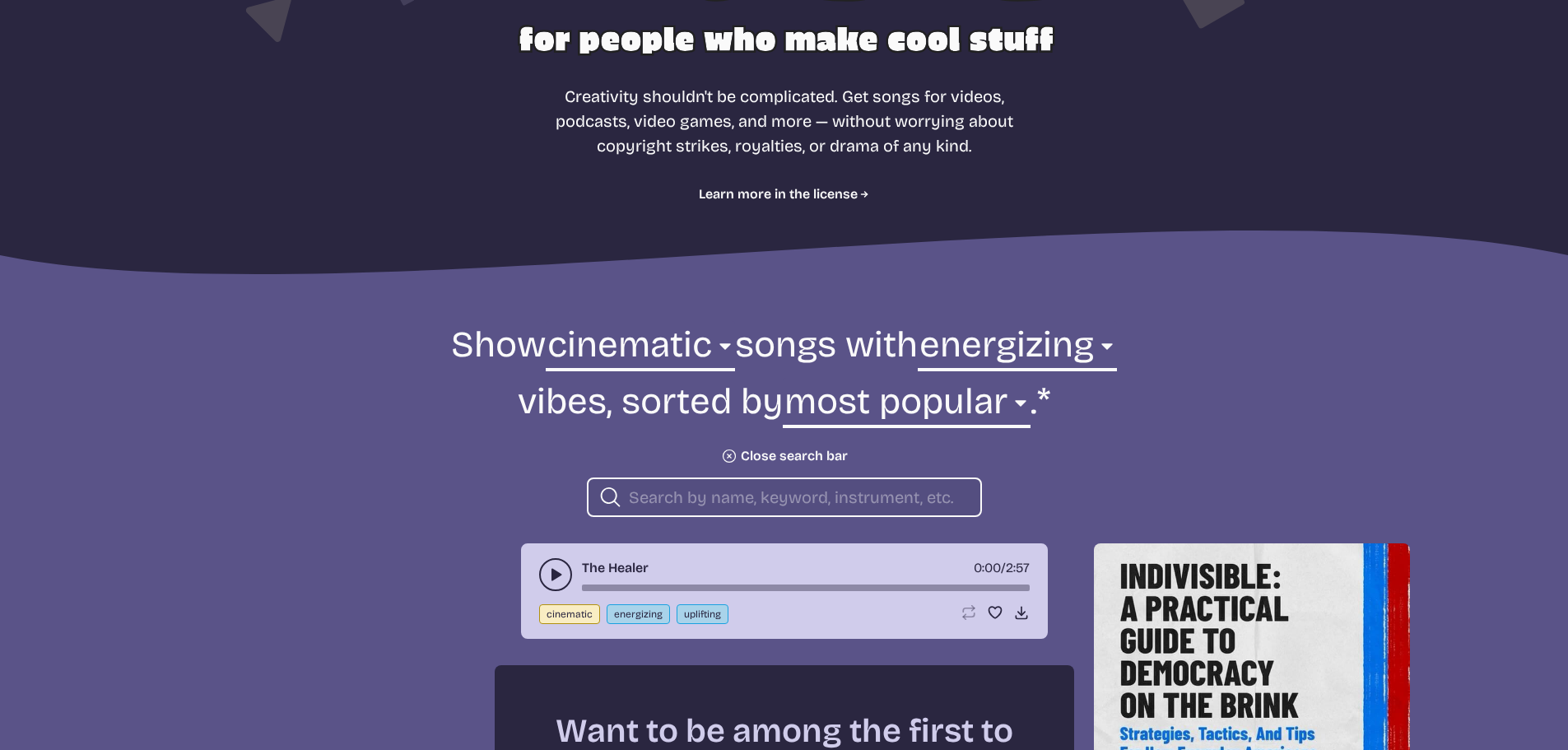
click at [556, 570] on icon "play-pause toggle" at bounding box center [555, 574] width 16 height 16
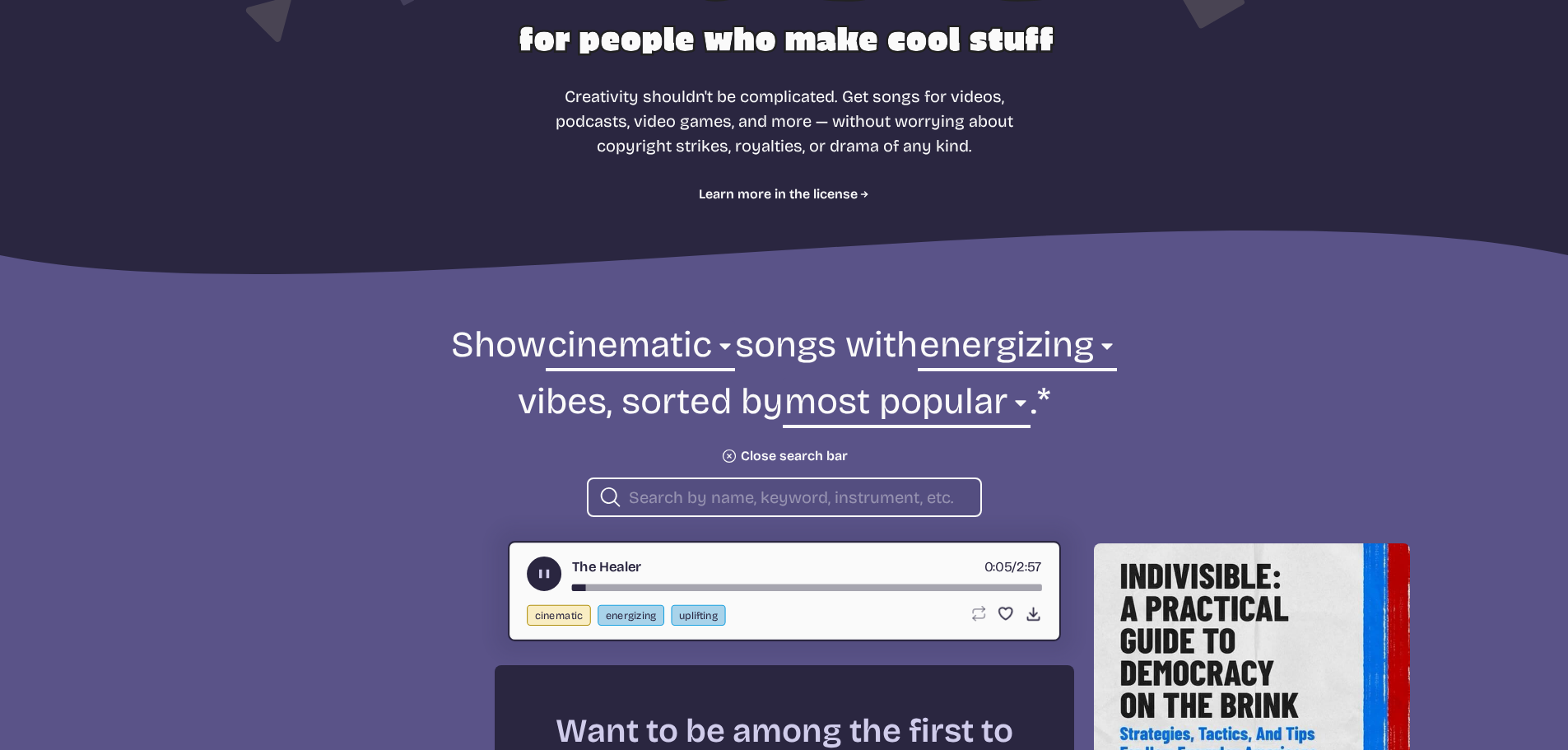
click at [781, 588] on div "song-time-bar" at bounding box center [806, 588] width 470 height 7
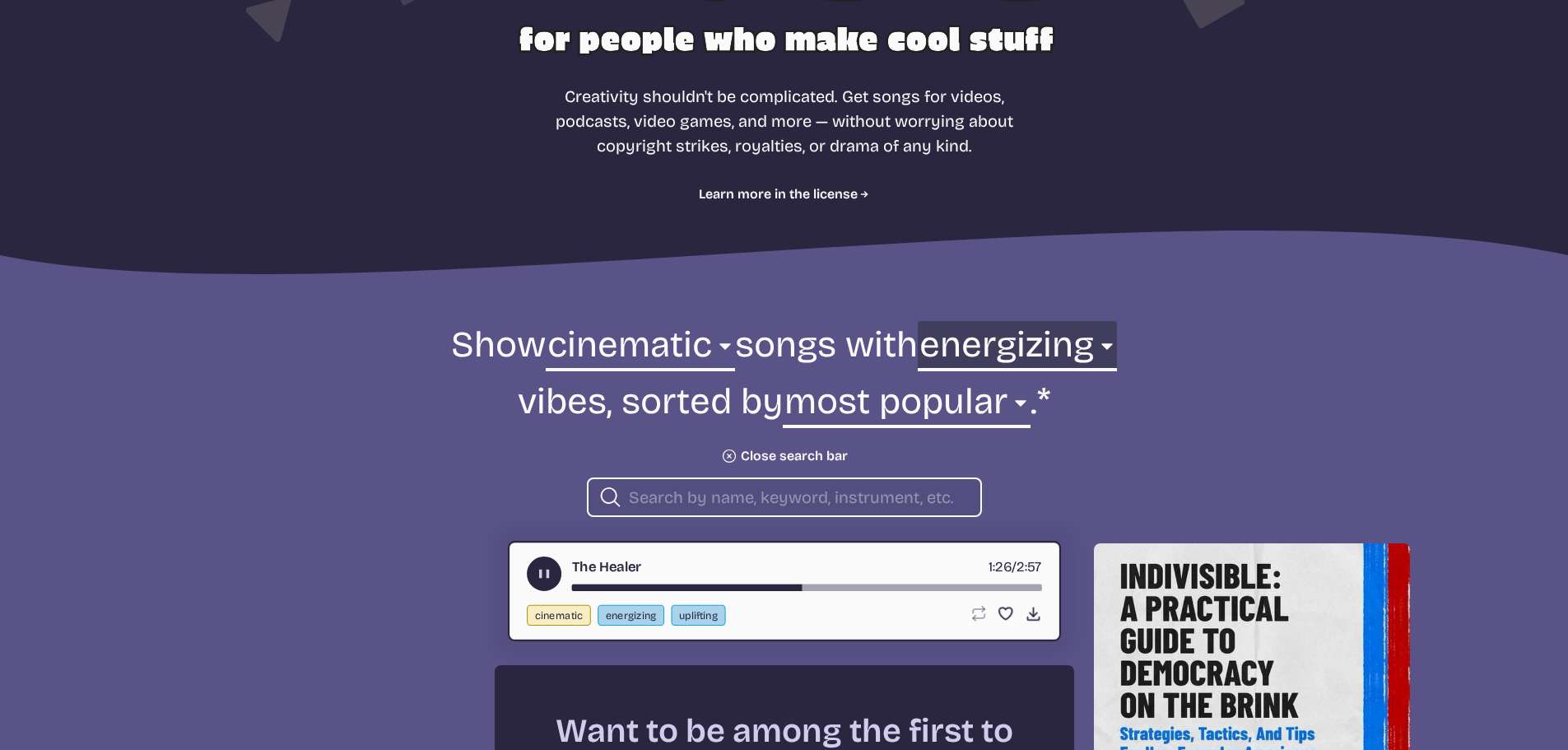
click at [980, 352] on select "any aggressive chill contemplative dark dramatic easygoing energizing happy ser…" at bounding box center [1017, 350] width 199 height 57
click at [959, 322] on select "any aggressive chill contemplative dark dramatic easygoing energizing happy ser…" at bounding box center [1017, 350] width 199 height 57
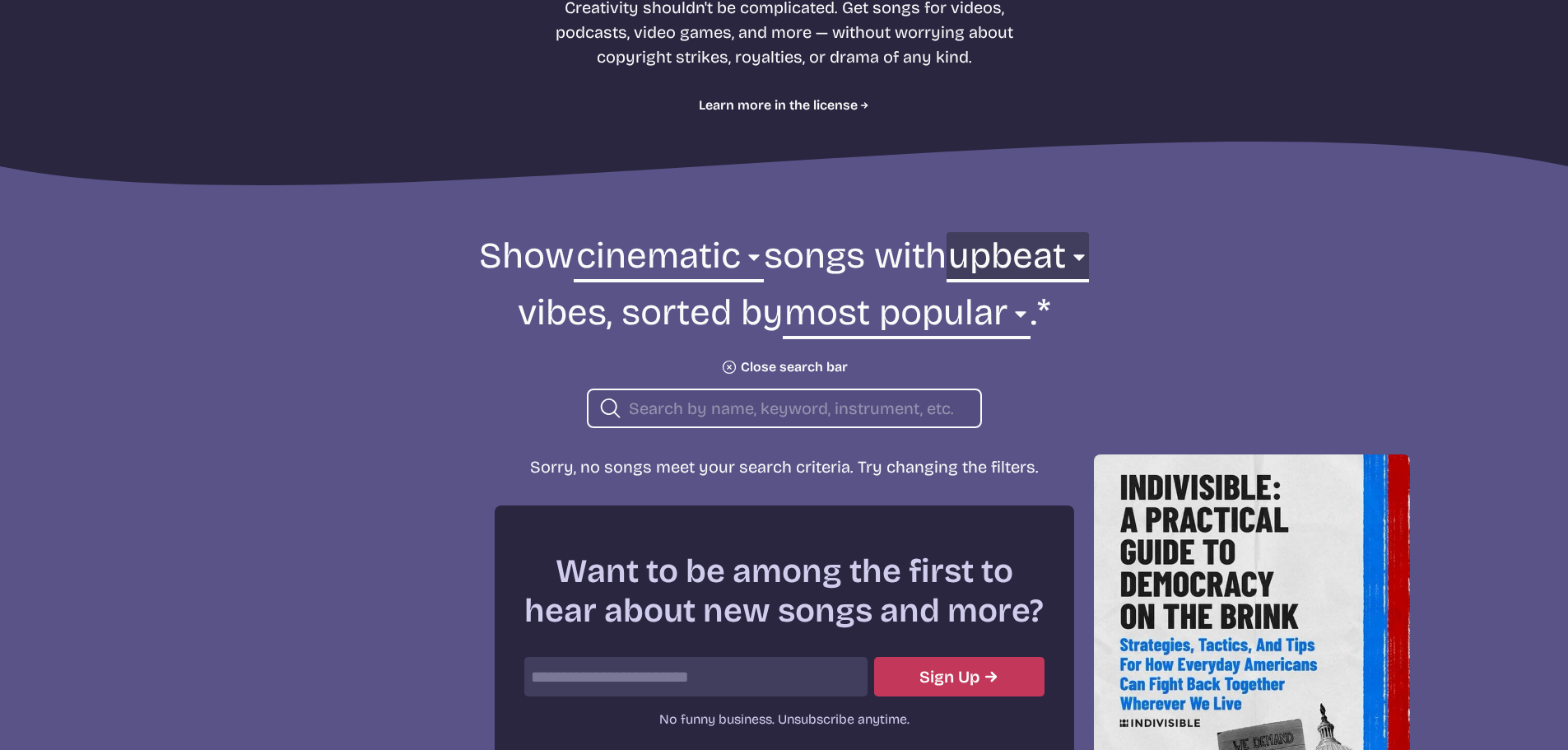
scroll to position [391, 0]
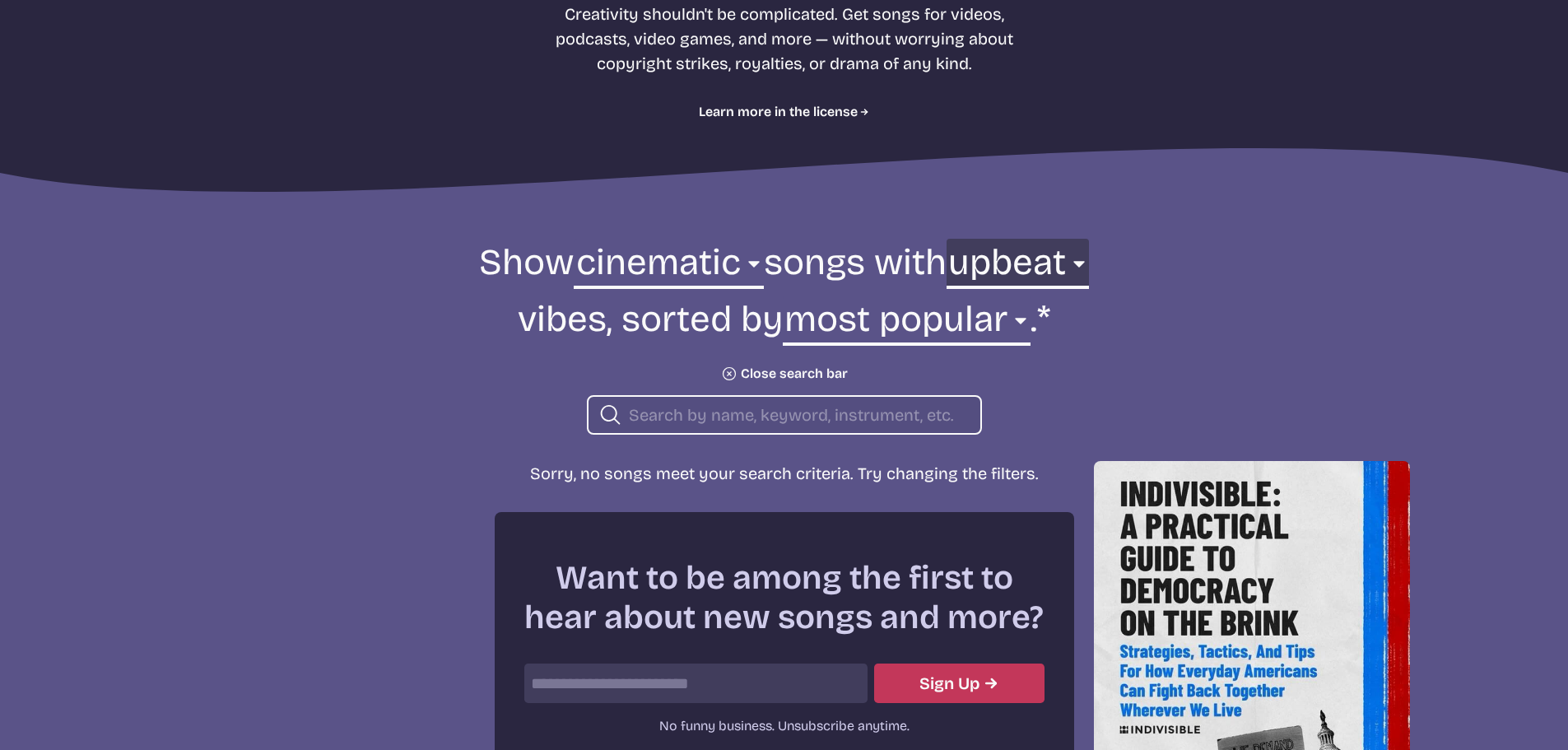
click at [1010, 267] on select "any aggressive chill contemplative dark dramatic easygoing energizing happy ser…" at bounding box center [1017, 267] width 142 height 57
select select "uplifting"
click at [950, 239] on select "any aggressive chill contemplative dark dramatic easygoing energizing happy ser…" at bounding box center [1017, 267] width 142 height 57
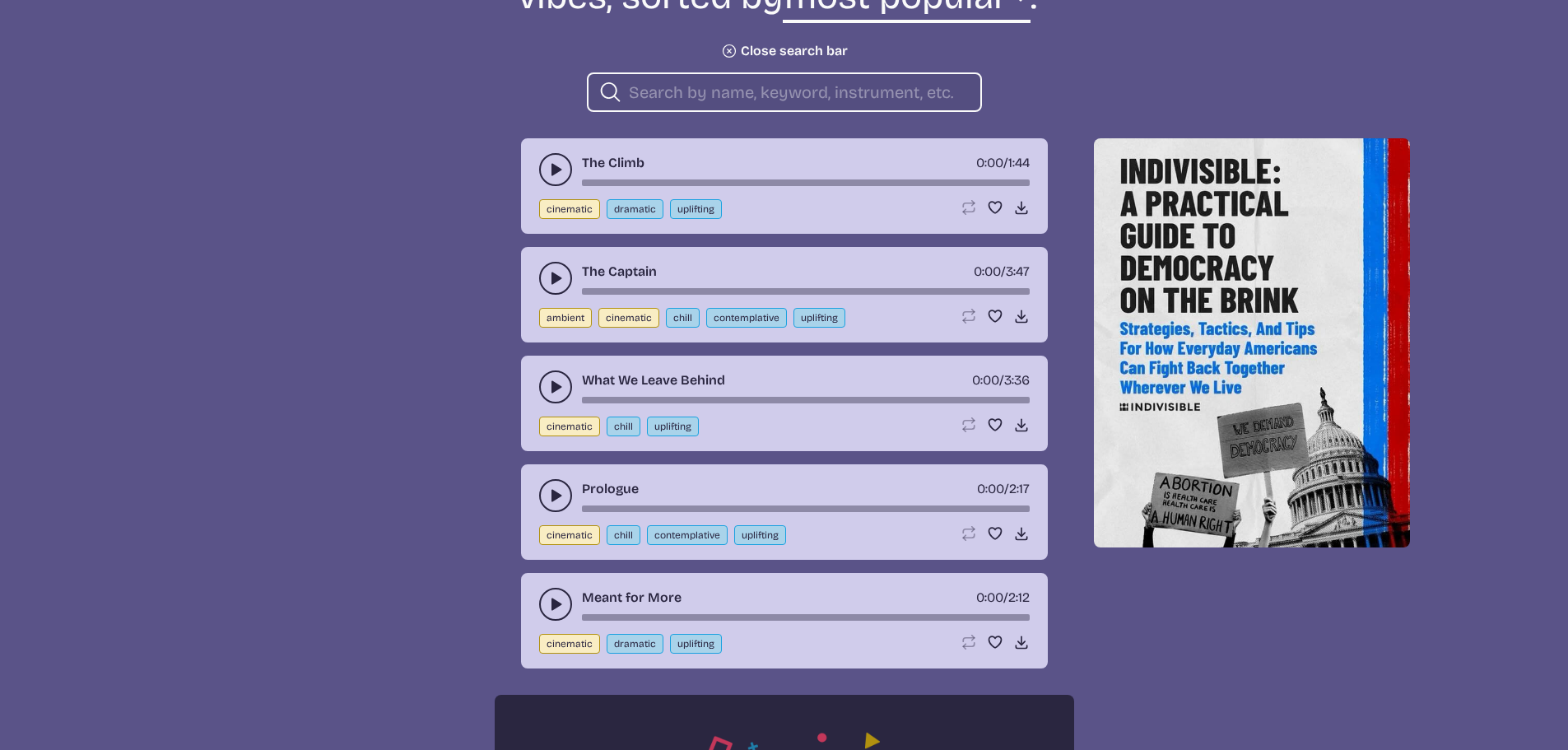
scroll to position [720, 0]
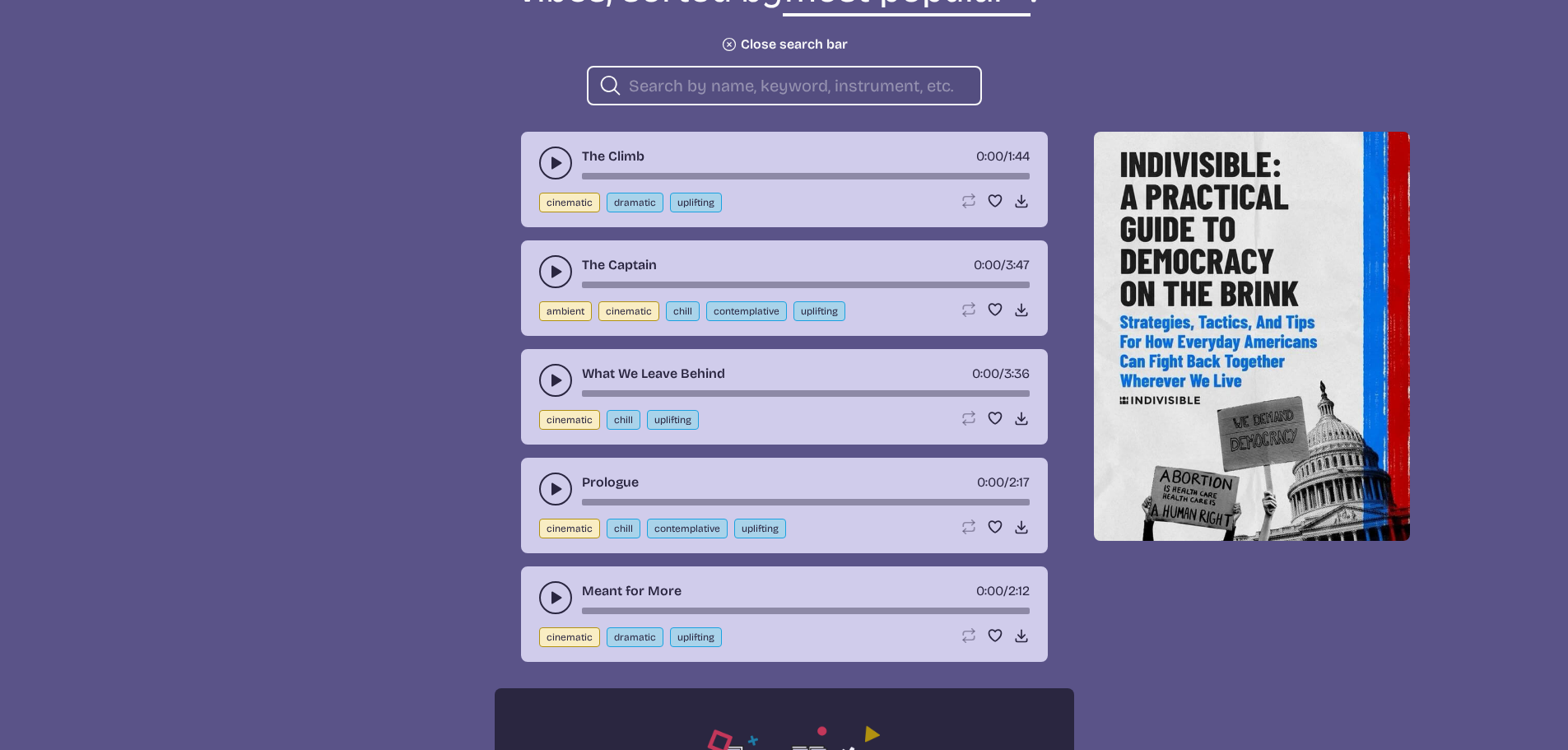
click at [562, 382] on icon "play-pause toggle" at bounding box center [555, 380] width 16 height 16
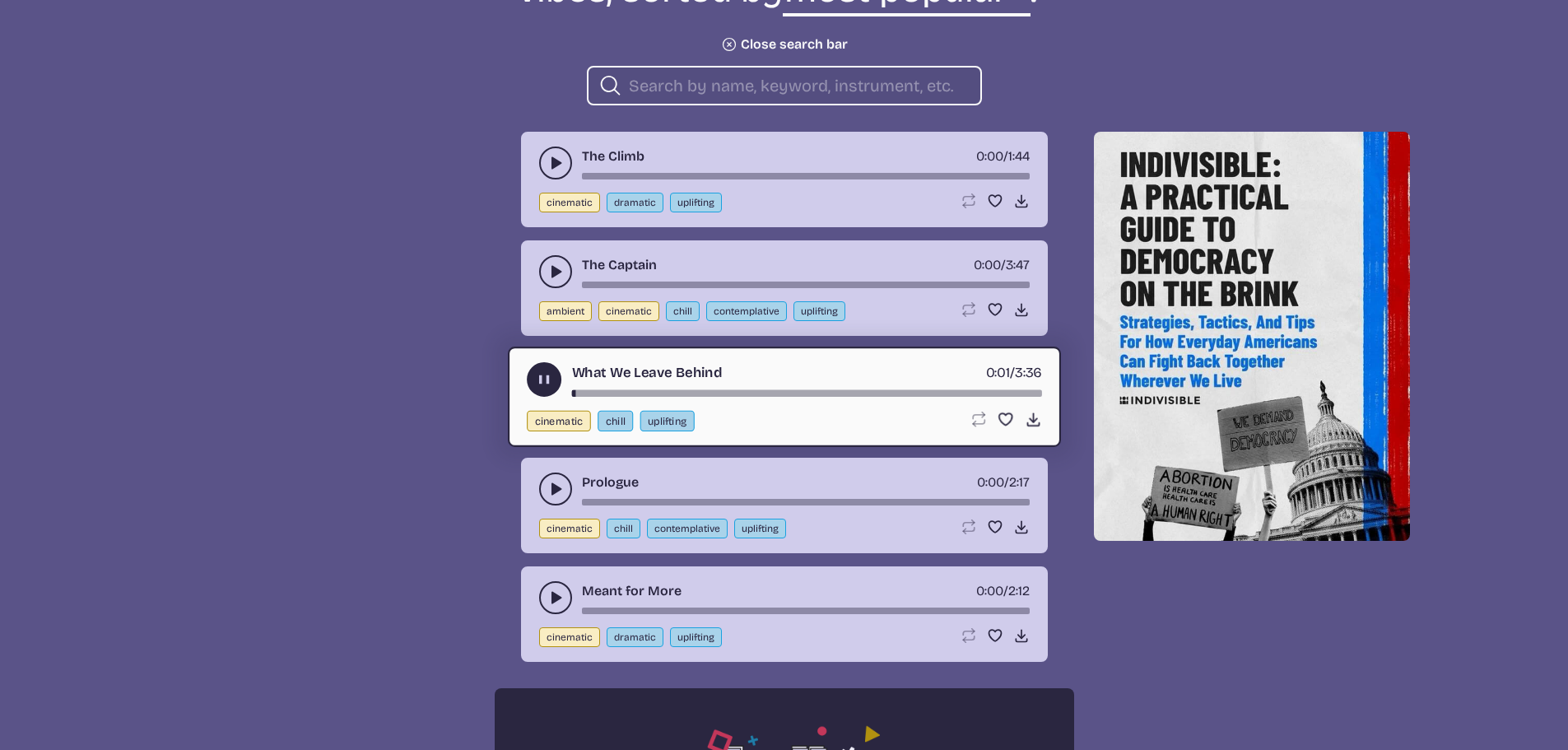
click at [723, 393] on div "song-time-bar" at bounding box center [806, 393] width 470 height 7
click at [553, 157] on icon "play-pause toggle" at bounding box center [555, 162] width 16 height 16
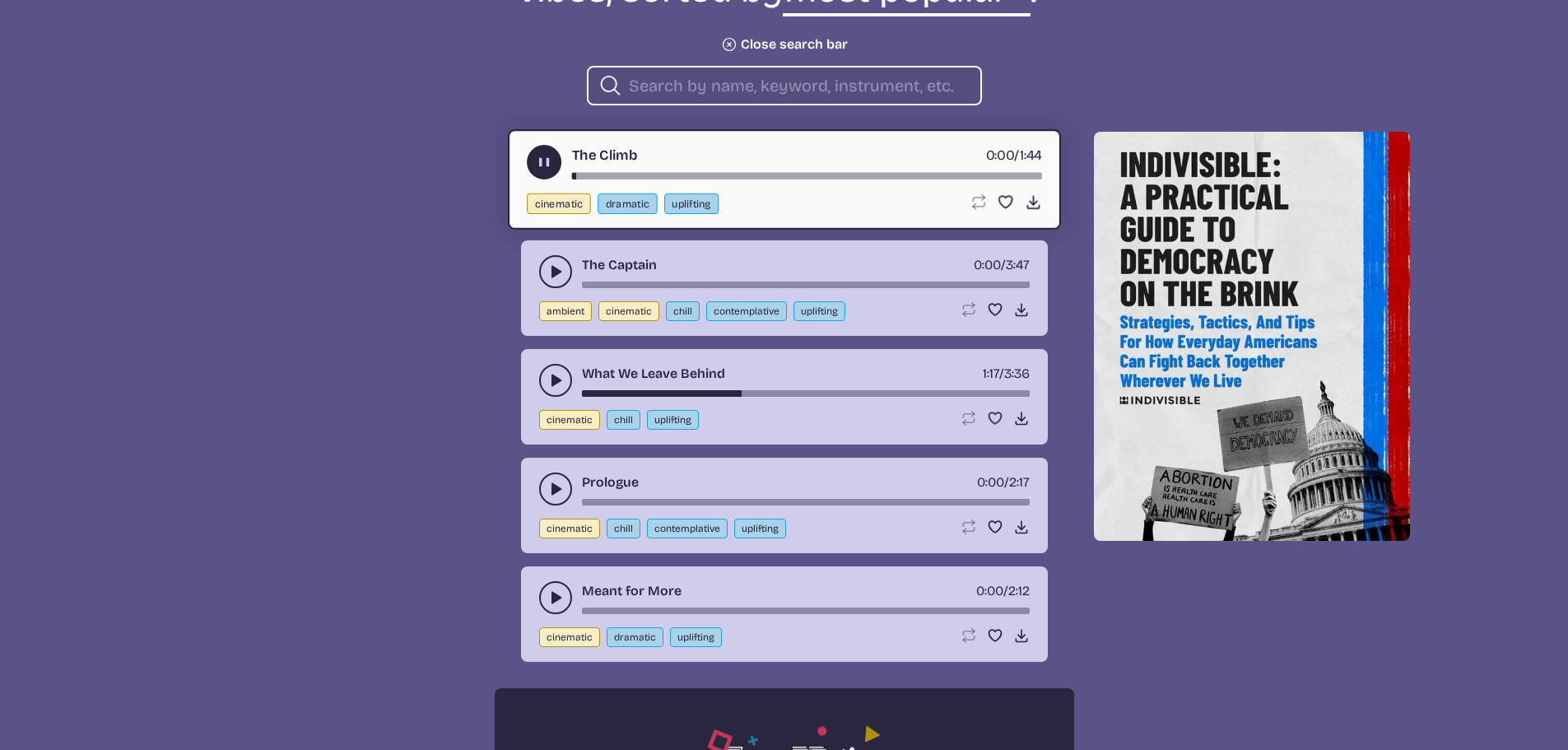
click at [684, 177] on div "song-time-bar" at bounding box center [806, 176] width 470 height 7
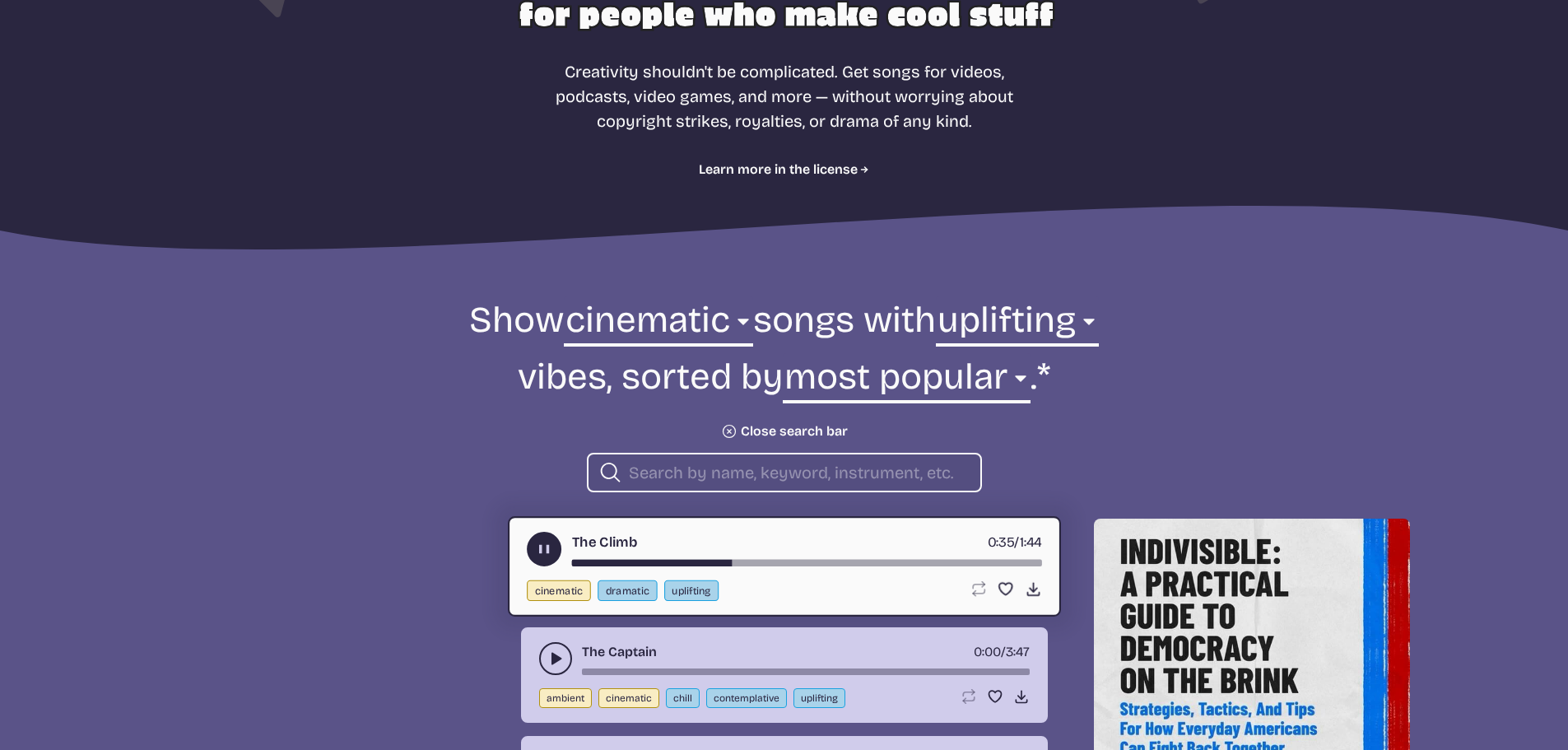
scroll to position [658, 0]
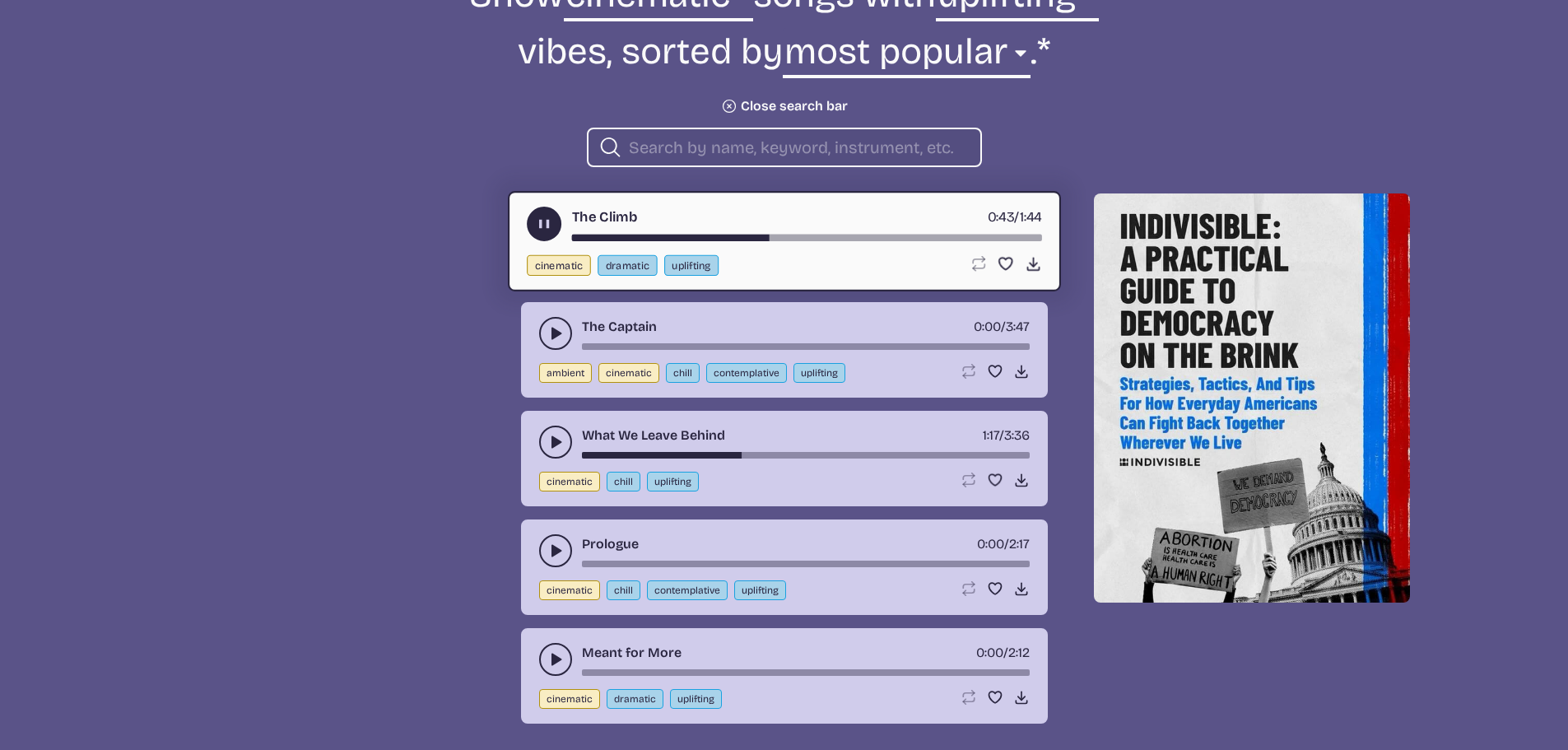
click at [736, 151] on input "search" at bounding box center [797, 147] width 339 height 21
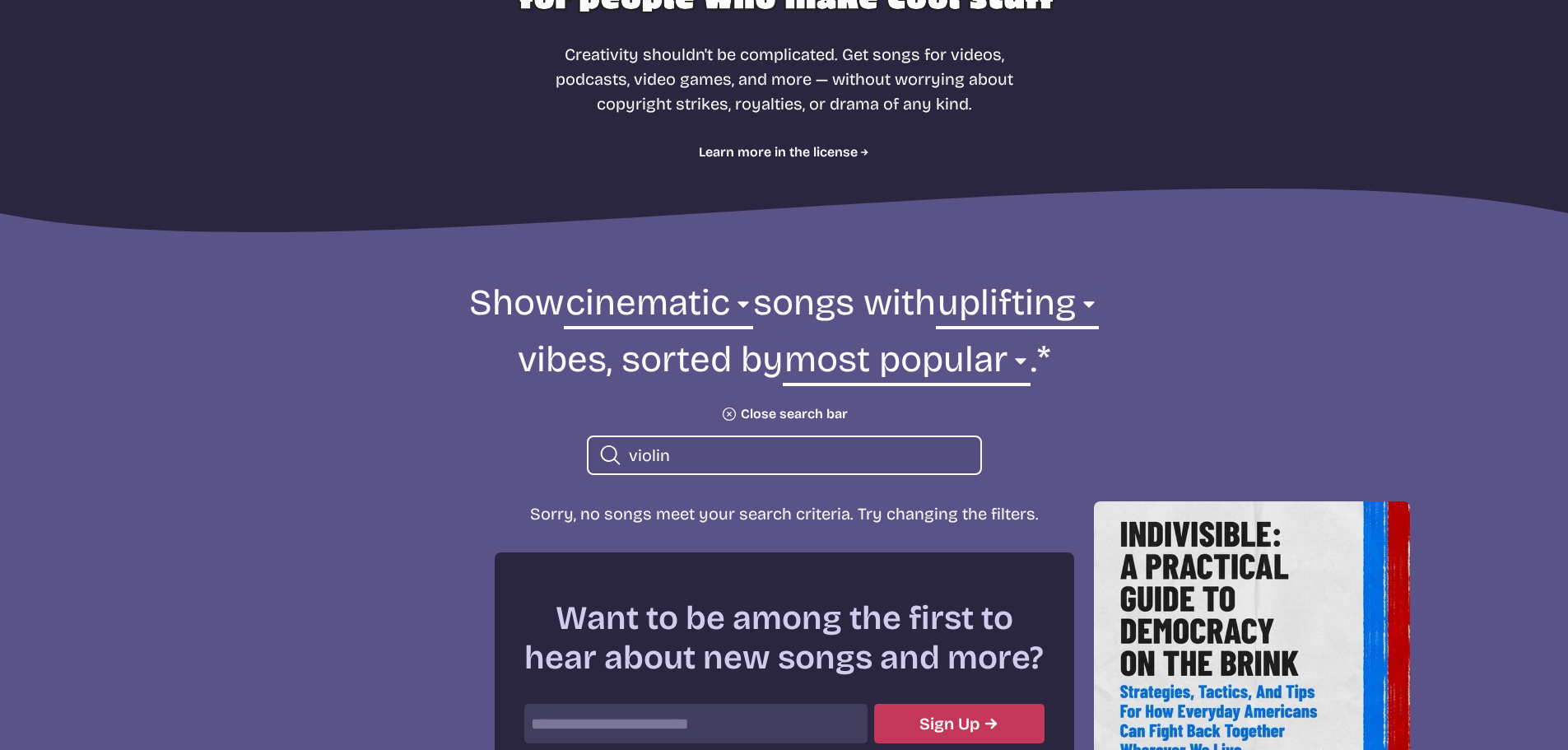
scroll to position [329, 0]
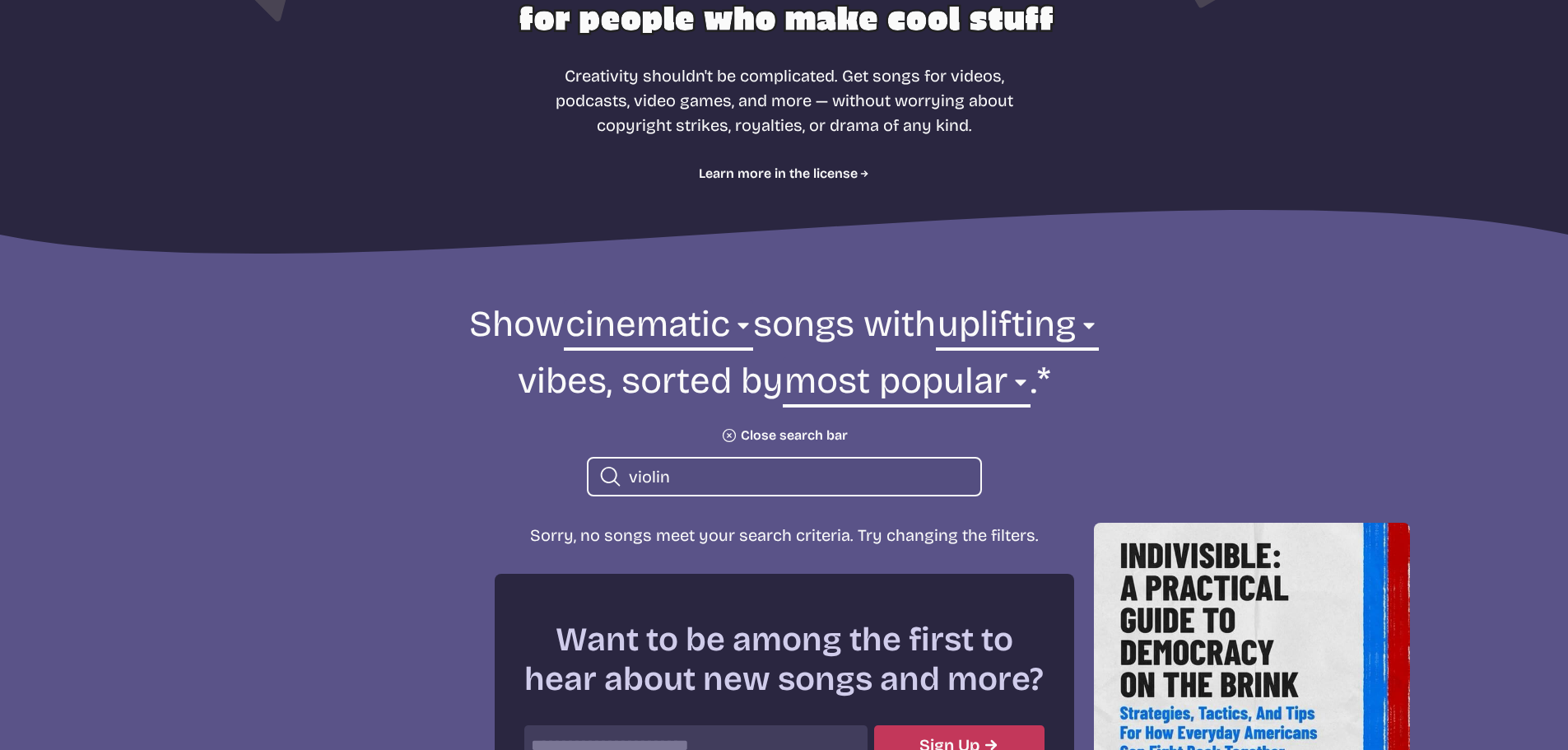
type input "violin"
click at [1023, 317] on select "any aggressive chill contemplative dark dramatic easygoing energizing happy ser…" at bounding box center [1017, 329] width 163 height 57
select select "any"
click at [987, 301] on select "any aggressive chill contemplative dark dramatic easygoing energizing happy ser…" at bounding box center [1017, 329] width 163 height 57
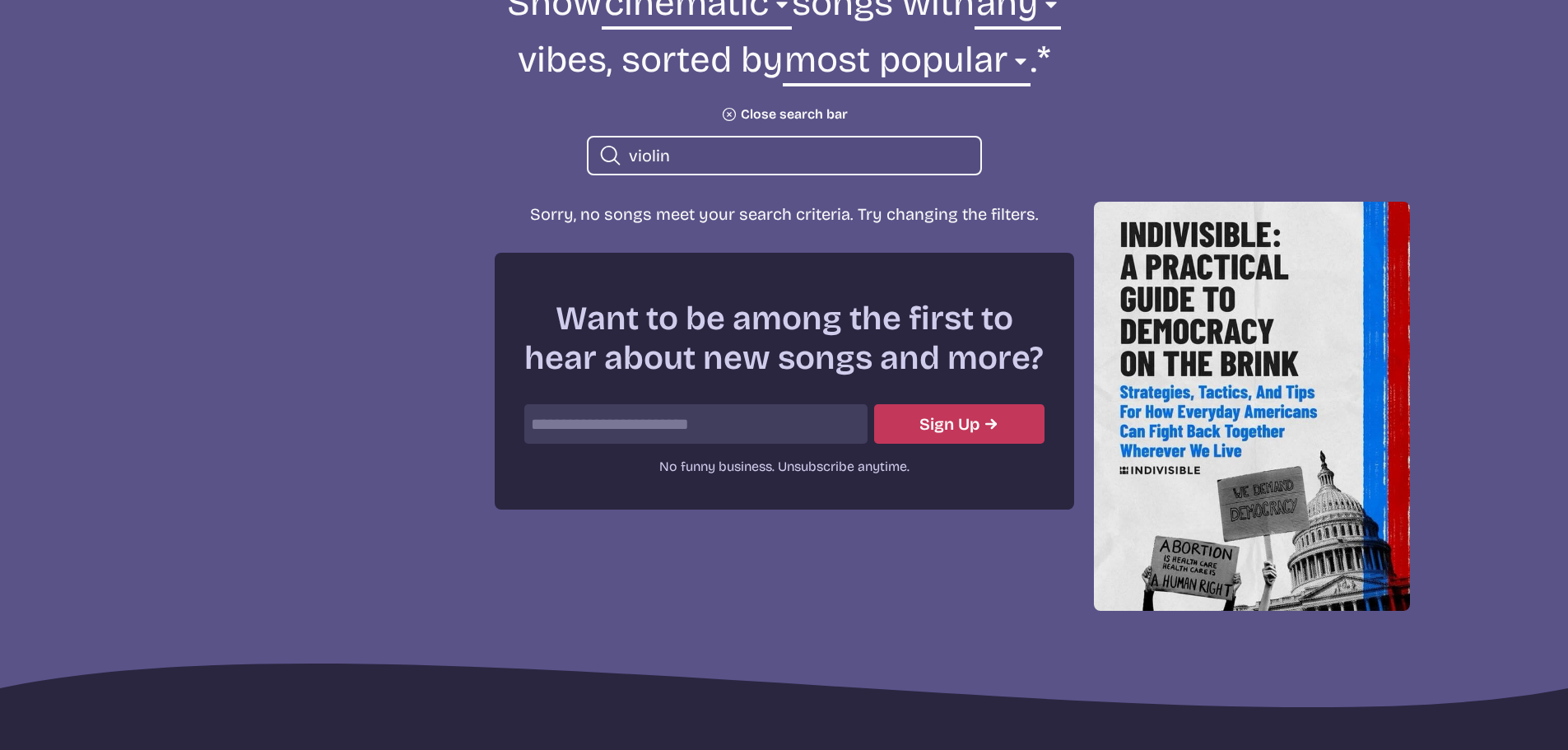
scroll to position [658, 0]
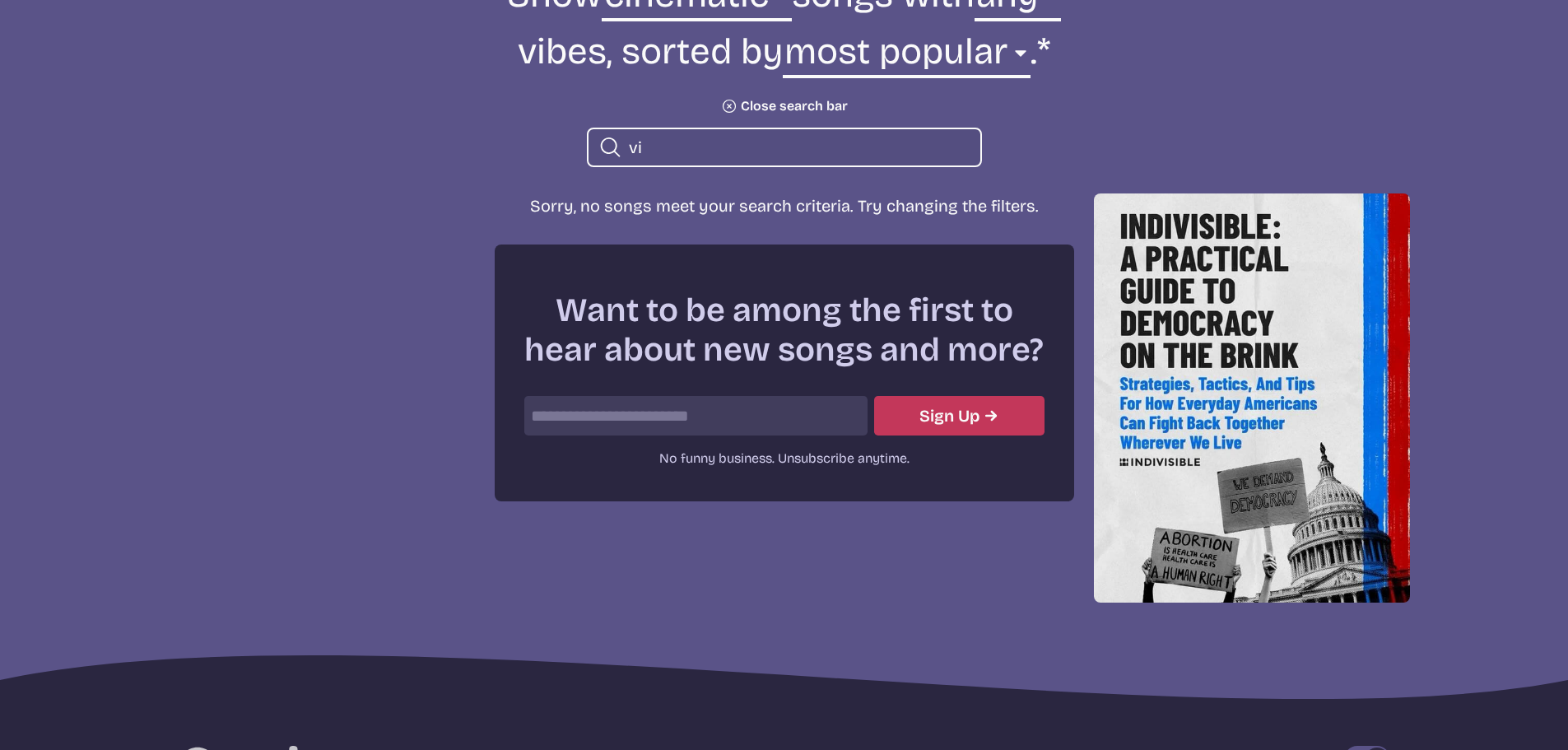
type input "v"
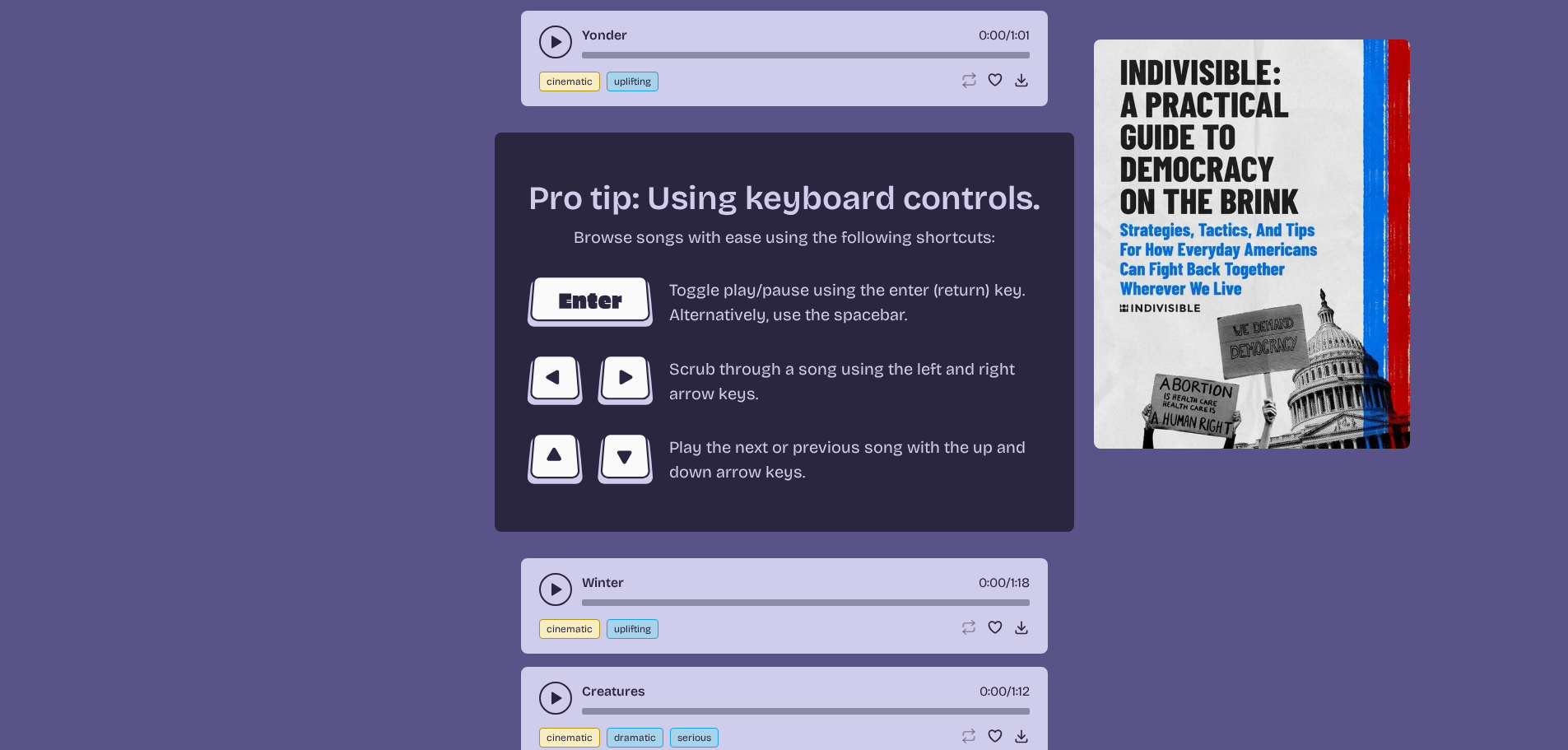
scroll to position [2718, 0]
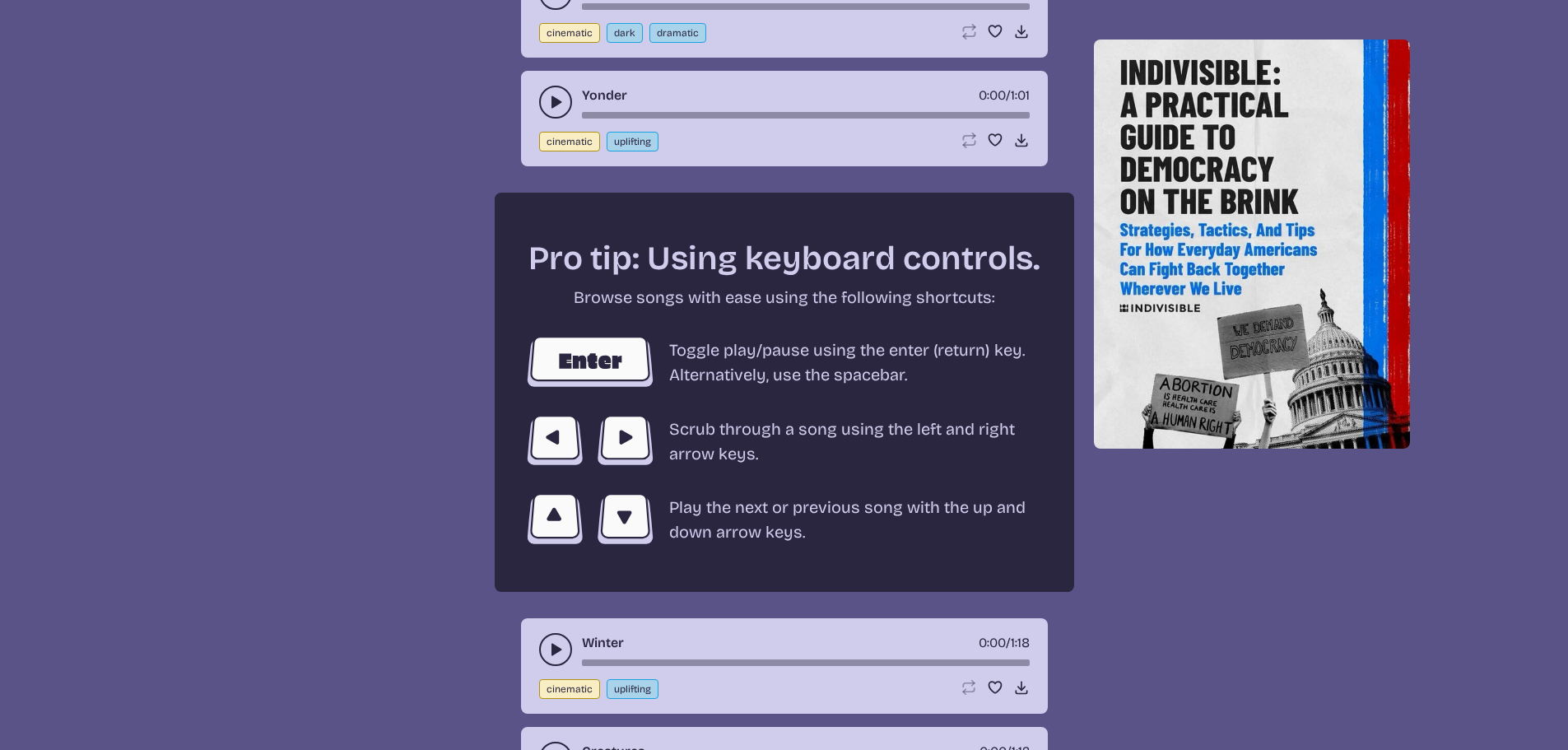
click at [546, 102] on button "play-pause toggle" at bounding box center [555, 102] width 33 height 33
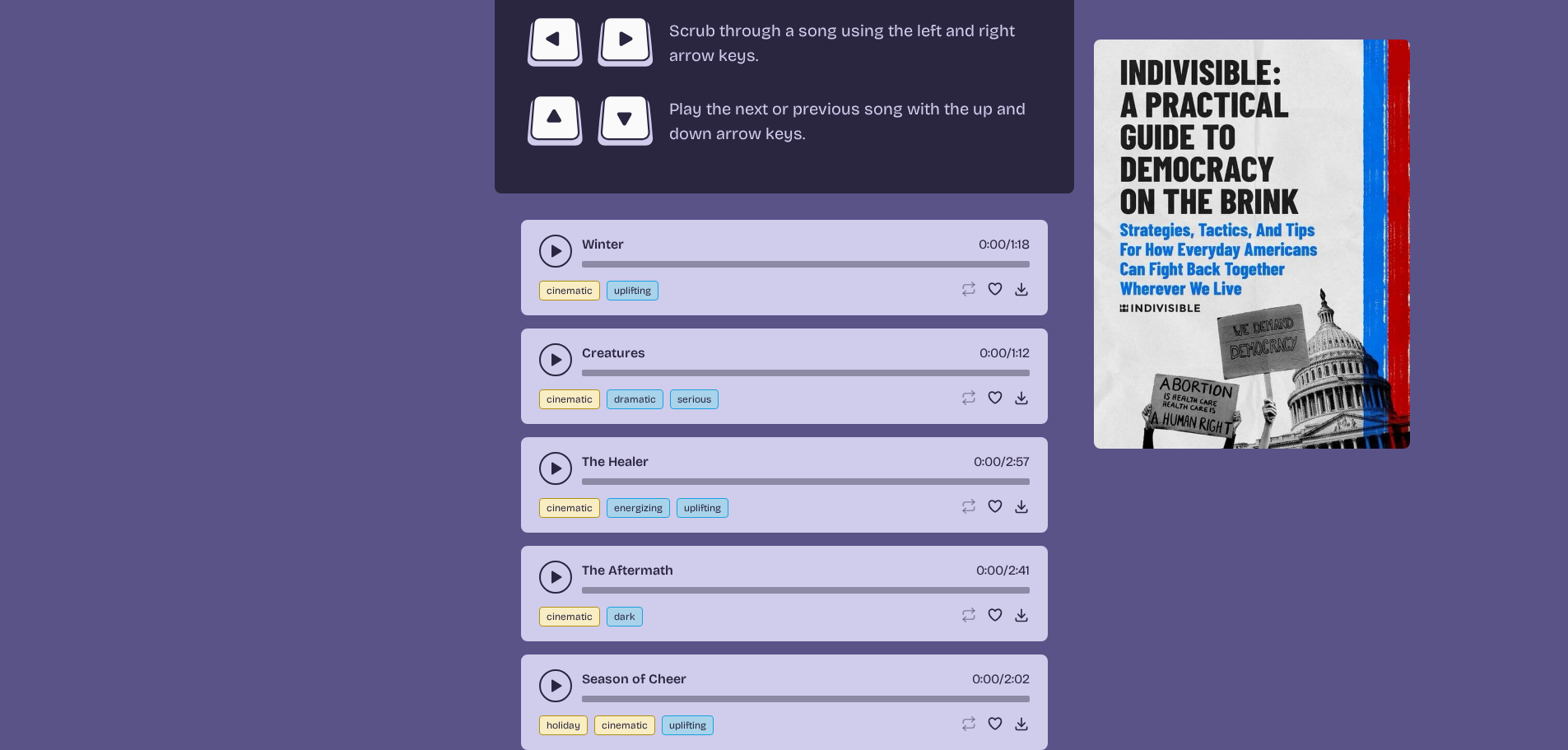
scroll to position [3129, 0]
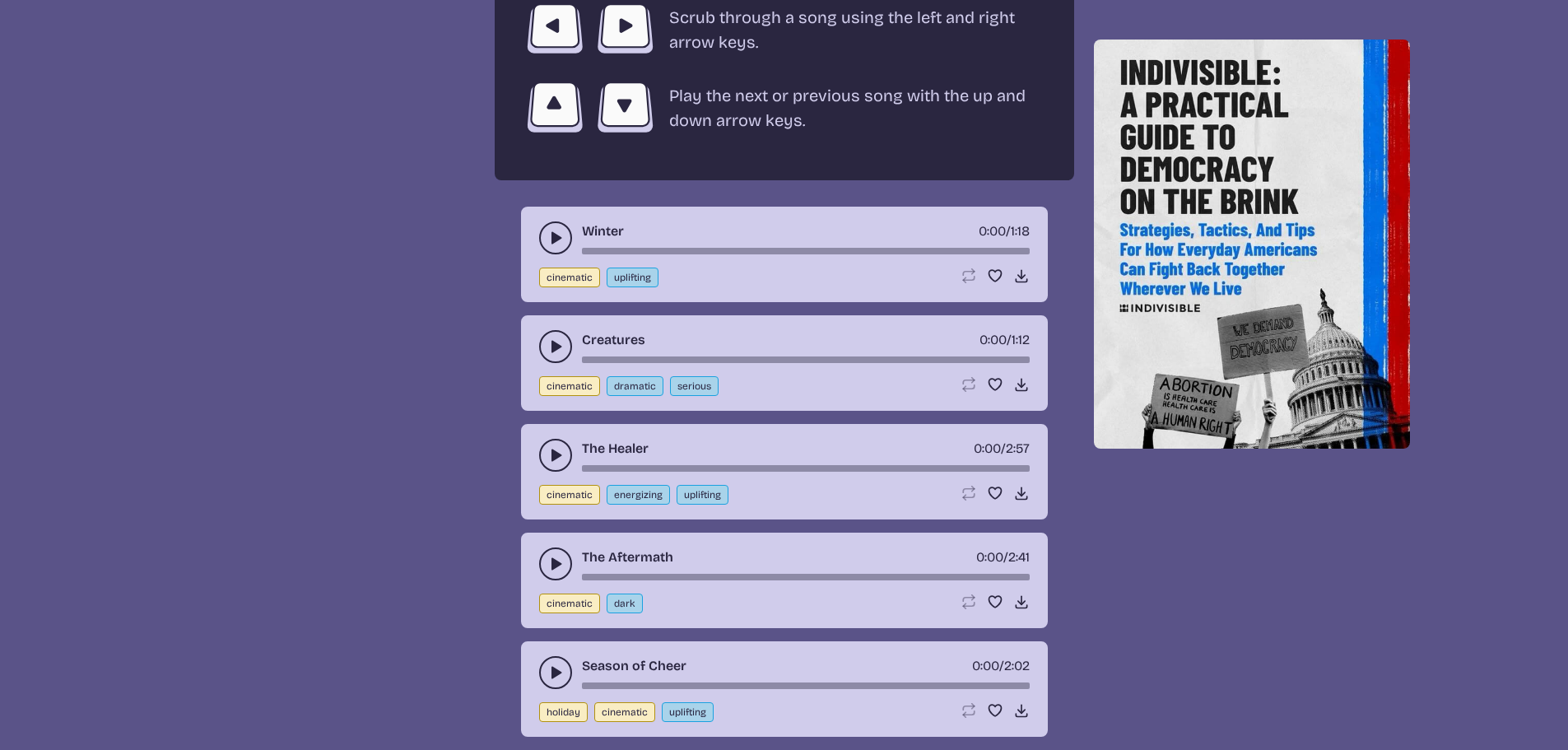
click at [553, 232] on icon "play-pause toggle" at bounding box center [555, 238] width 16 height 16
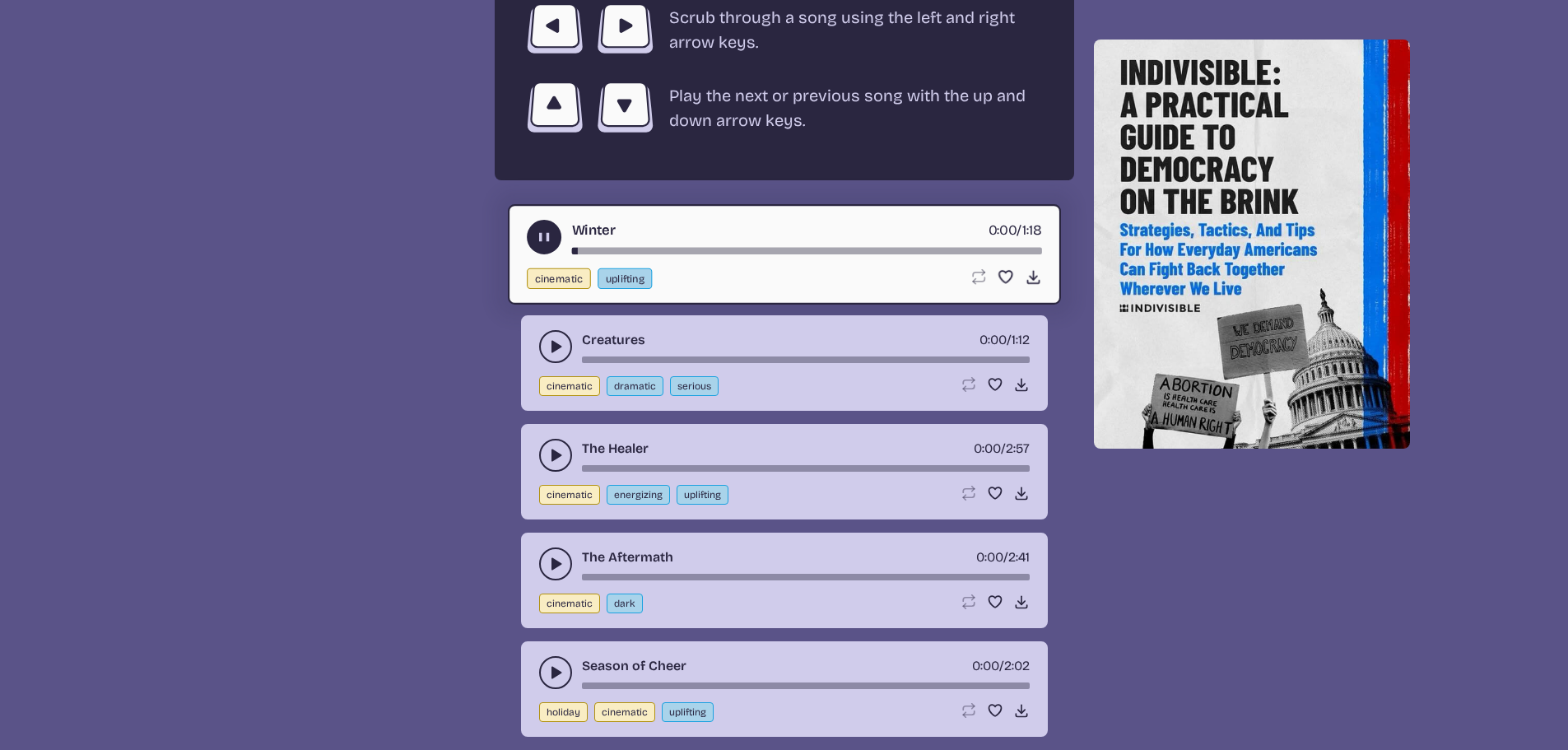
click at [688, 249] on div "song-time-bar" at bounding box center [806, 251] width 470 height 7
click at [553, 343] on use "play-pause toggle" at bounding box center [555, 346] width 16 height 16
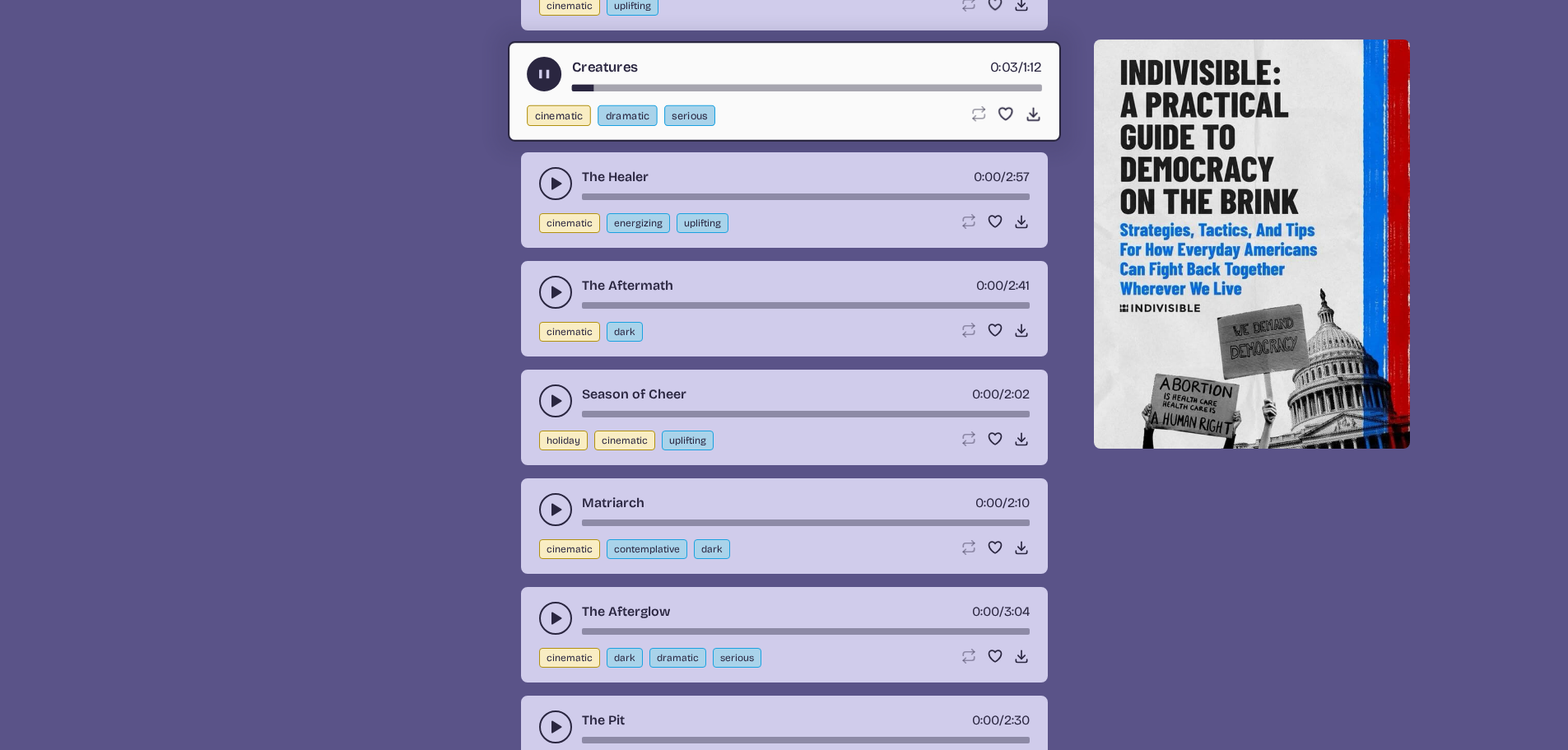
scroll to position [3458, 0]
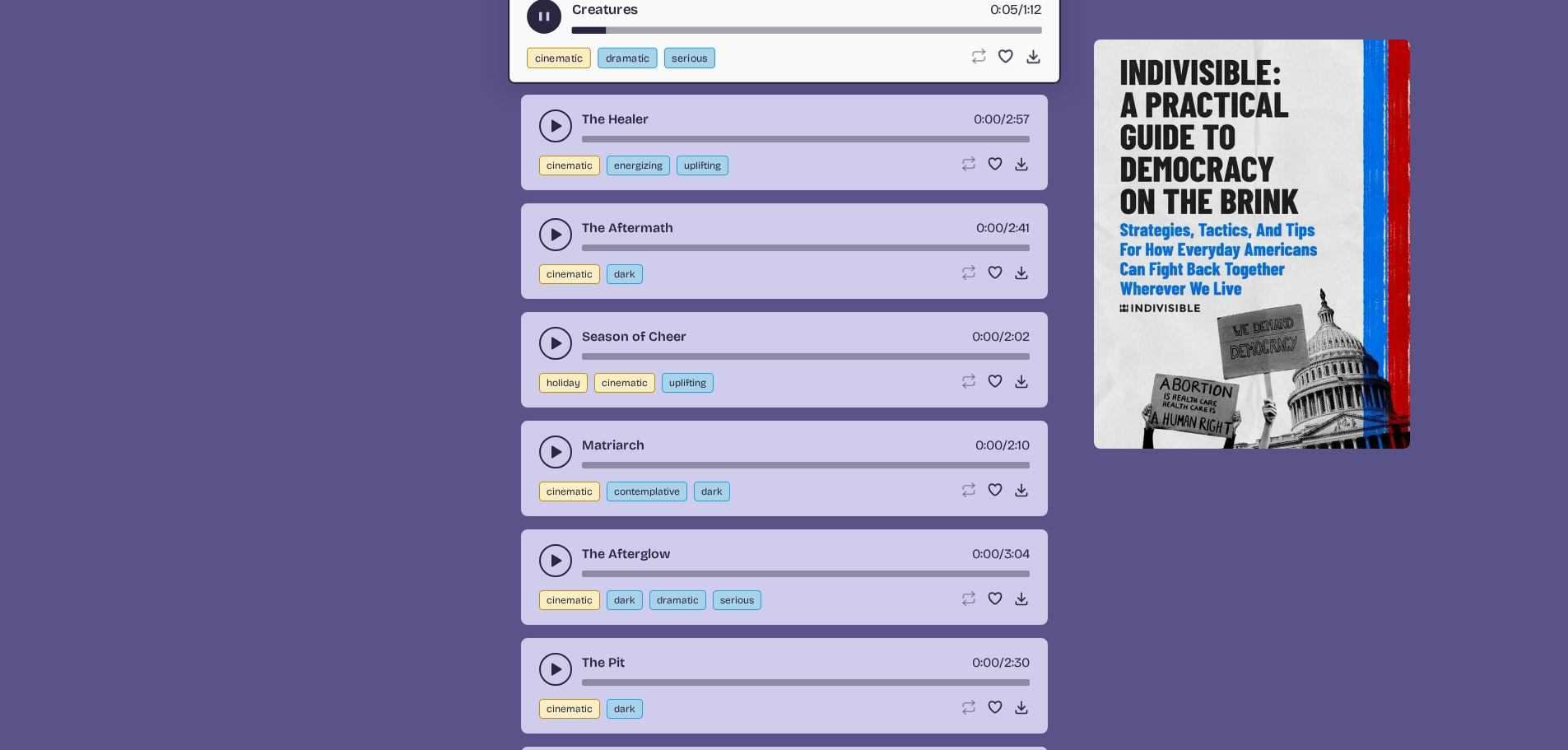
click at [555, 339] on icon "play-pause toggle" at bounding box center [555, 343] width 16 height 16
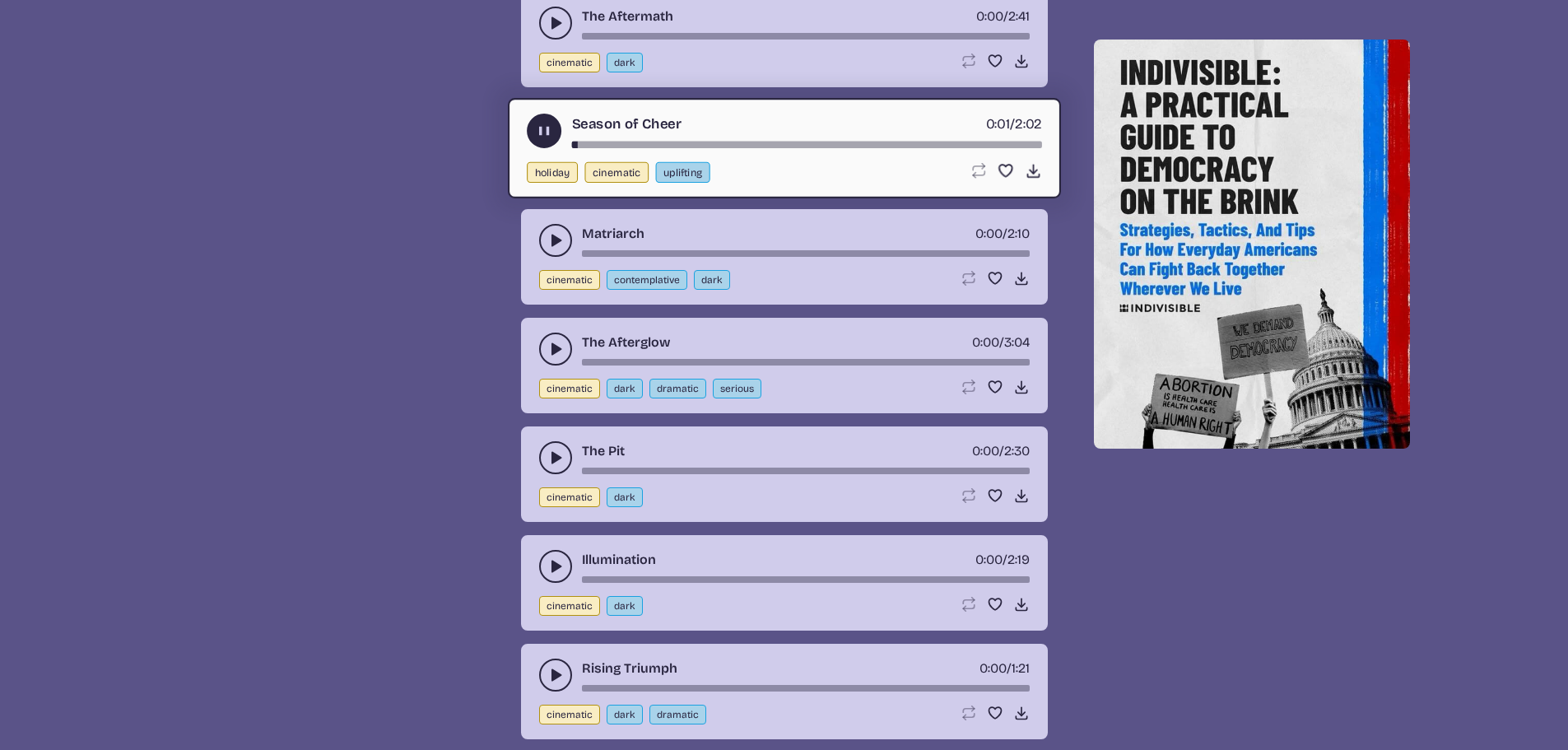
scroll to position [3787, 0]
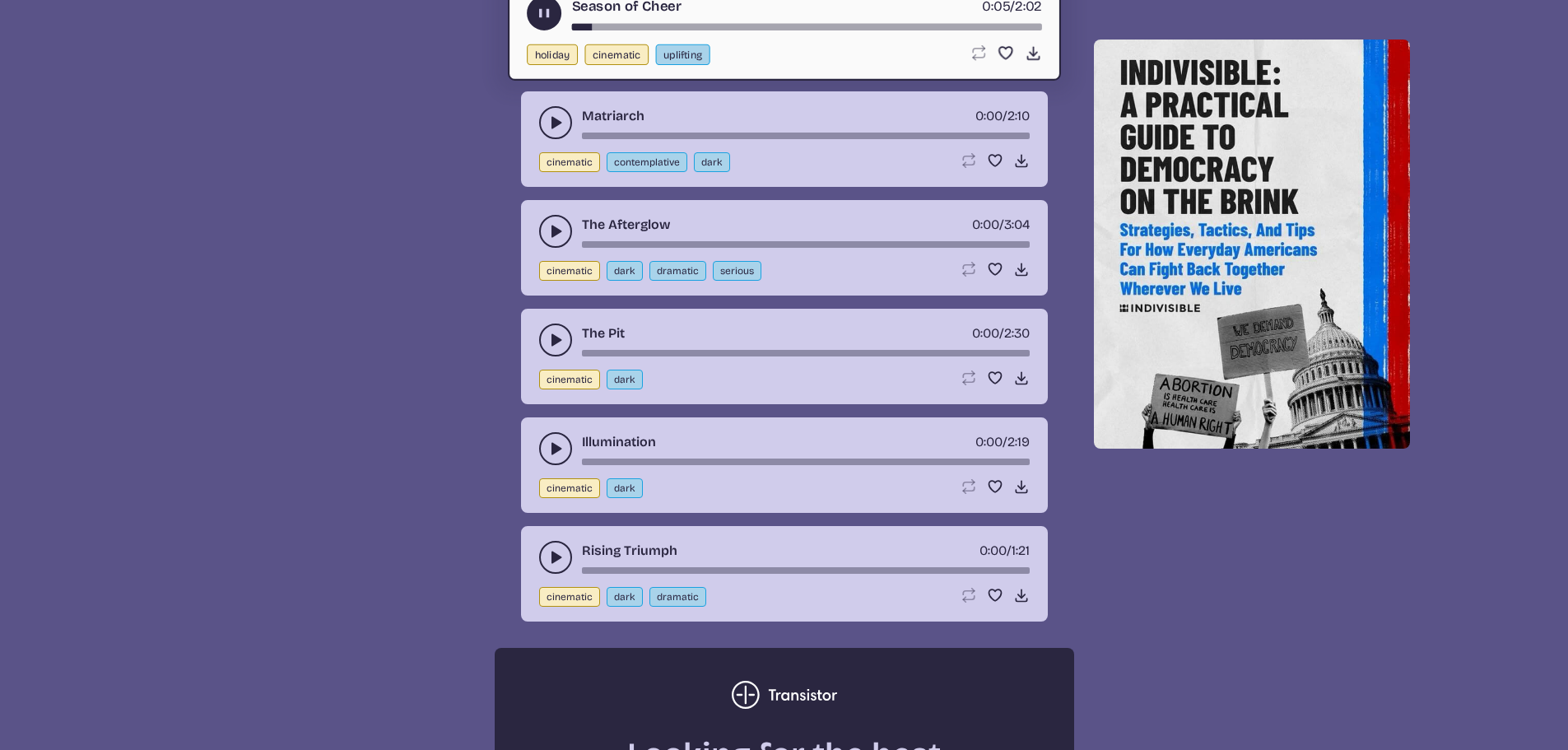
click at [555, 120] on icon "play-pause toggle" at bounding box center [555, 122] width 16 height 16
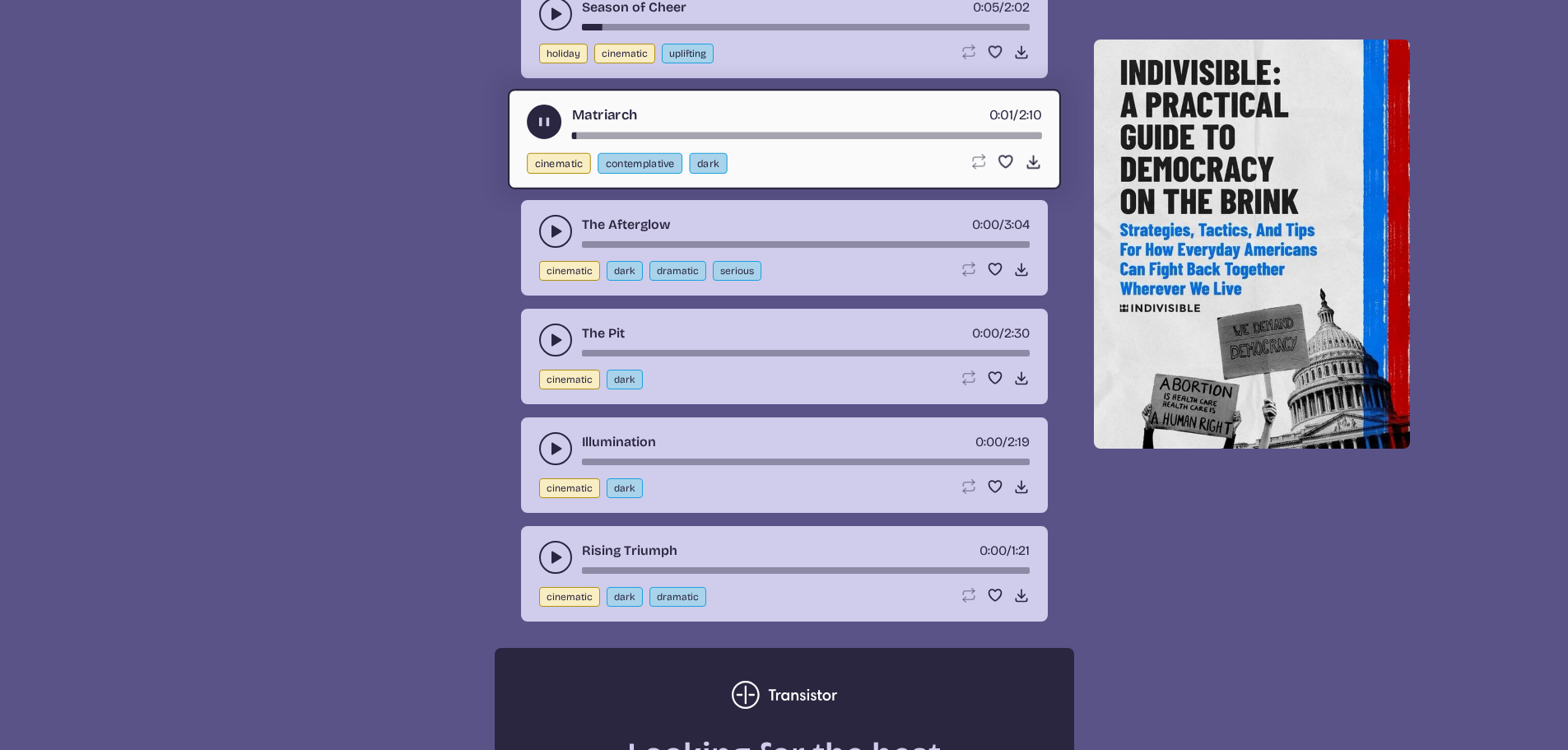
click at [765, 135] on div "song-time-bar" at bounding box center [806, 135] width 470 height 7
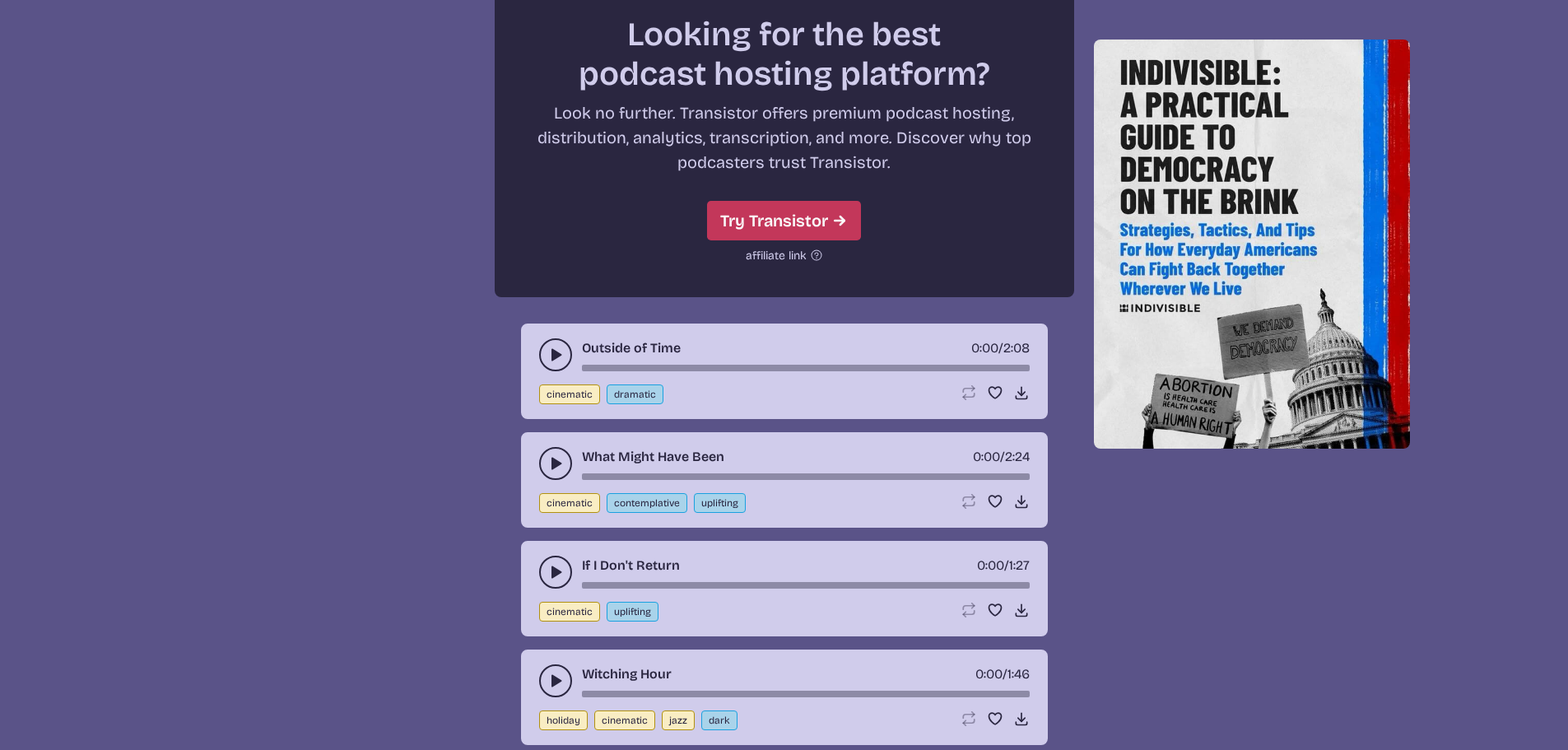
scroll to position [4694, 0]
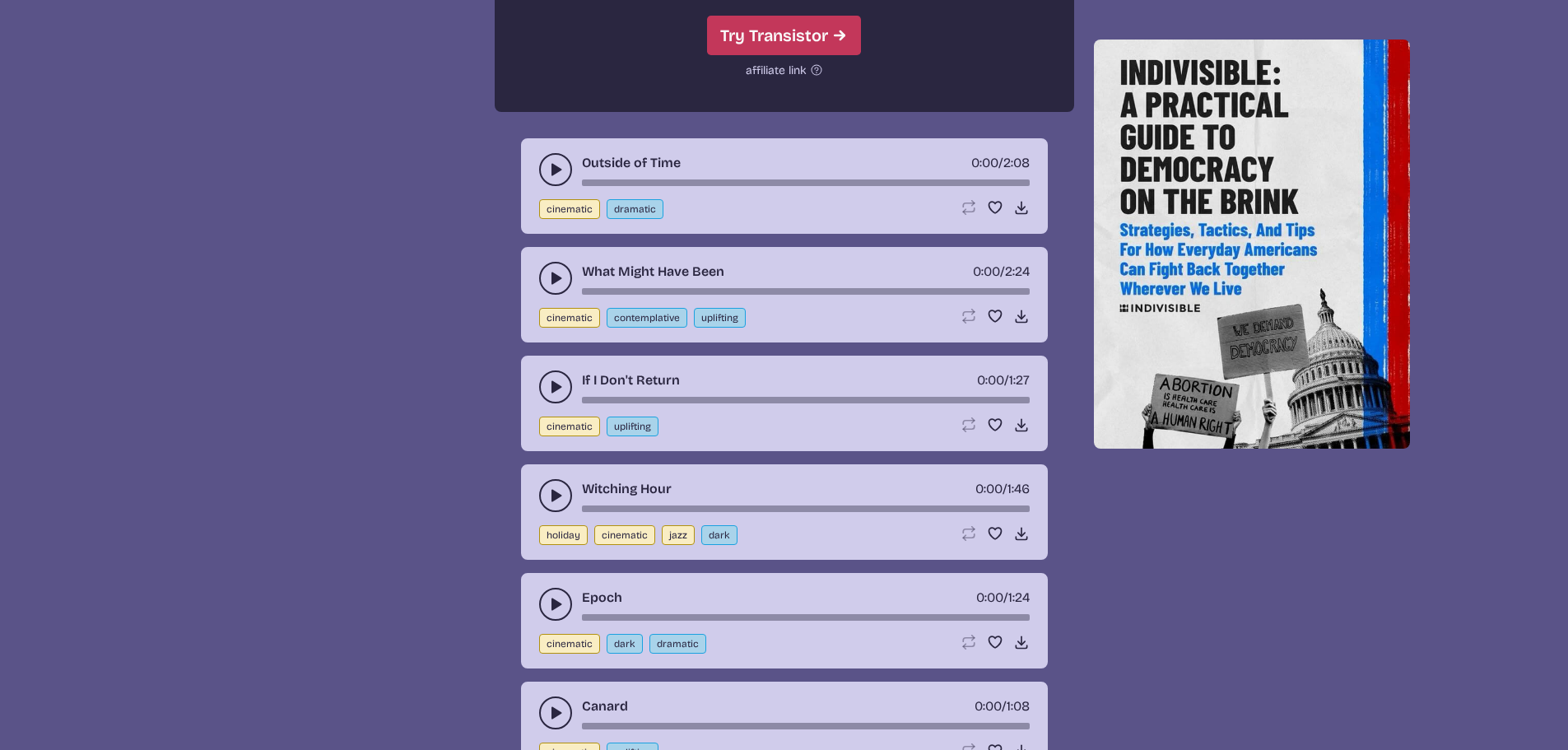
click at [565, 381] on button "play-pause toggle" at bounding box center [555, 386] width 33 height 33
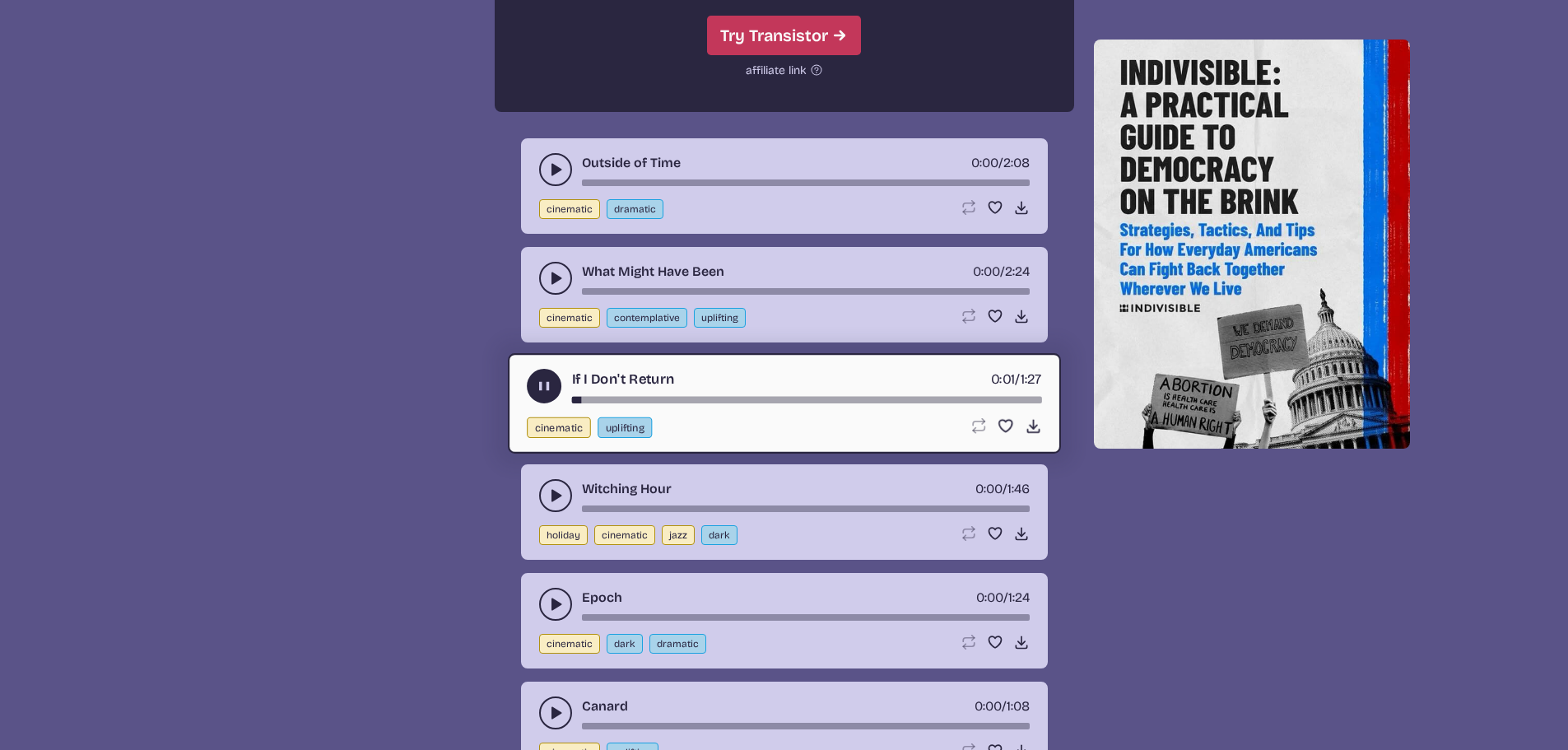
click at [717, 398] on div "song-time-bar" at bounding box center [806, 399] width 470 height 7
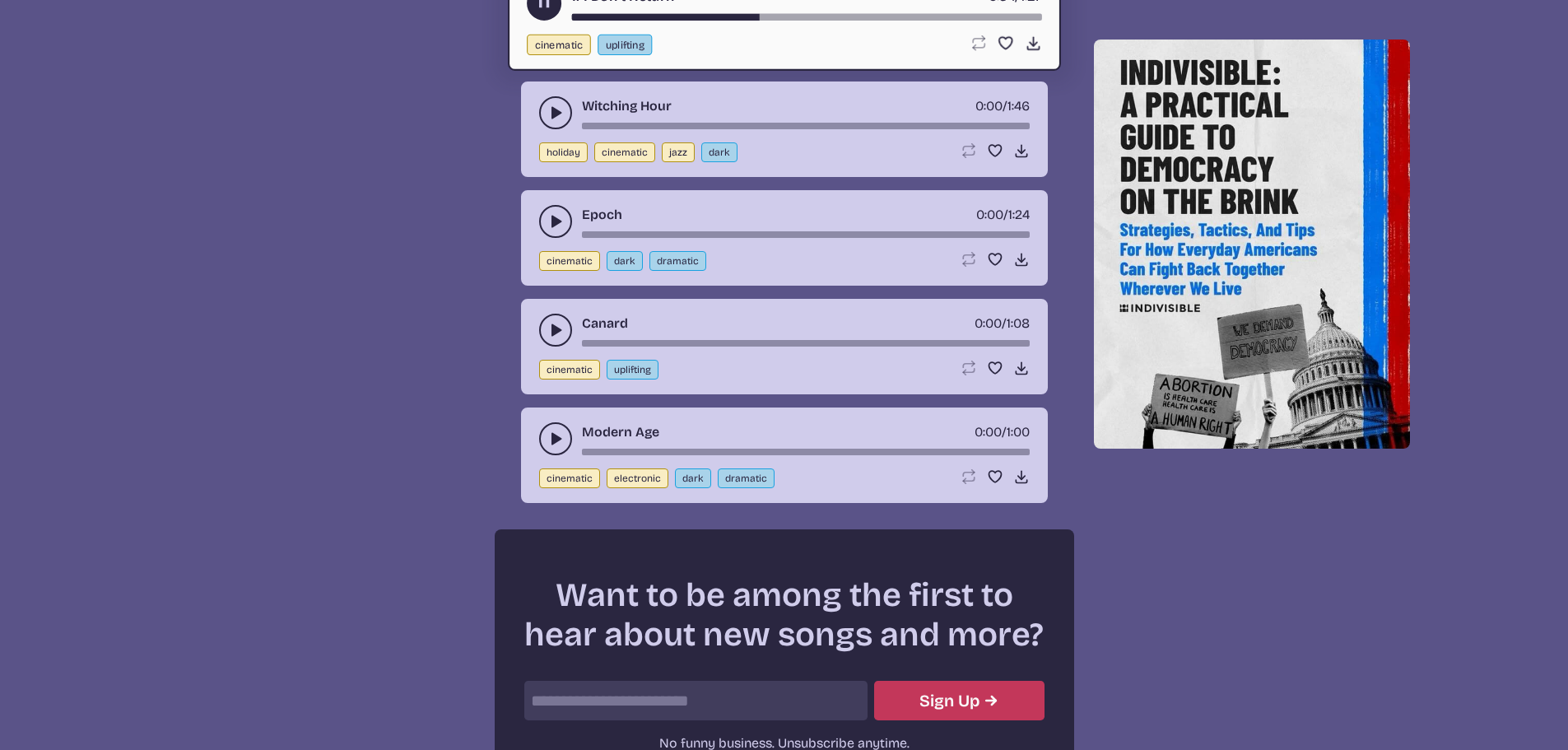
scroll to position [5105, 0]
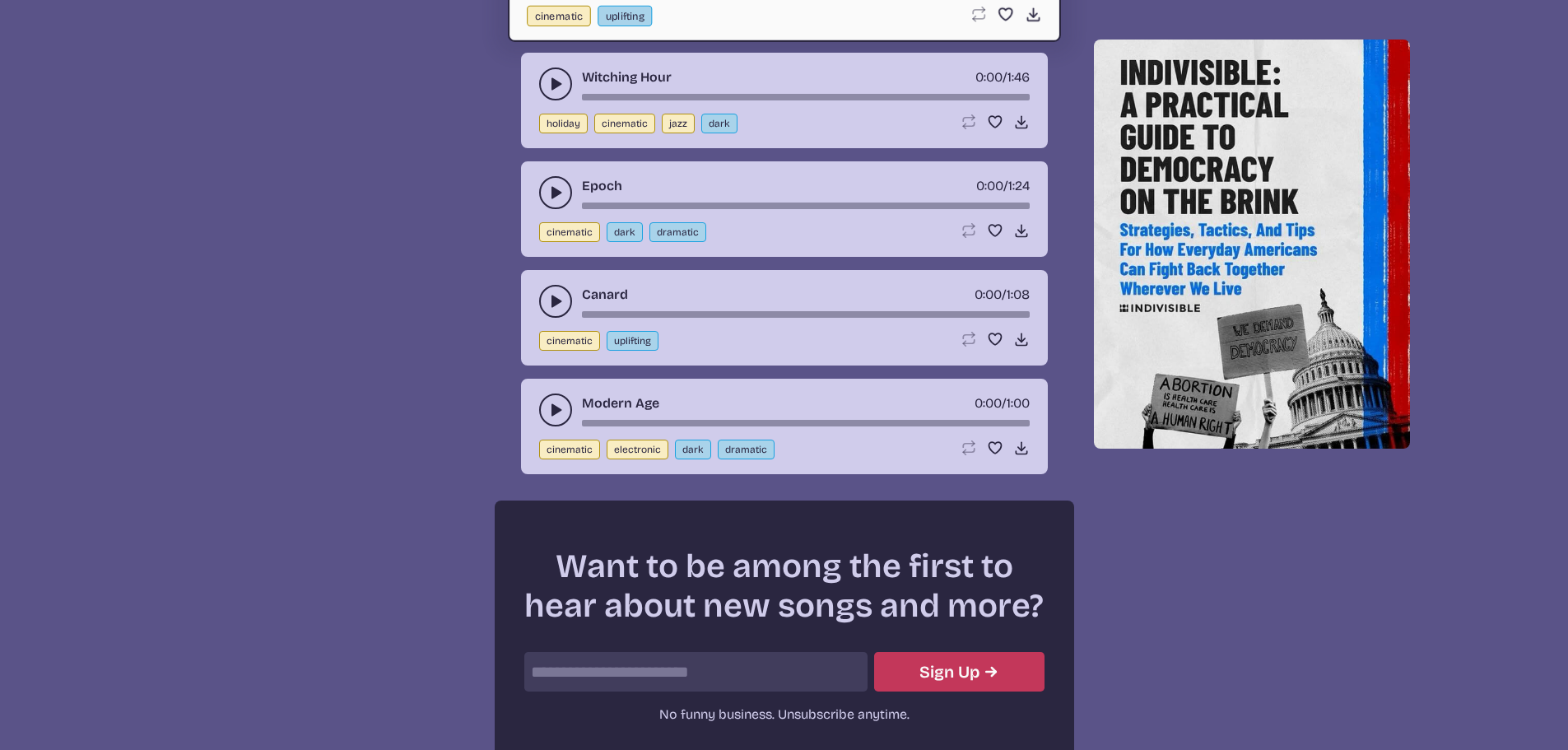
click at [539, 405] on div "Modern Age [DEMOGRAPHIC_DATA]:00 / 1:00" at bounding box center [784, 409] width 490 height 33
click at [560, 413] on icon "play-pause toggle" at bounding box center [555, 409] width 16 height 16
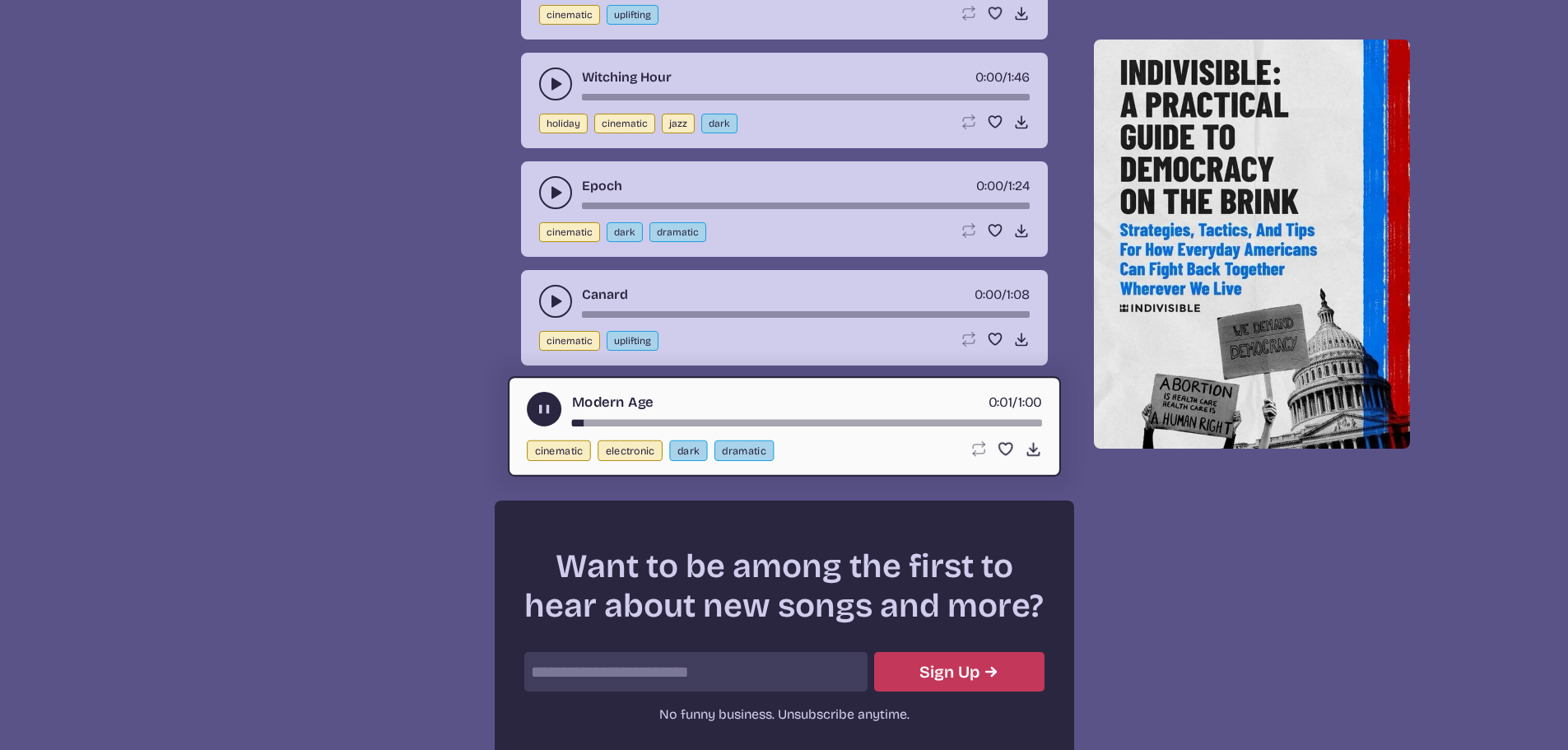
click at [717, 420] on div "song-time-bar" at bounding box center [806, 422] width 470 height 7
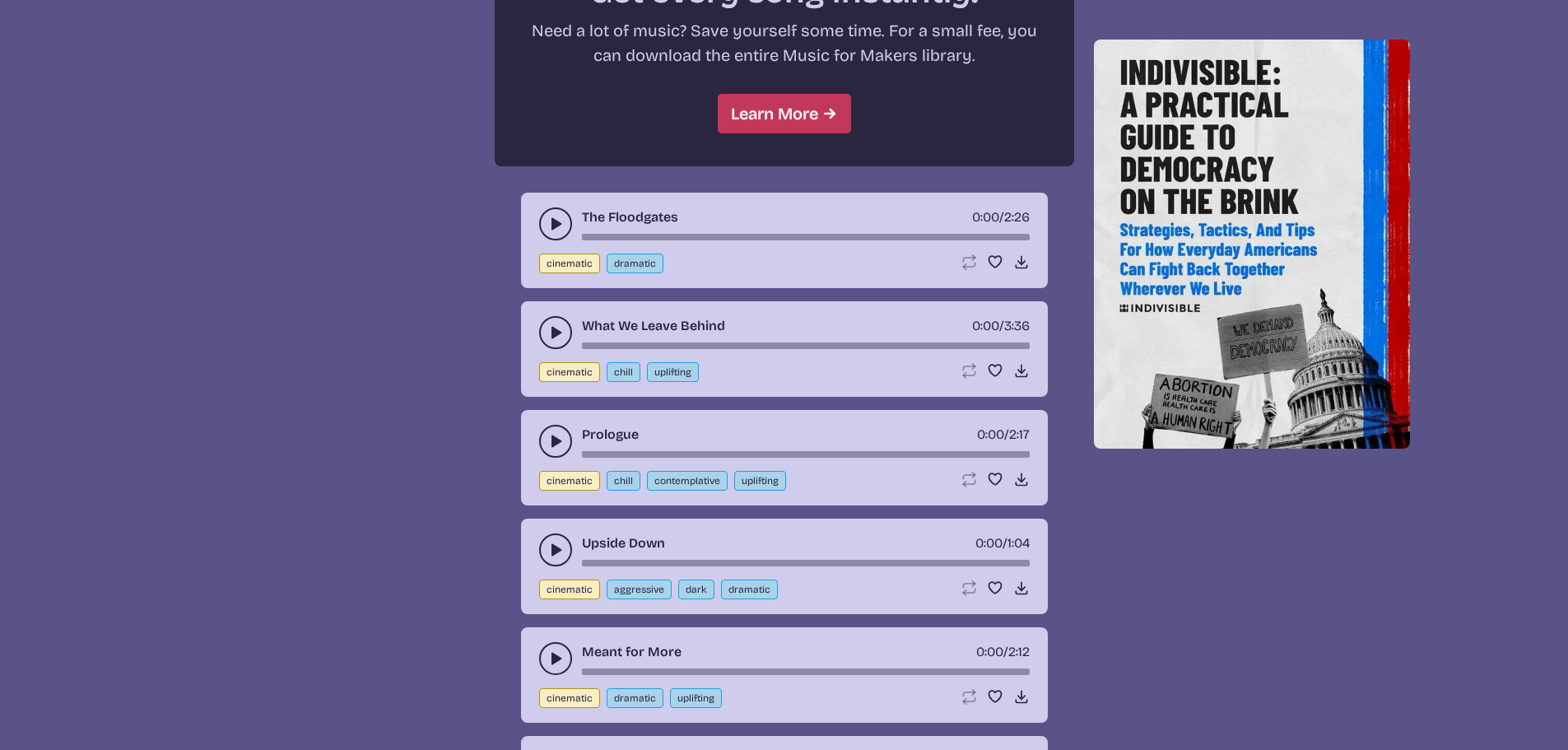
scroll to position [1725, 0]
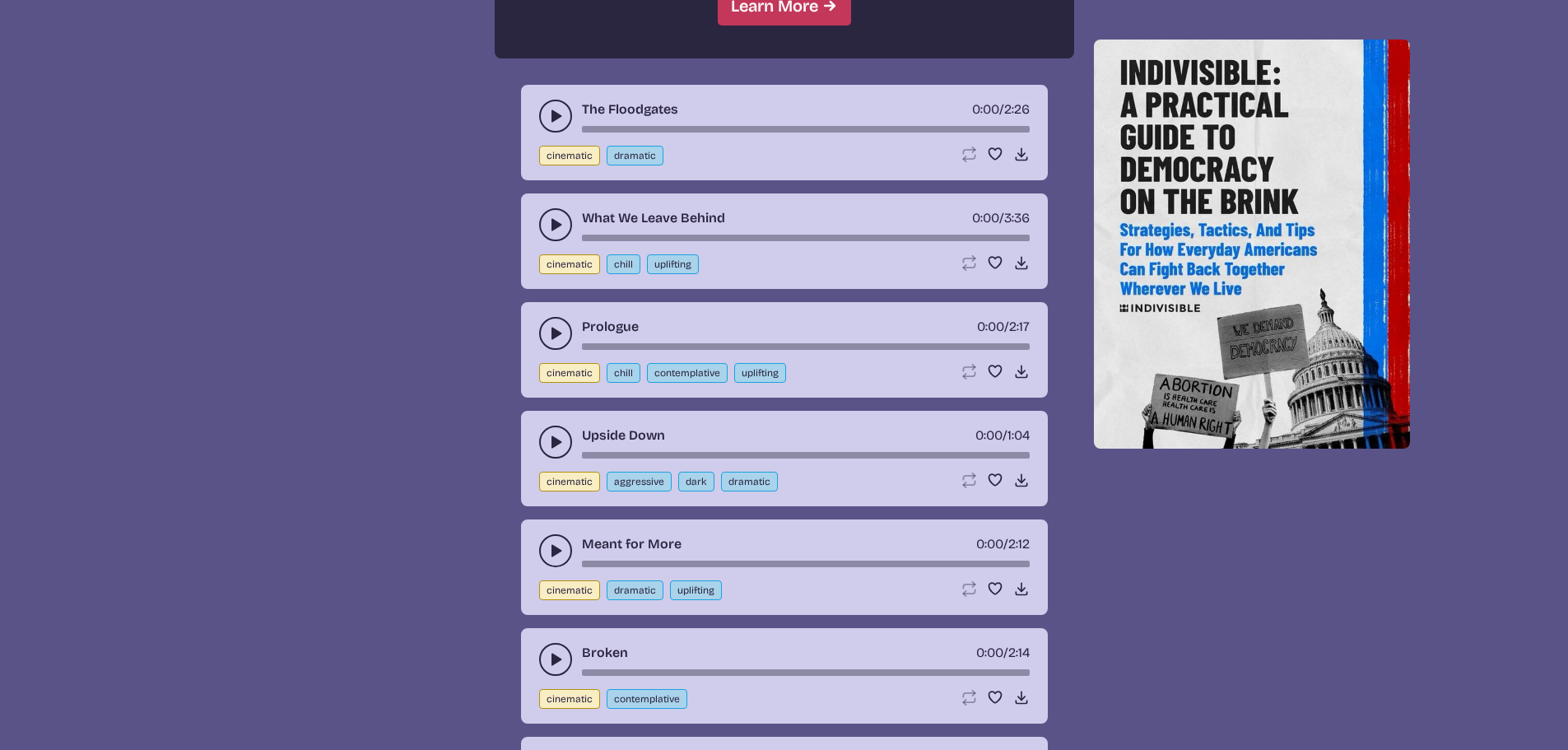
click at [698, 129] on div "song-time-bar" at bounding box center [805, 129] width 447 height 7
click at [563, 112] on icon "play-pause toggle" at bounding box center [555, 115] width 16 height 16
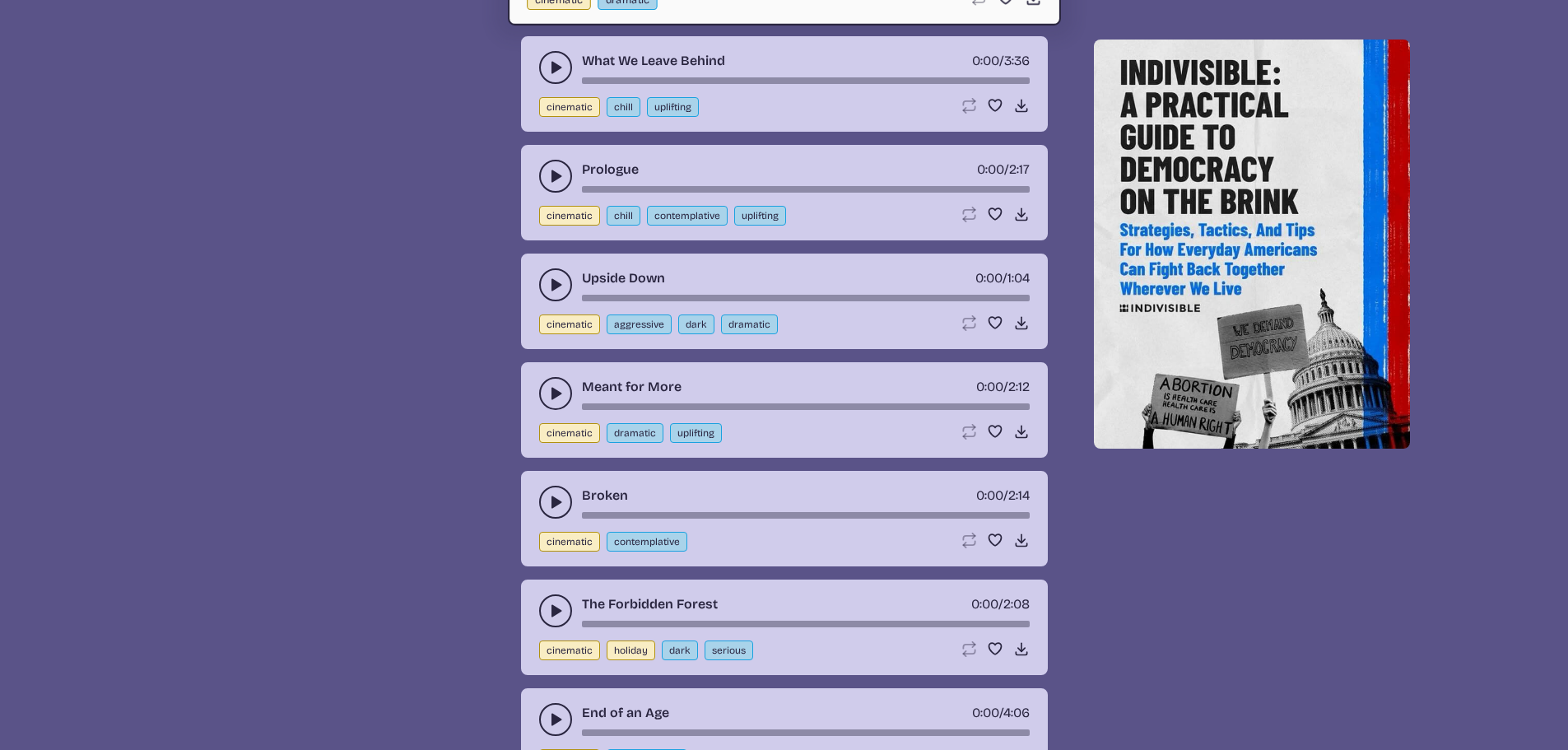
scroll to position [1889, 0]
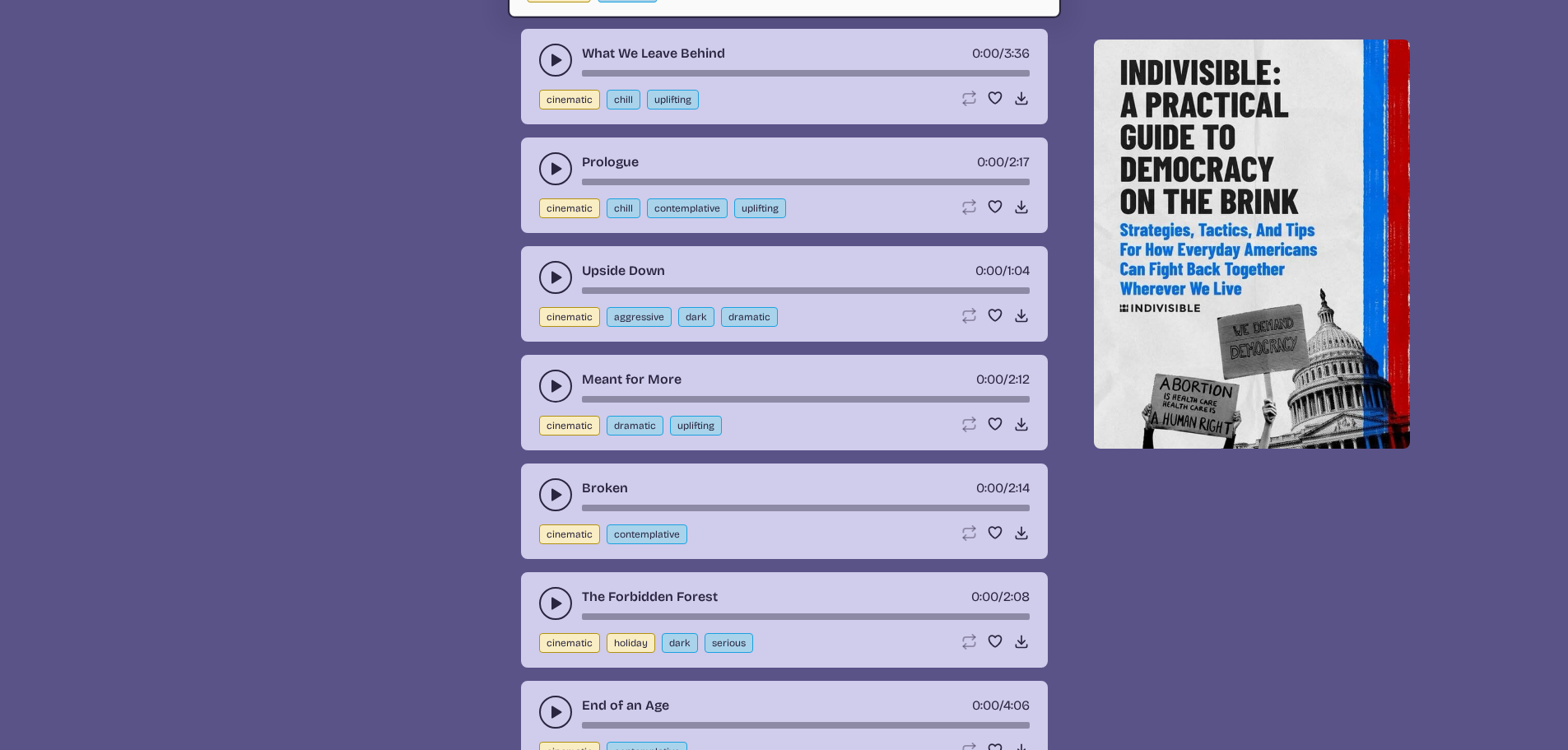
click at [555, 159] on button "play-pause toggle" at bounding box center [555, 169] width 33 height 33
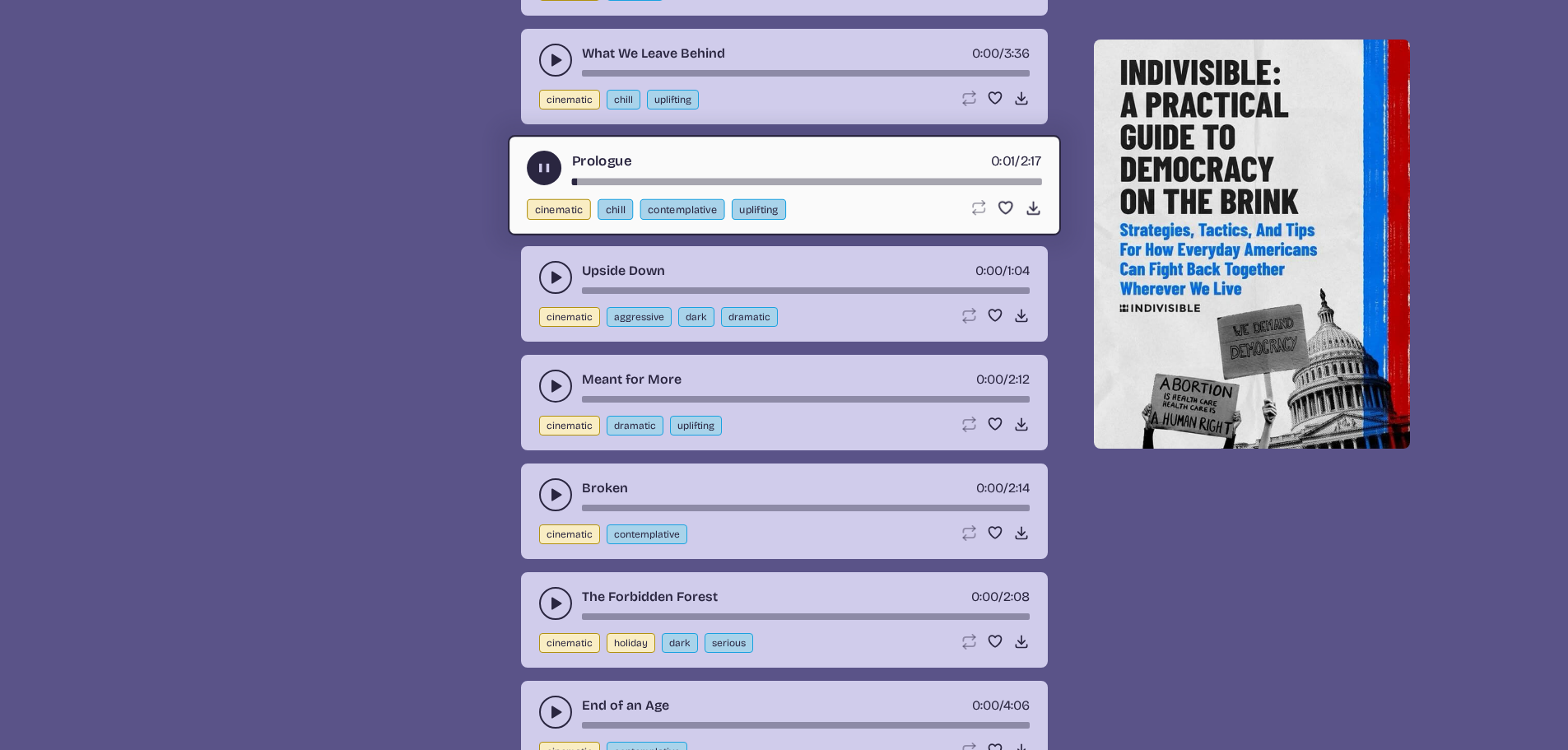
click at [702, 178] on div "song-time-bar" at bounding box center [806, 181] width 470 height 7
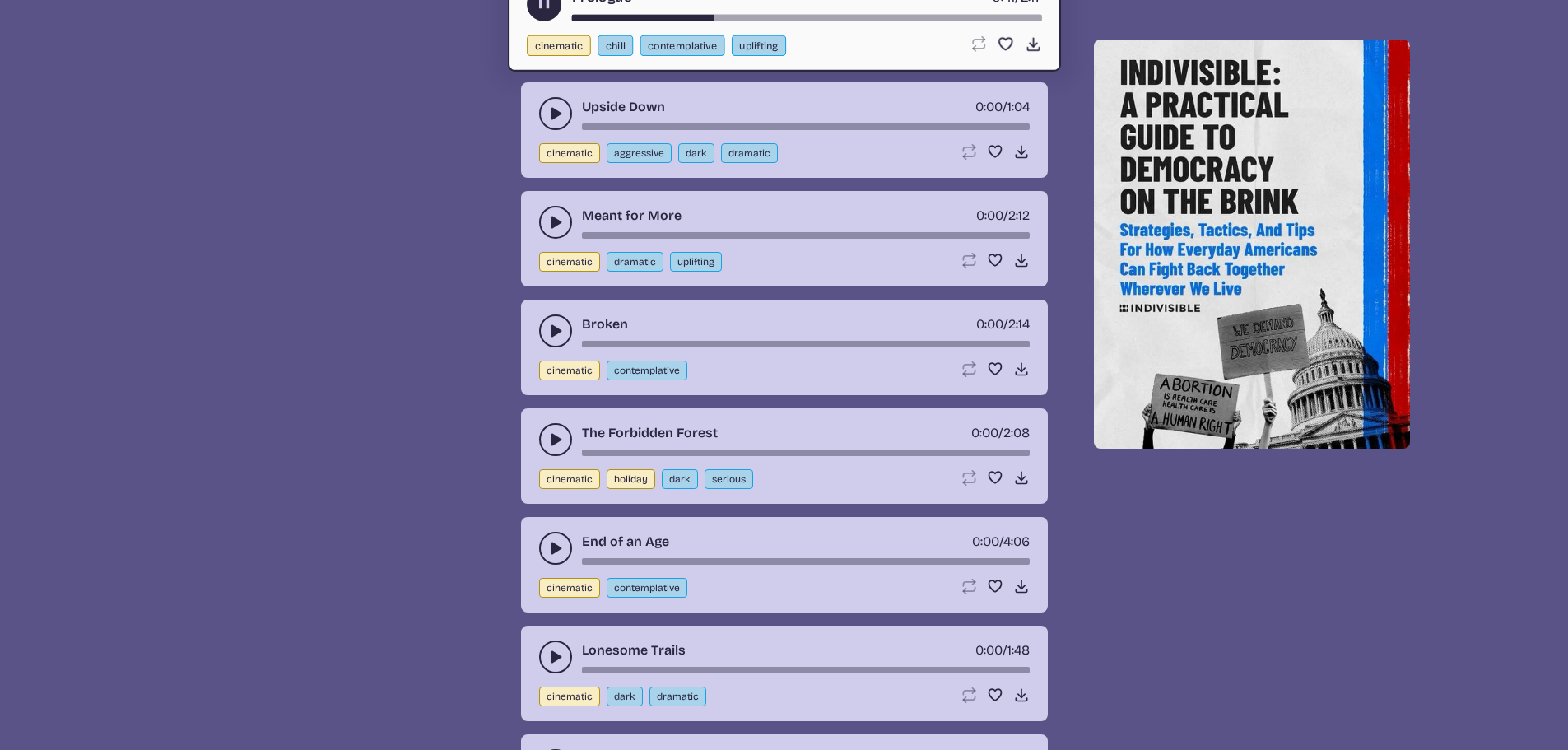
scroll to position [2054, 0]
click at [552, 220] on use "play-pause toggle" at bounding box center [555, 220] width 16 height 16
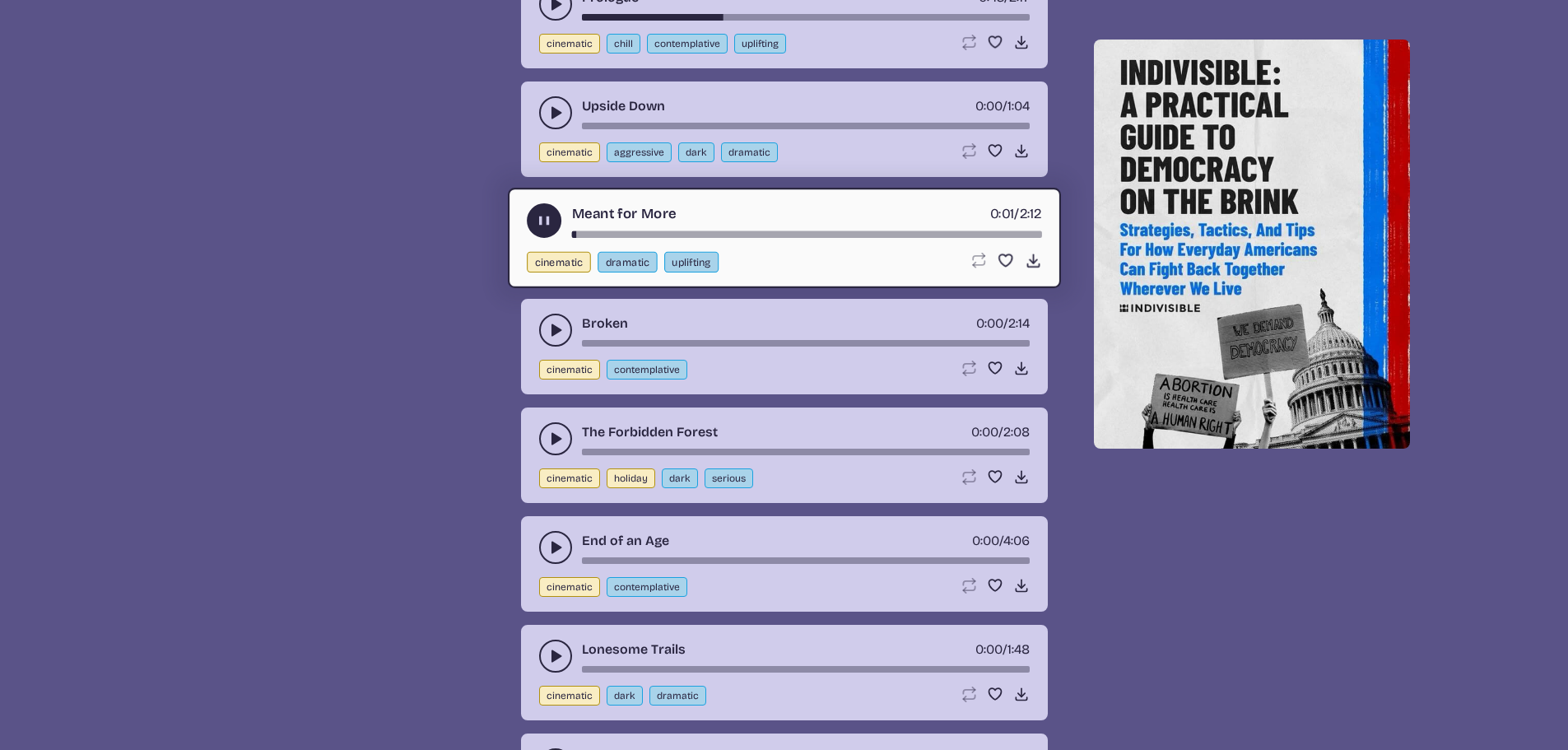
click at [678, 234] on div "song-time-bar" at bounding box center [806, 234] width 470 height 7
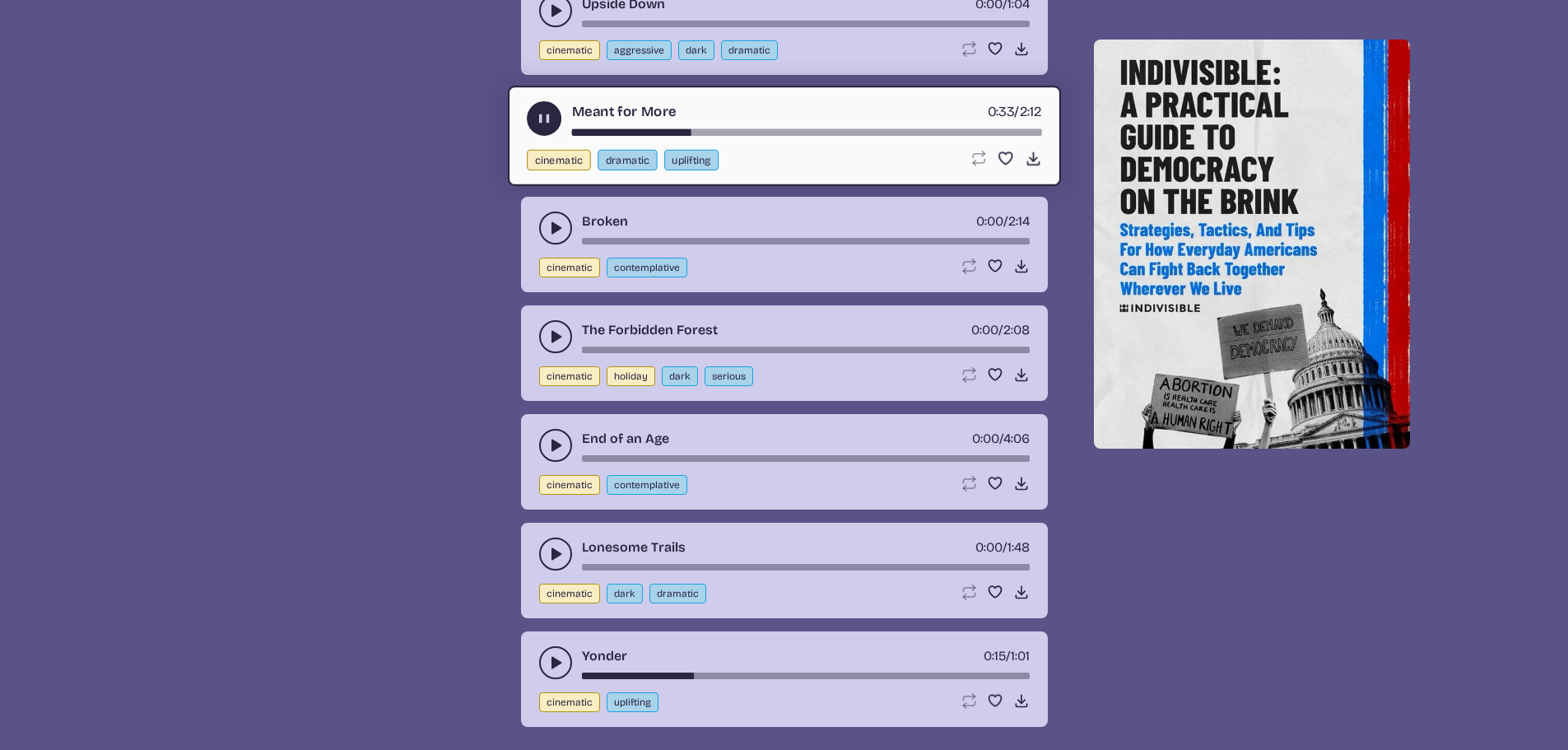
scroll to position [2219, 0]
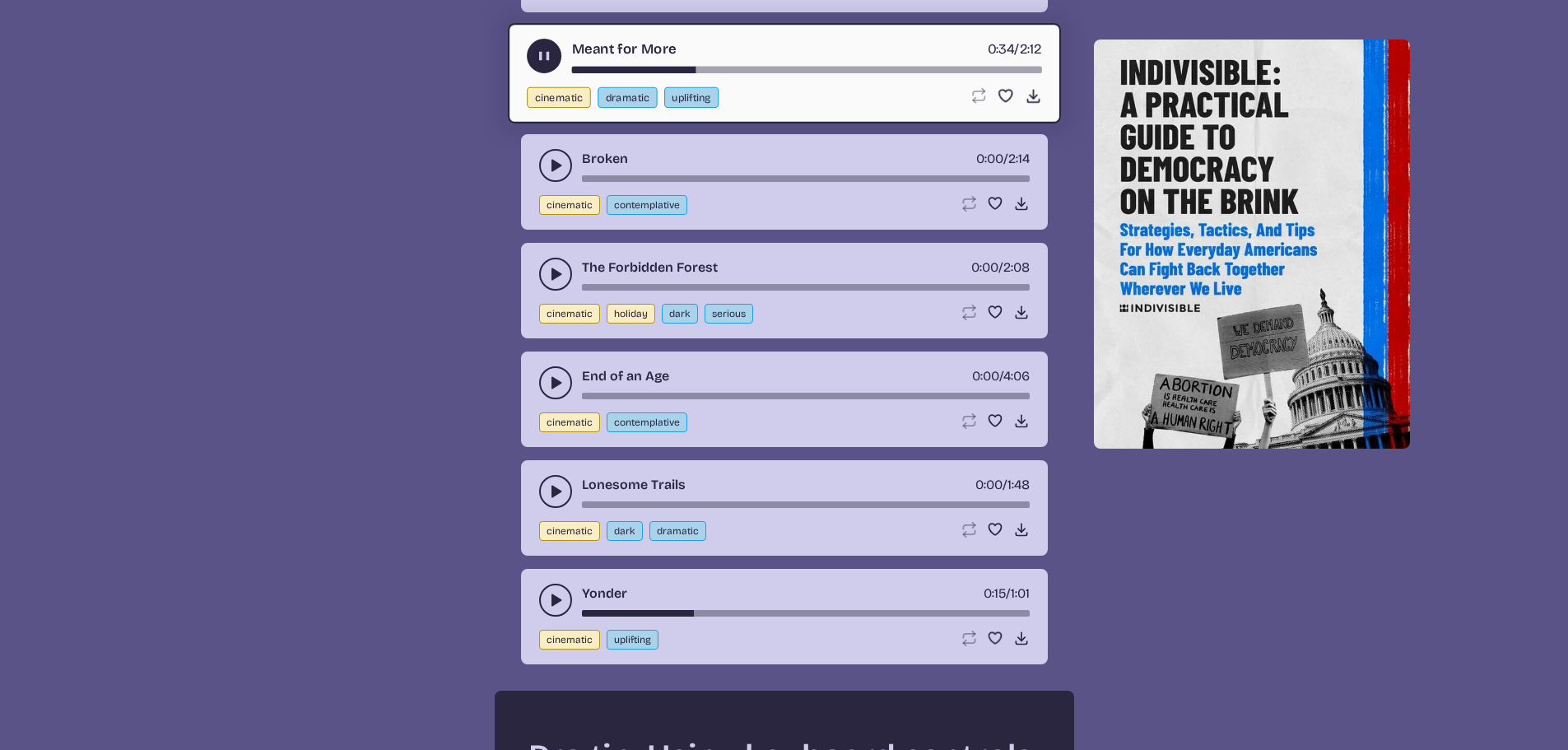
click at [550, 272] on icon "play-pause toggle" at bounding box center [555, 274] width 16 height 16
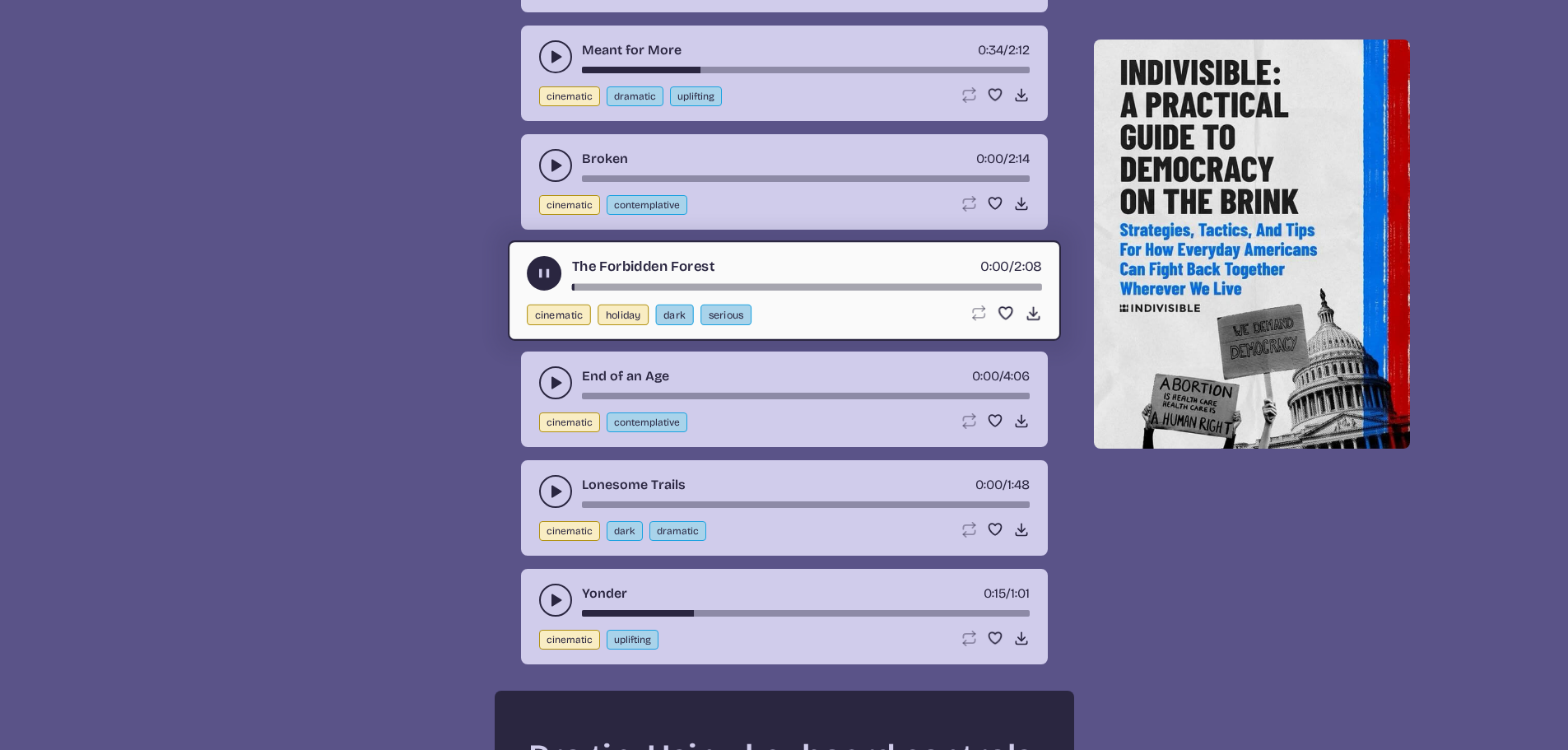
click at [737, 285] on div "song-time-bar" at bounding box center [806, 287] width 470 height 7
click at [572, 284] on div "song-time-bar" at bounding box center [806, 287] width 470 height 7
drag, startPoint x: 537, startPoint y: 268, endPoint x: 527, endPoint y: 271, distance: 10.4
click at [532, 268] on button "play-pause toggle" at bounding box center [544, 273] width 34 height 34
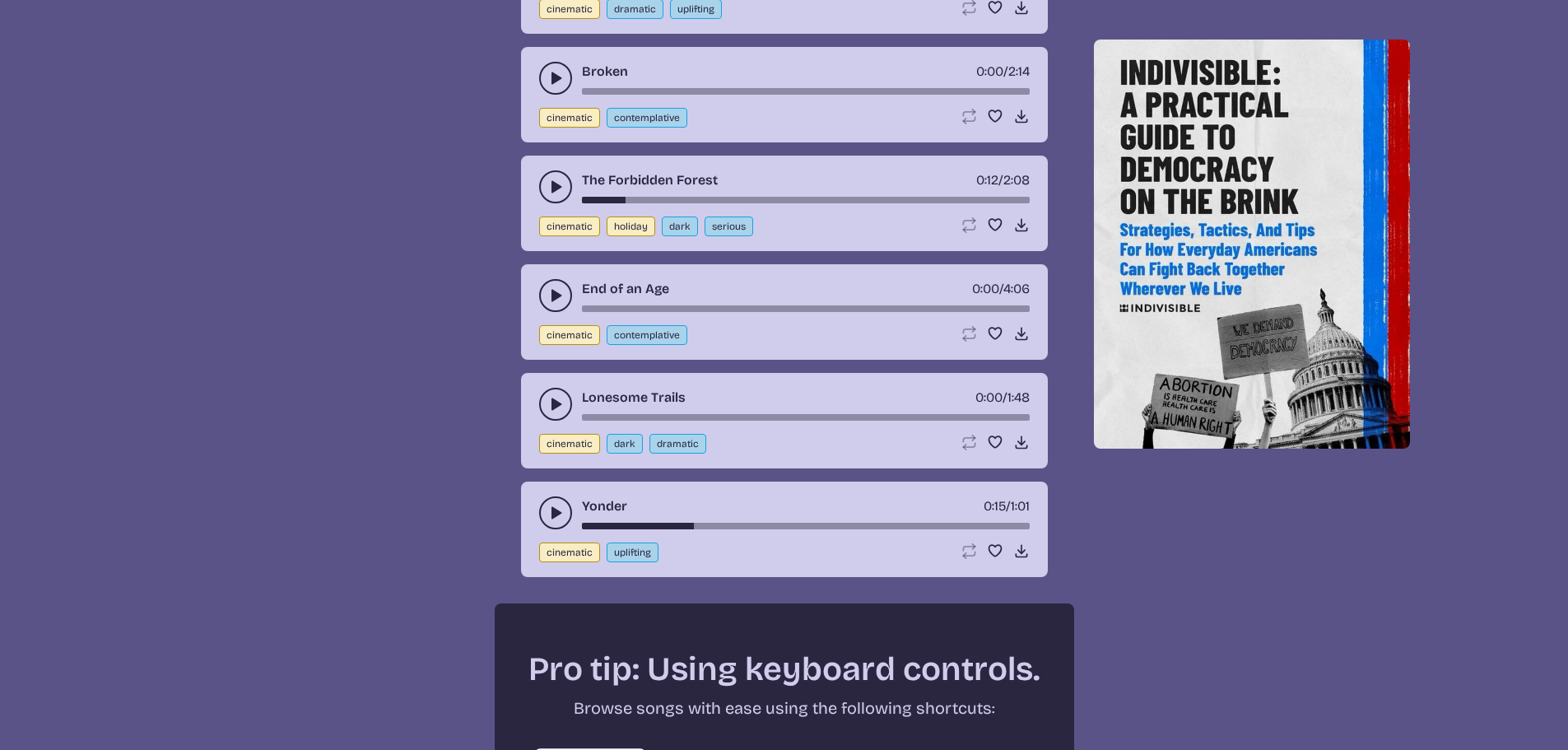
scroll to position [2387, 0]
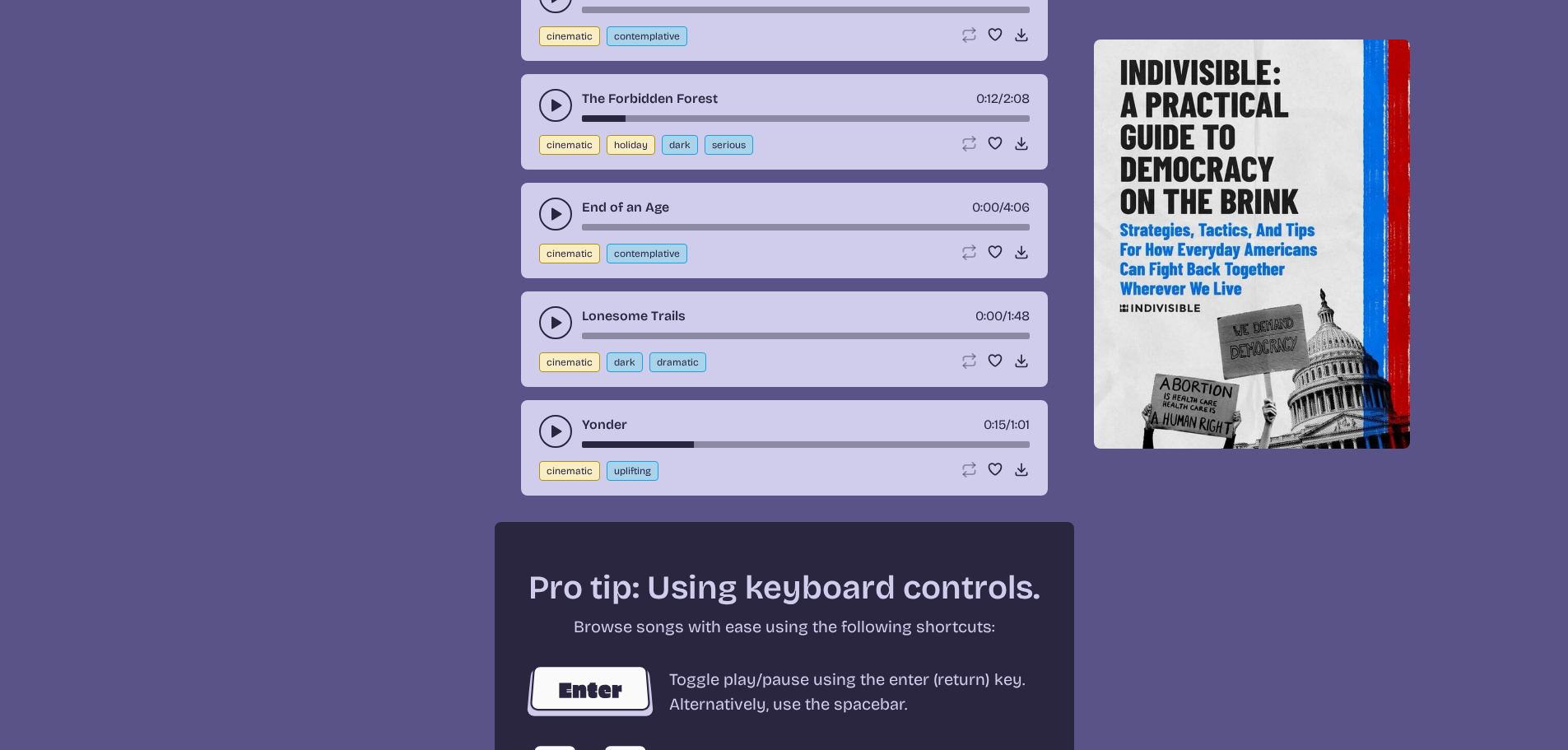
drag, startPoint x: 555, startPoint y: 429, endPoint x: 437, endPoint y: 415, distance: 118.8
click at [611, 427] on link "Yonder" at bounding box center [604, 425] width 45 height 20
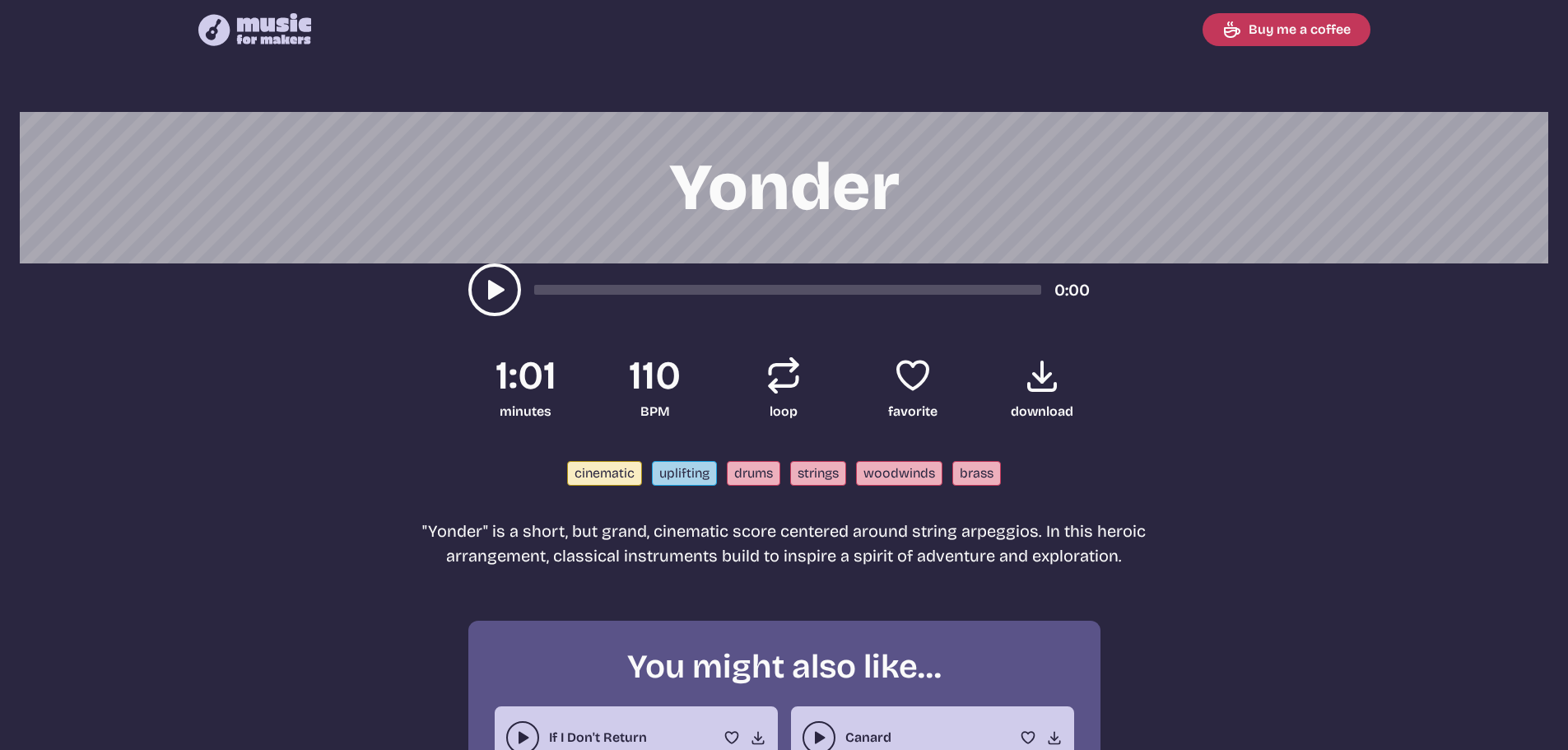
click at [265, 378] on div "Yonder 0:00 1:01 minutes 110 BPM Loop song loop Favorite song favorite Download…" at bounding box center [784, 491] width 1528 height 760
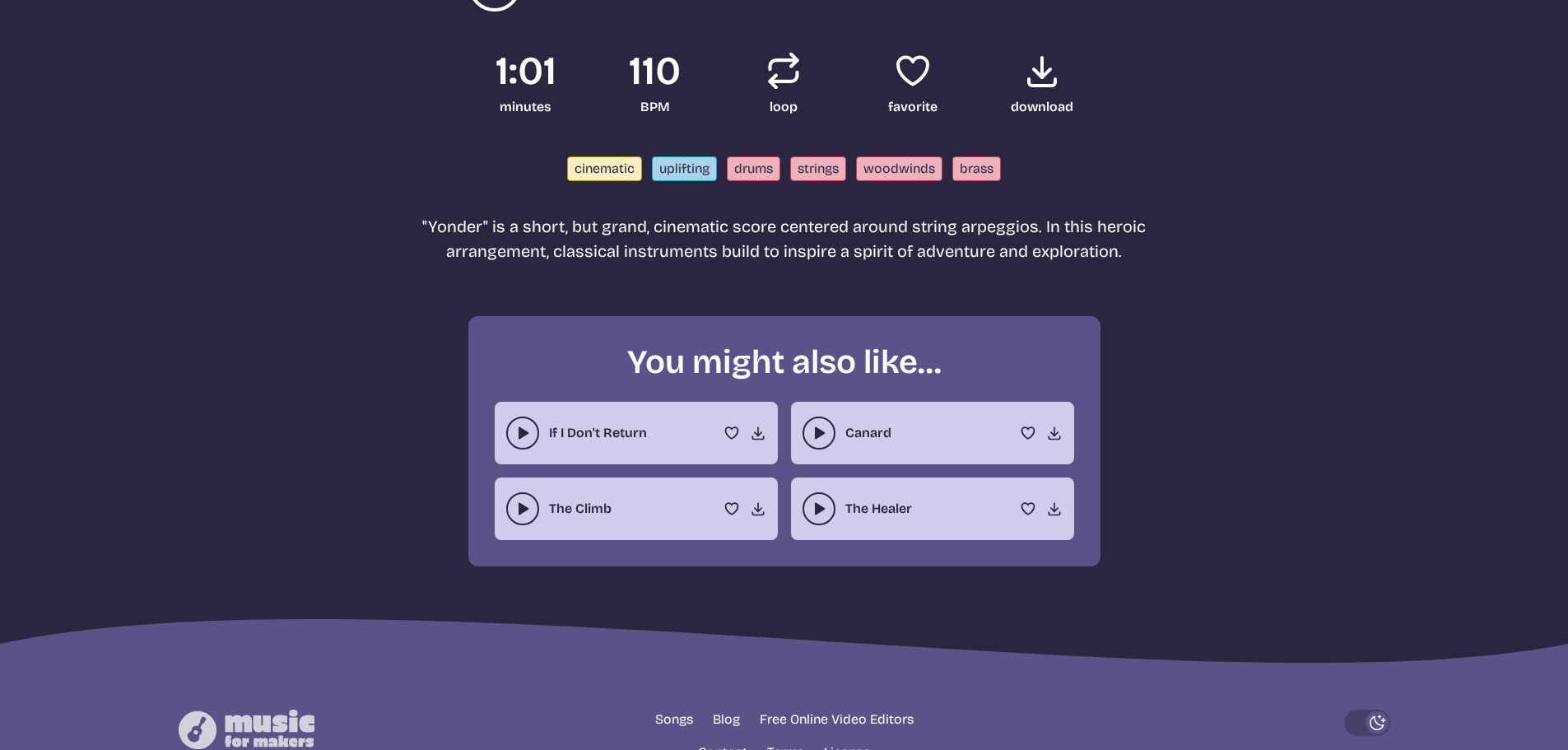
scroll to position [412, 0]
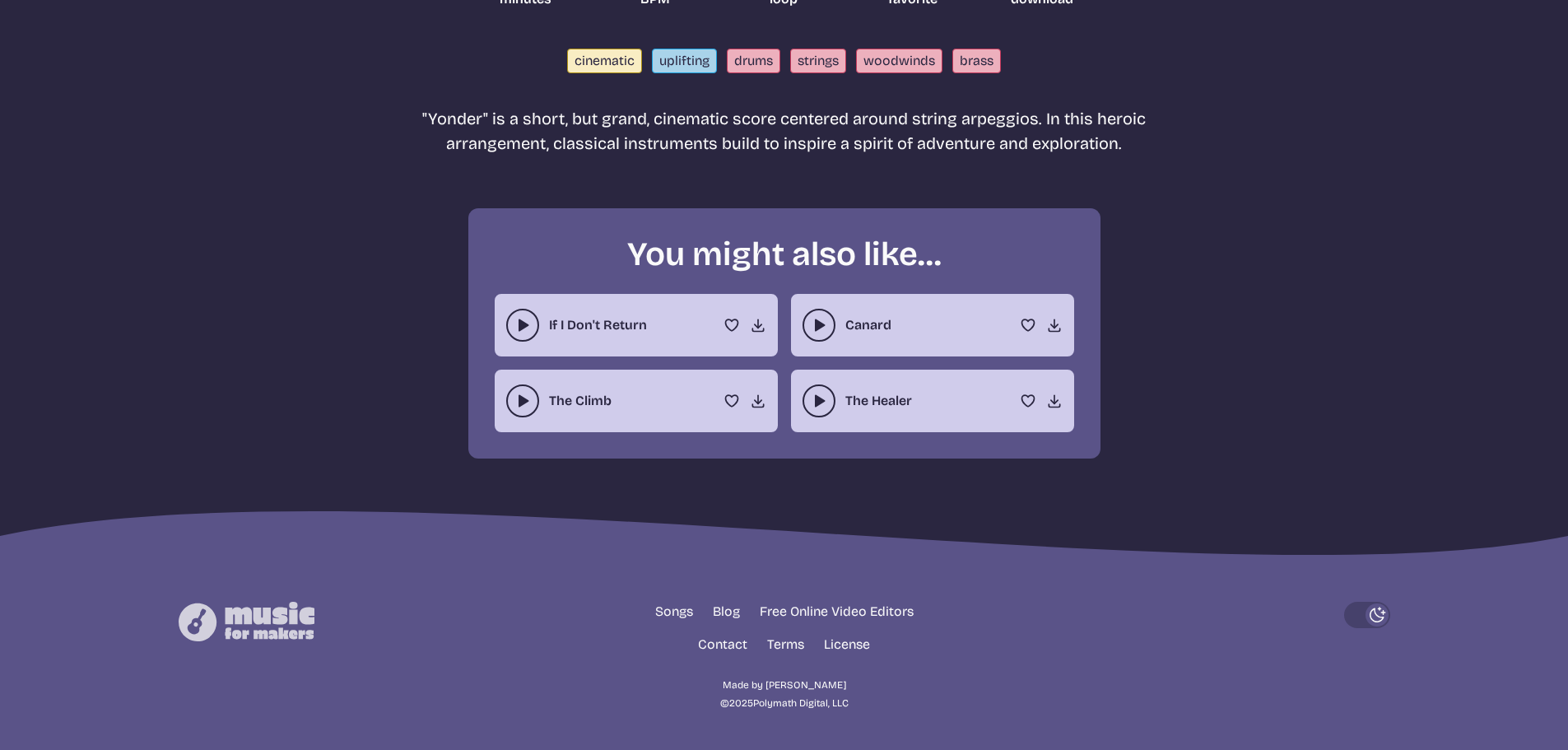
click at [526, 316] on button "play-pause toggle" at bounding box center [523, 325] width 33 height 33
click at [527, 406] on icon "play-pause toggle" at bounding box center [522, 401] width 16 height 16
click at [817, 322] on use "play-pause toggle" at bounding box center [818, 324] width 16 height 16
click at [816, 410] on button "play-pause toggle" at bounding box center [818, 401] width 33 height 33
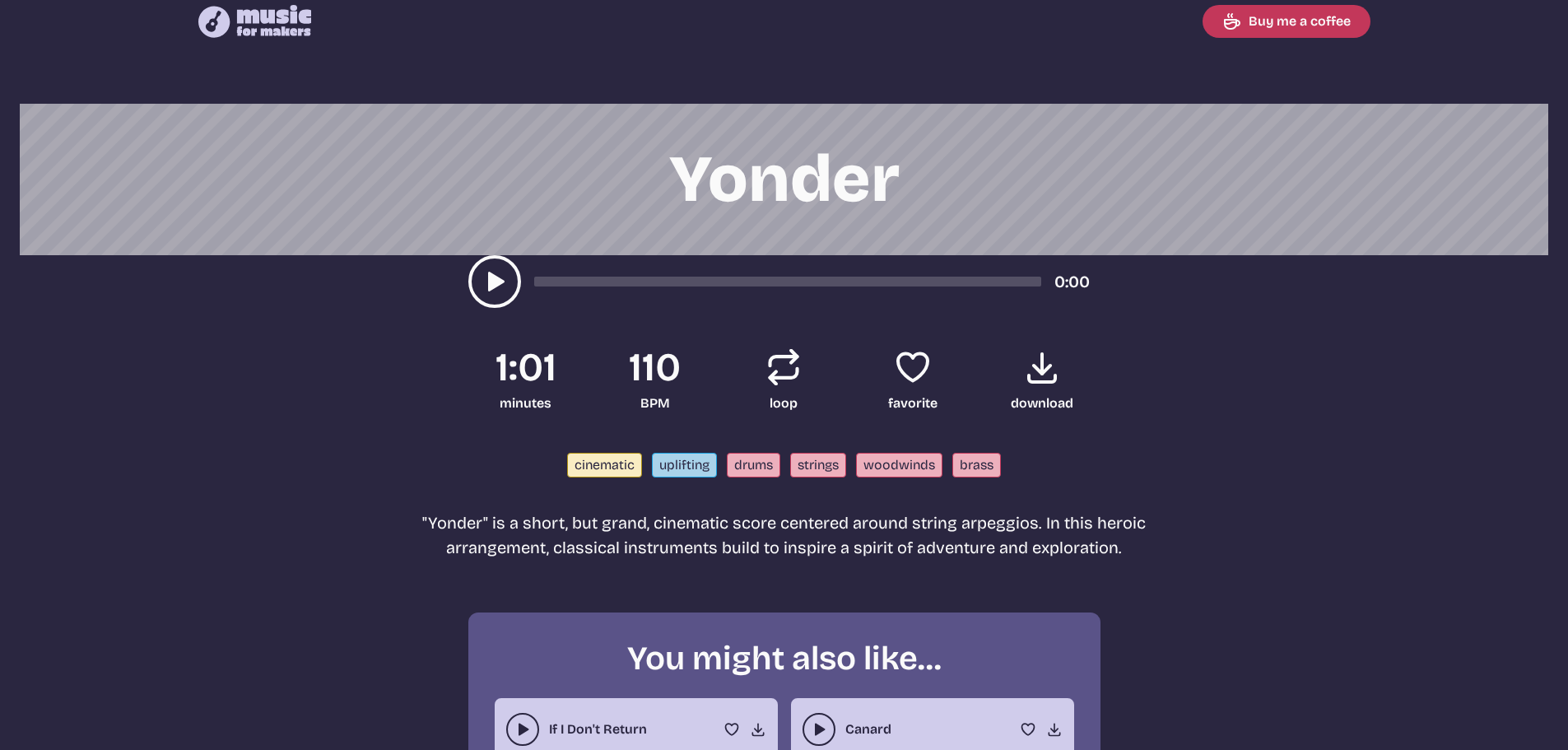
scroll to position [0, 0]
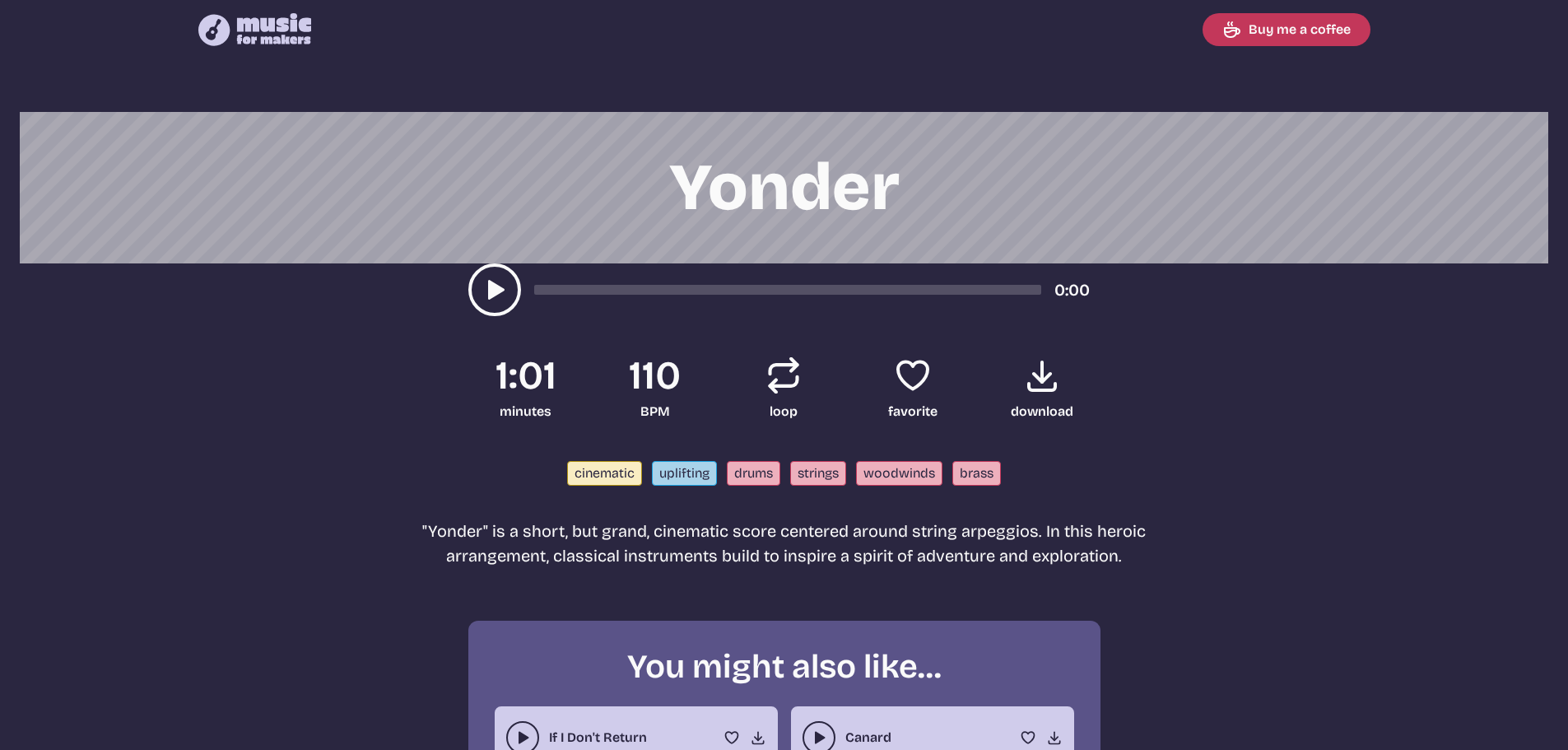
click at [499, 292] on use "play-pause toggle" at bounding box center [495, 290] width 27 height 27
click at [502, 285] on use "play-pause toggle" at bounding box center [495, 290] width 27 height 27
